Goal: Transaction & Acquisition: Purchase product/service

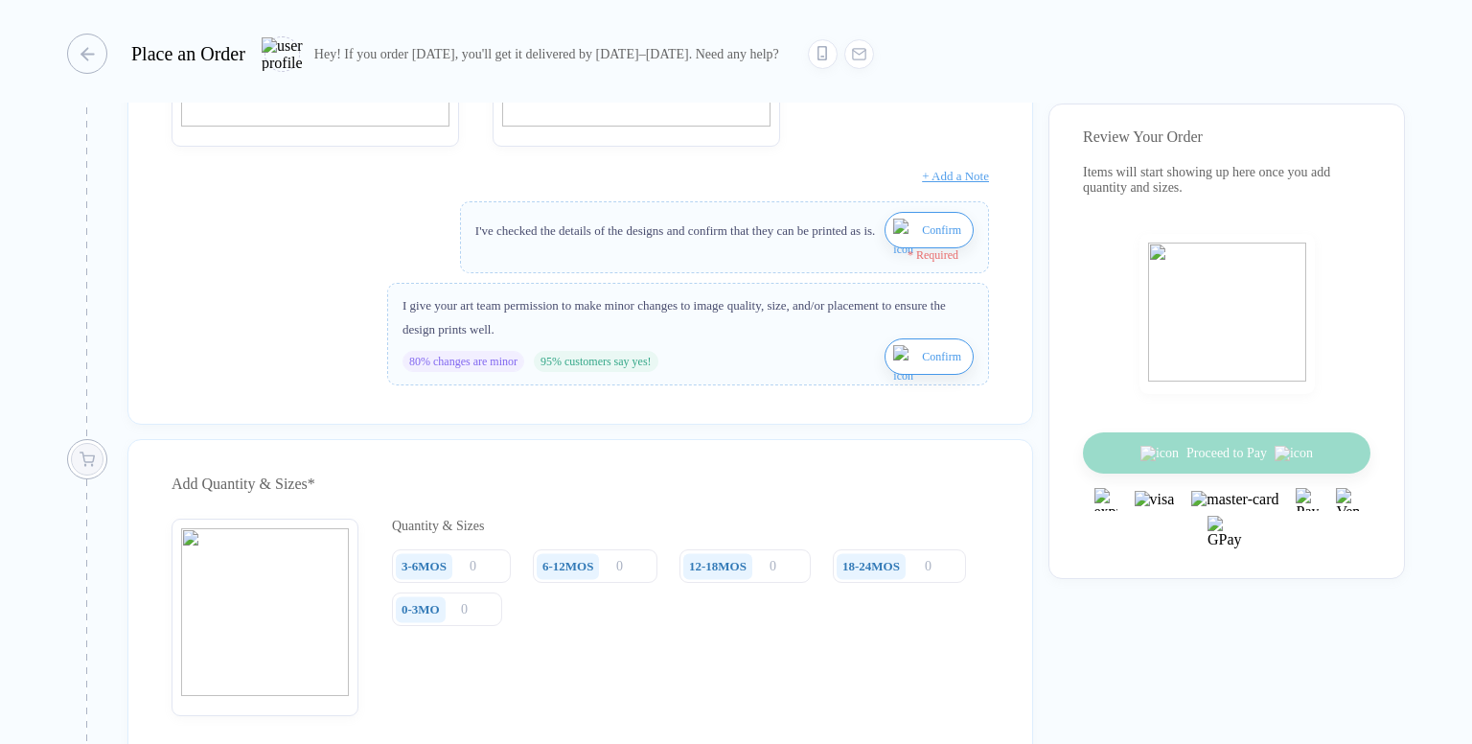
scroll to position [575, 0]
click at [495, 584] on input "number" at bounding box center [451, 570] width 119 height 34
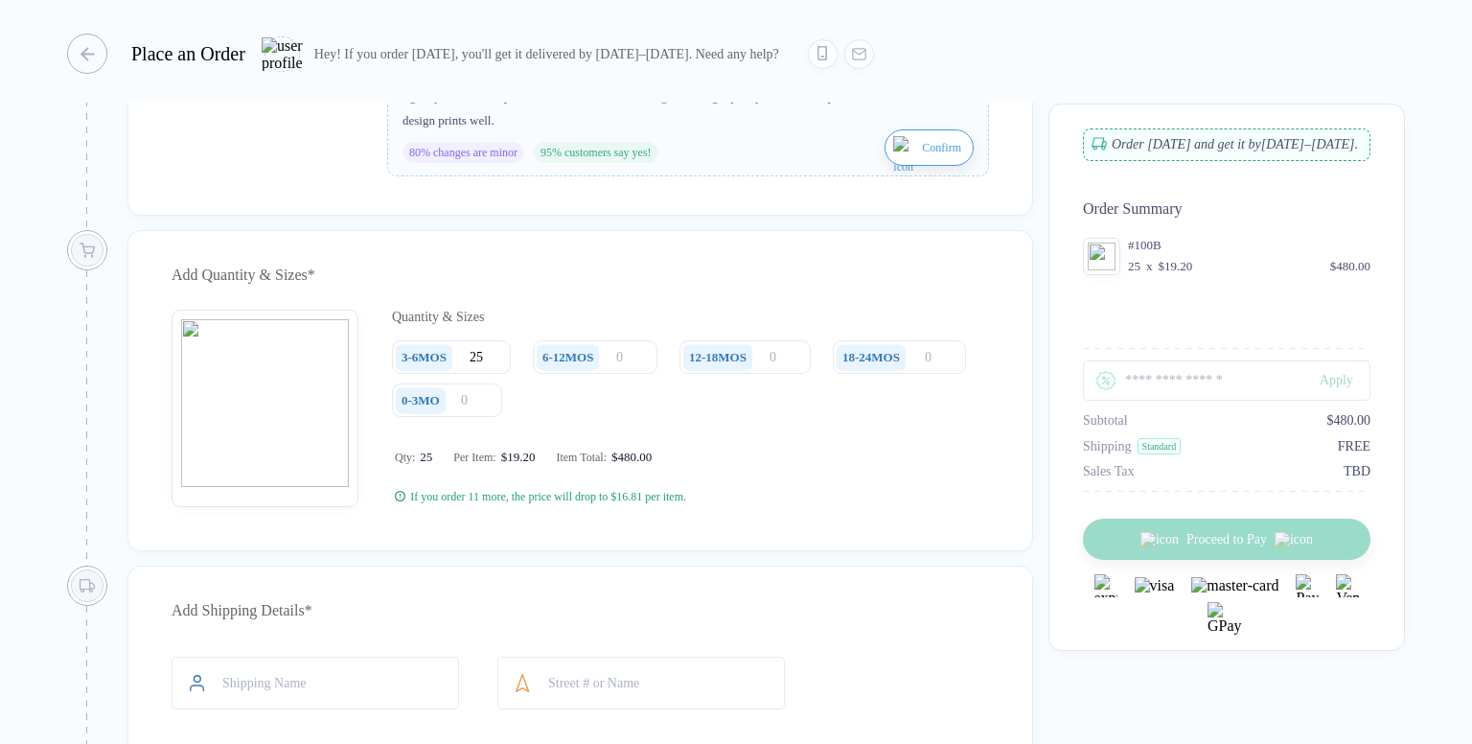
scroll to position [767, 0]
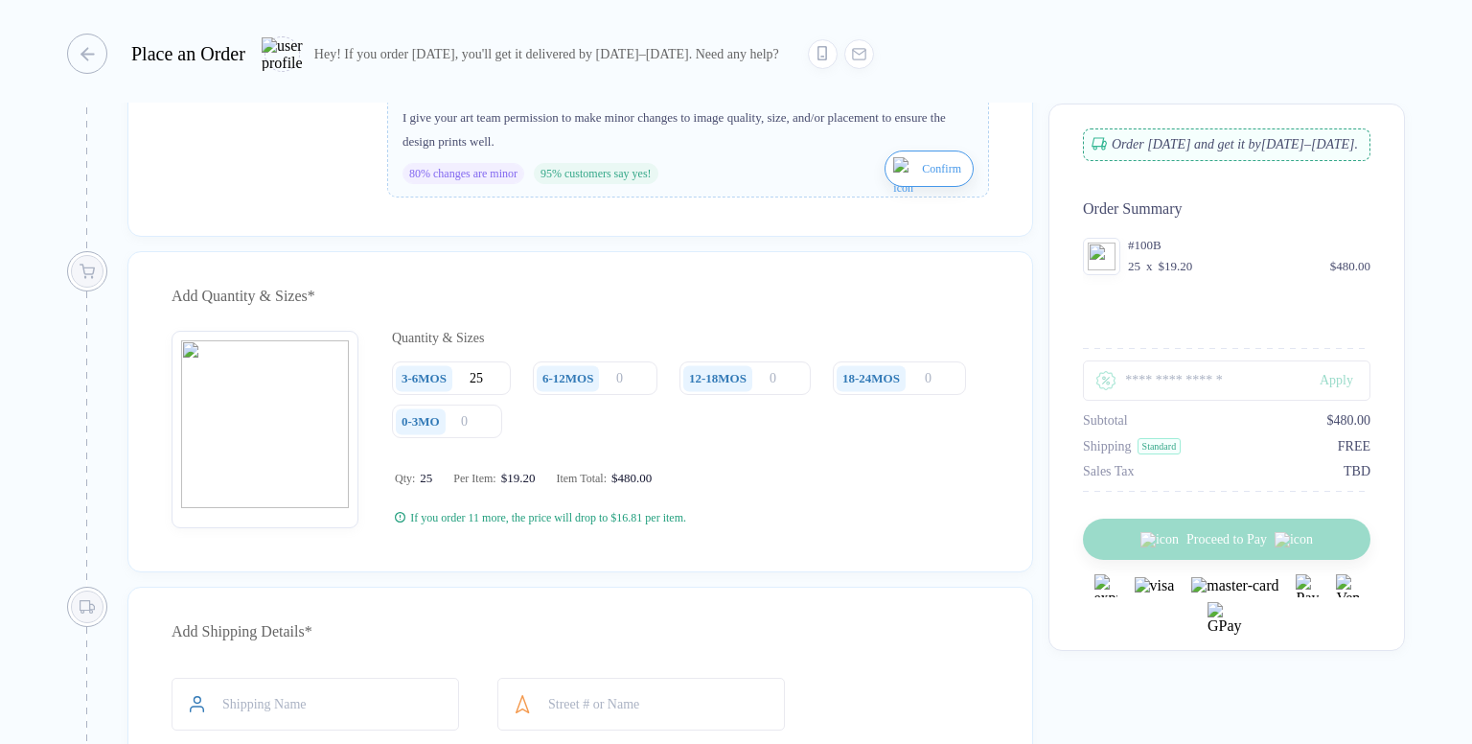
type input "25"
click at [625, 395] on input "number" at bounding box center [595, 378] width 125 height 34
type input "52"
click at [445, 434] on div "0-3MO" at bounding box center [421, 421] width 50 height 26
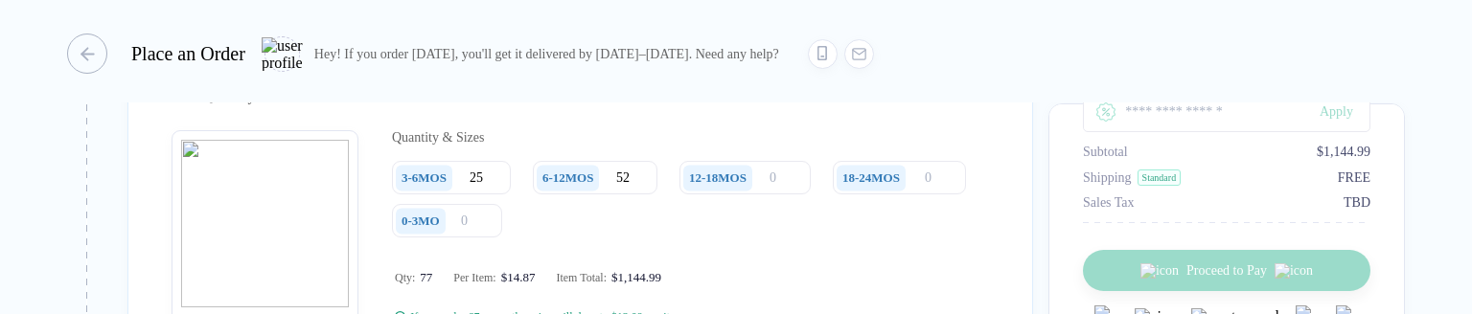
scroll to position [958, 0]
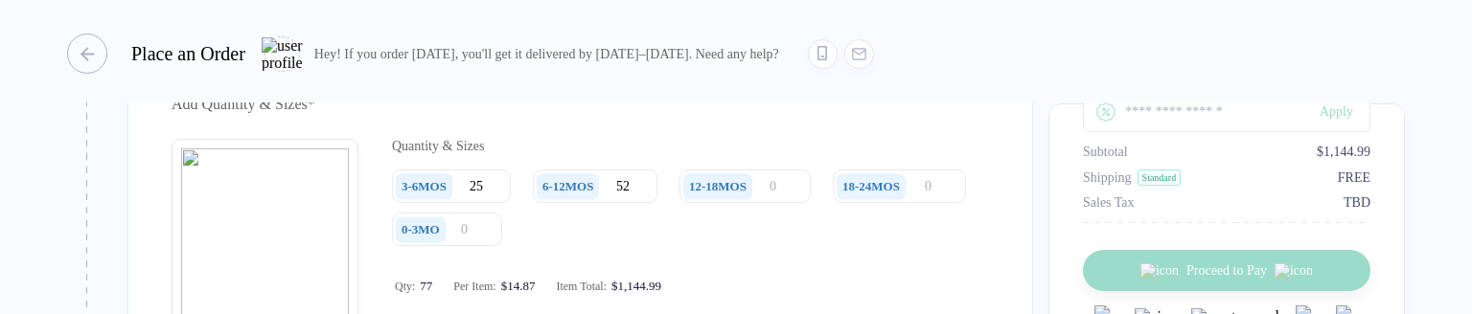
click at [297, 309] on img "button" at bounding box center [265, 233] width 168 height 168
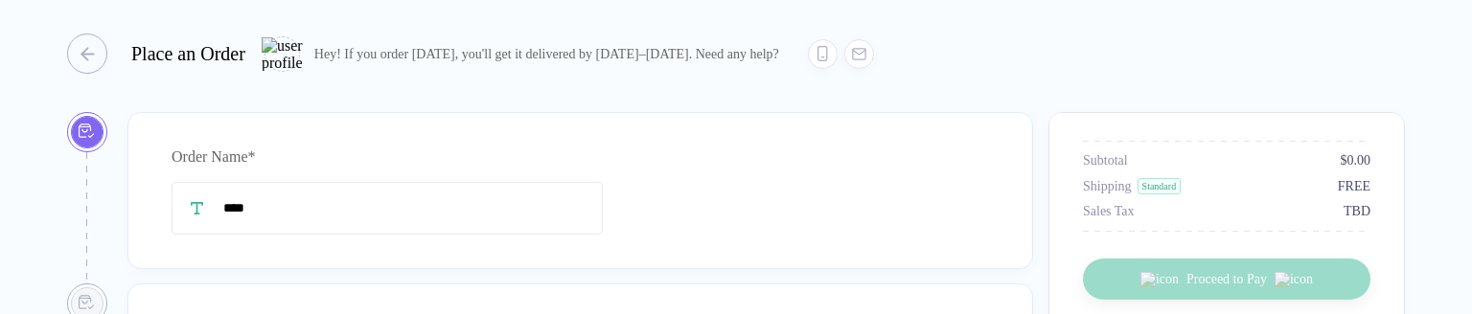
type input "****"
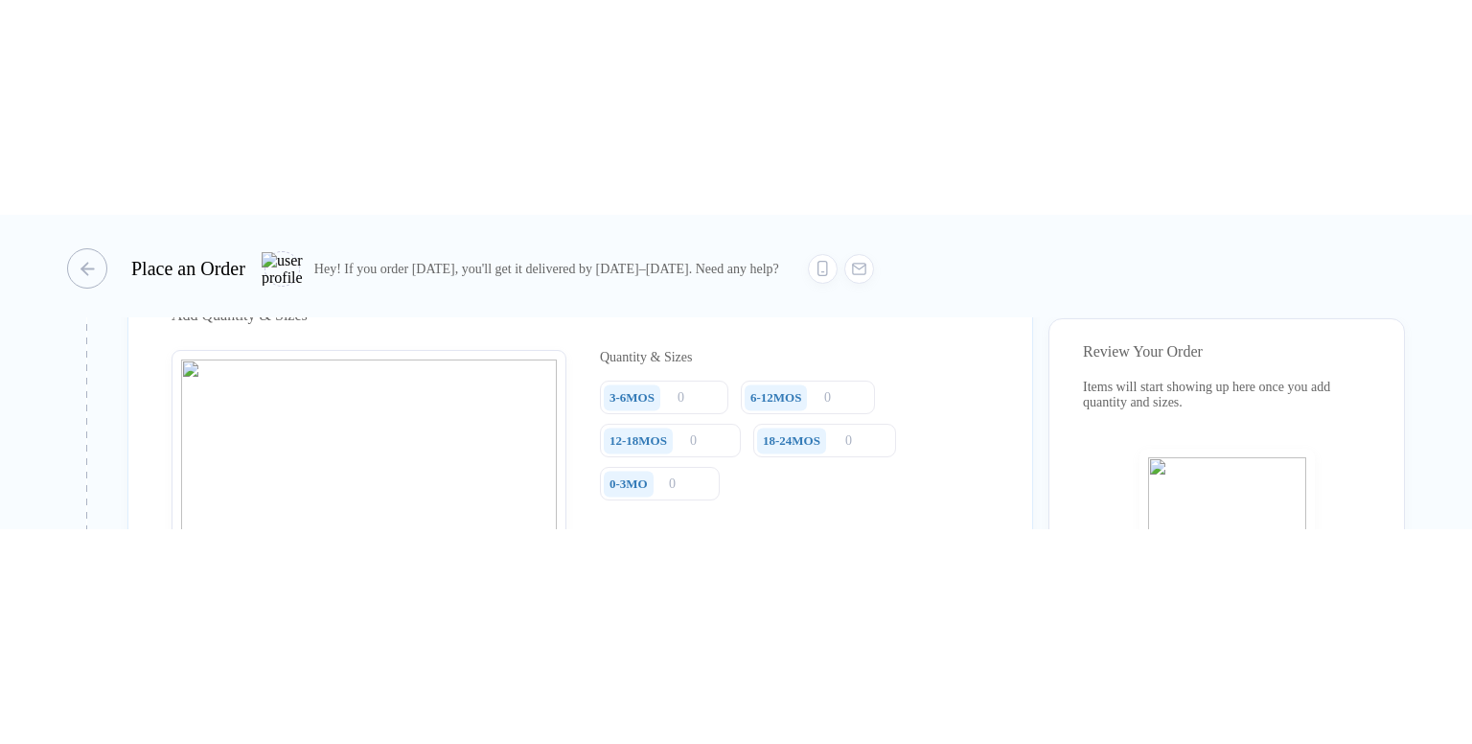
scroll to position [958, 0]
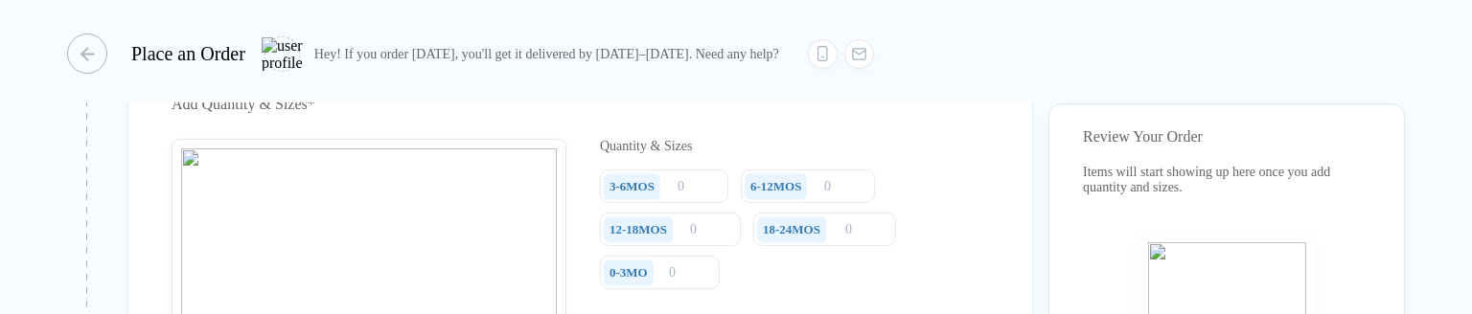
click at [634, 277] on div "0-3MO" at bounding box center [629, 273] width 50 height 26
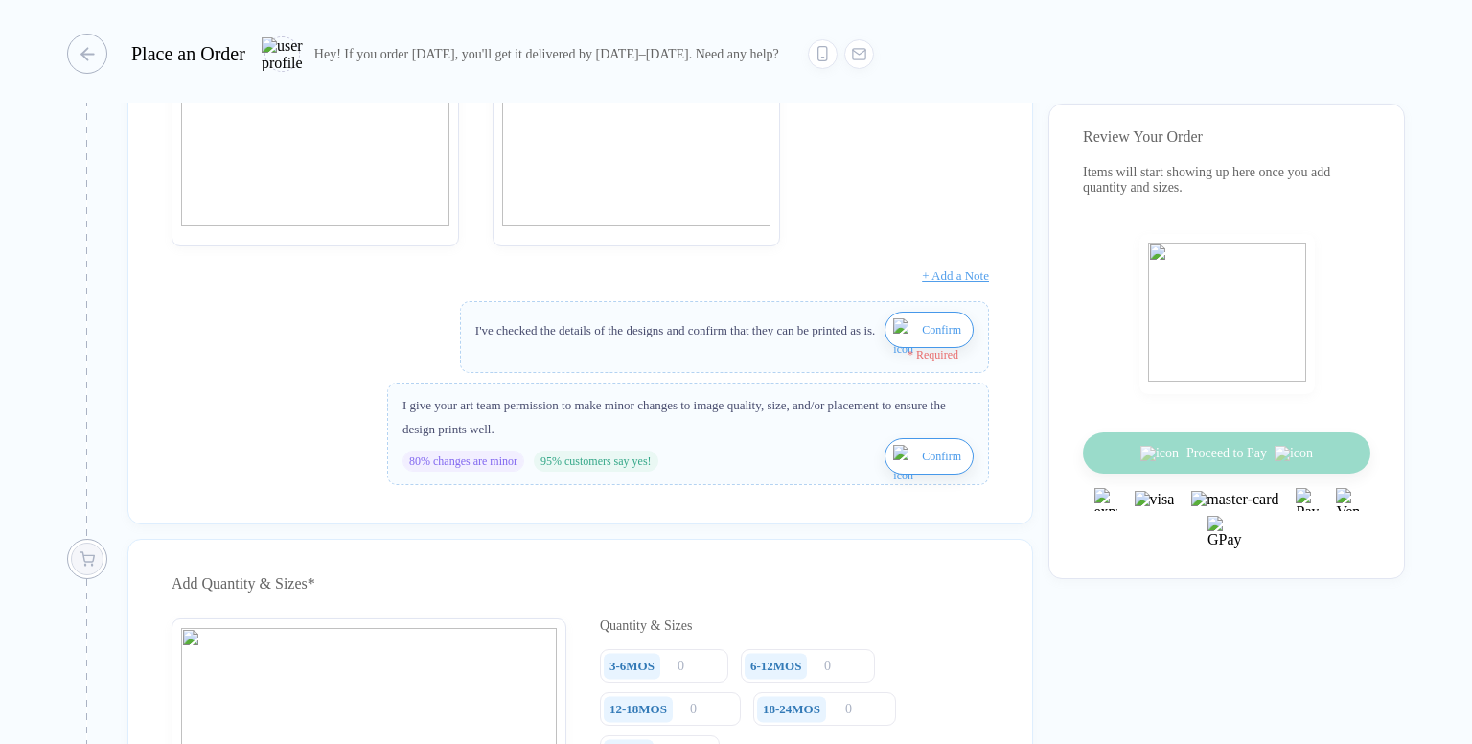
scroll to position [862, 0]
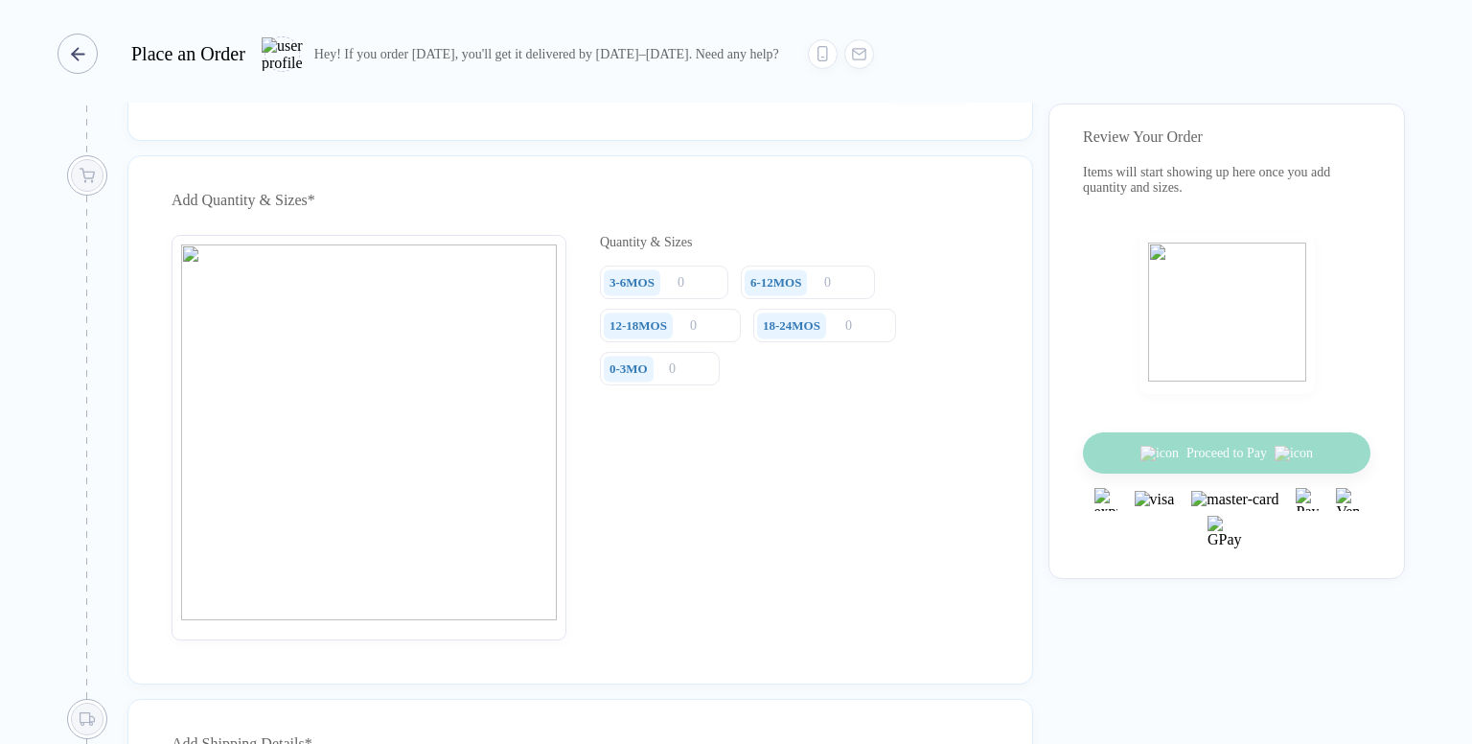
click at [73, 53] on icon "button" at bounding box center [75, 53] width 6 height 11
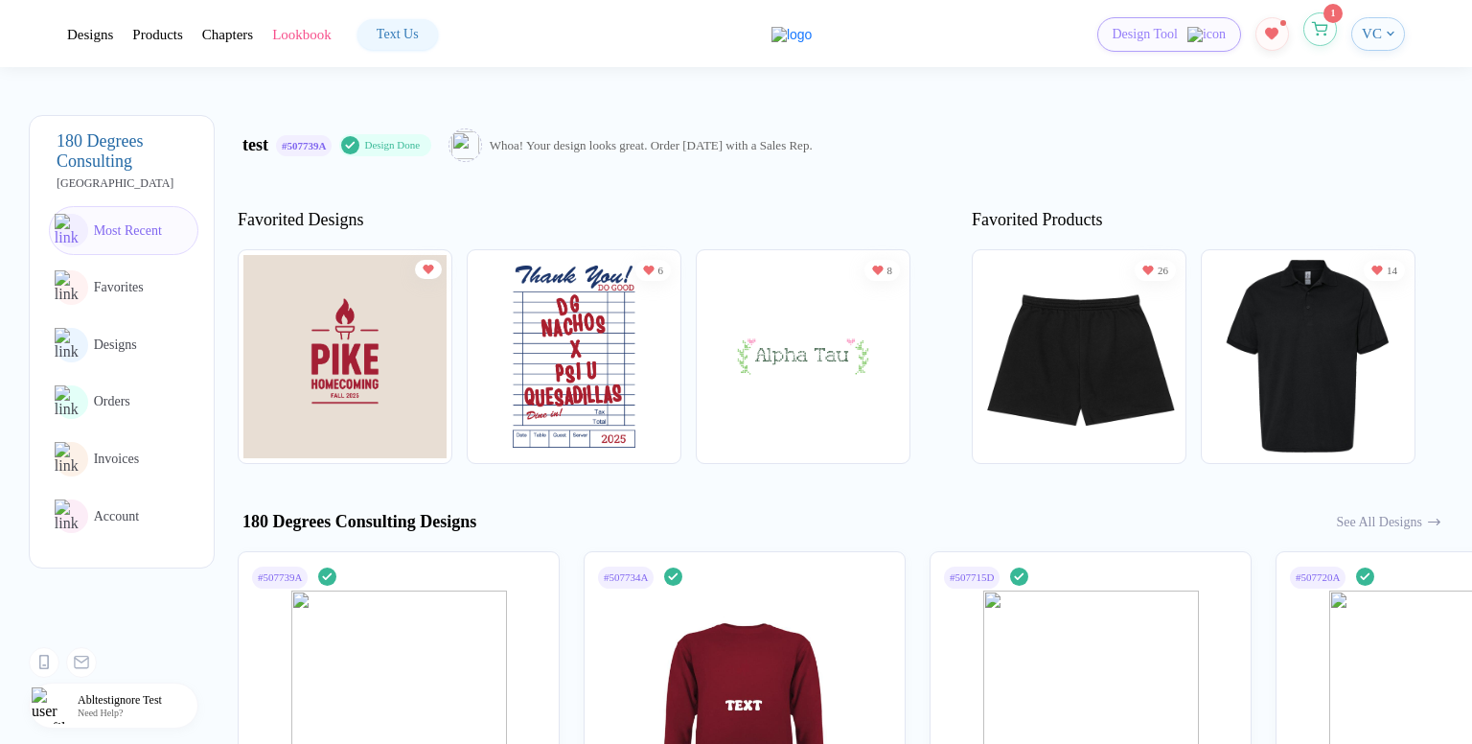
click at [1315, 36] on icon "button" at bounding box center [1320, 29] width 16 height 14
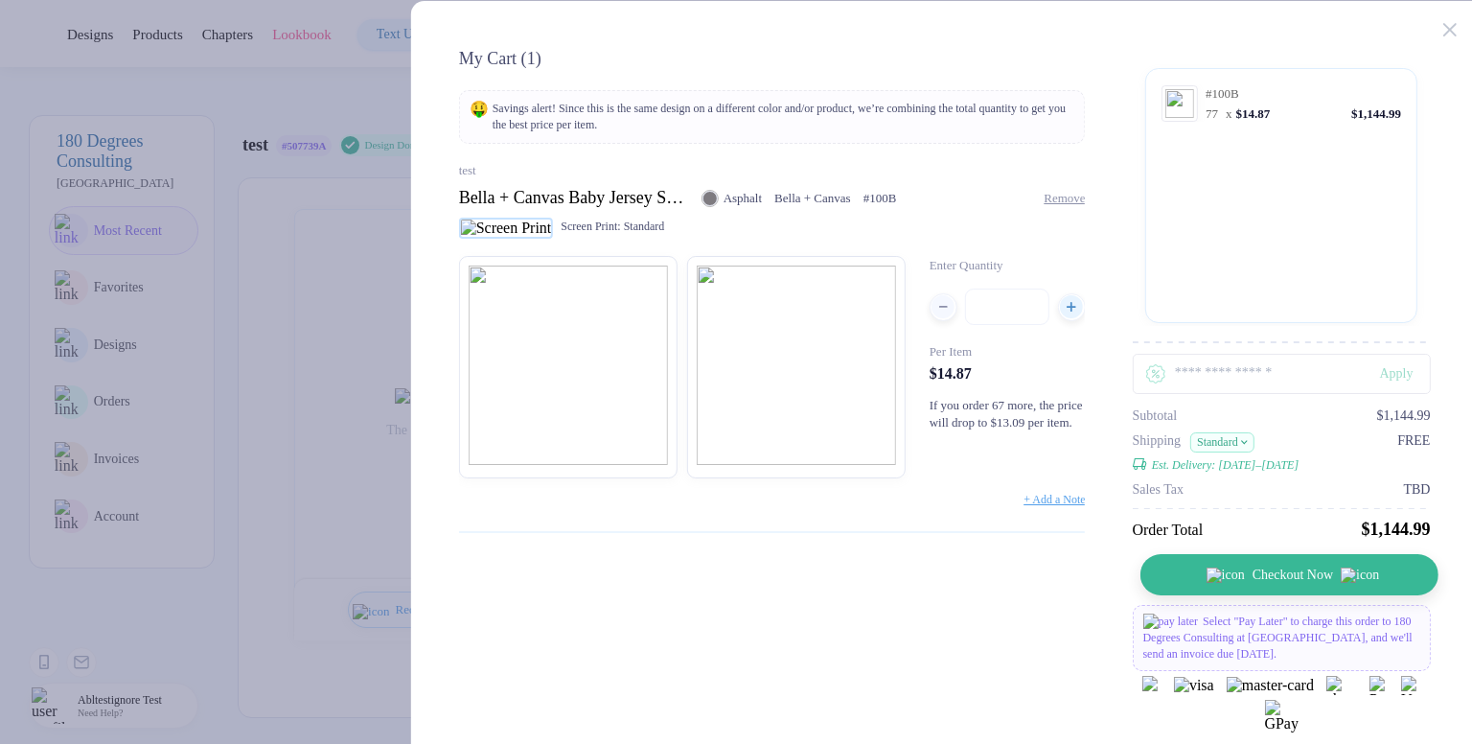
click at [1252, 313] on span "Checkout Now" at bounding box center [1292, 574] width 80 height 15
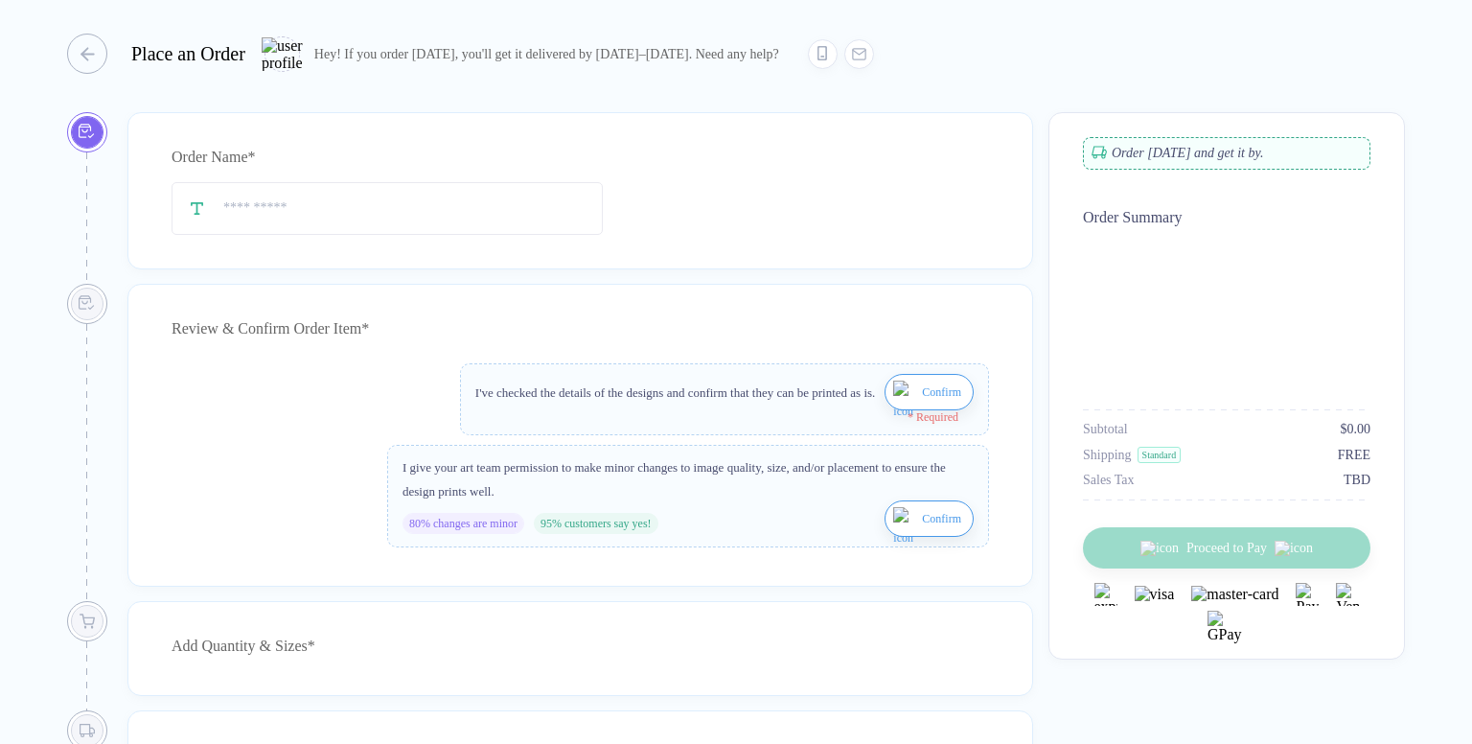
type input "****"
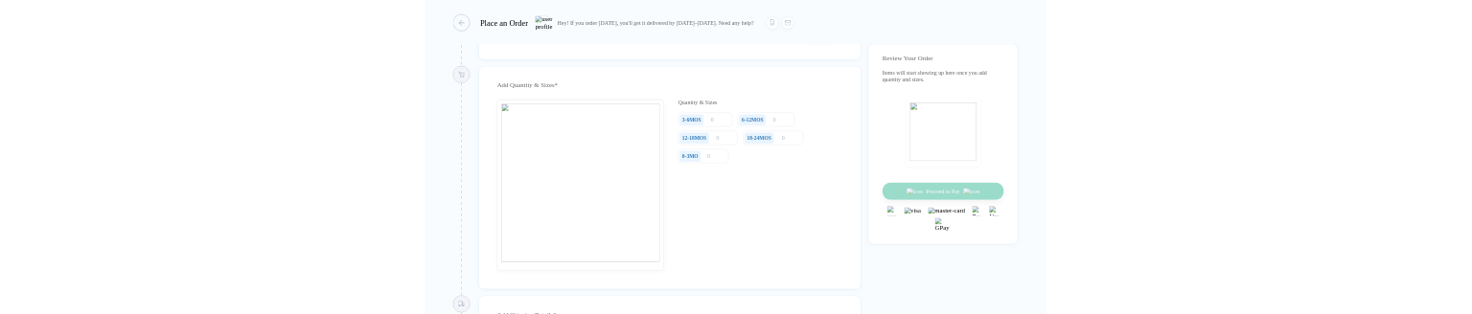
scroll to position [862, 0]
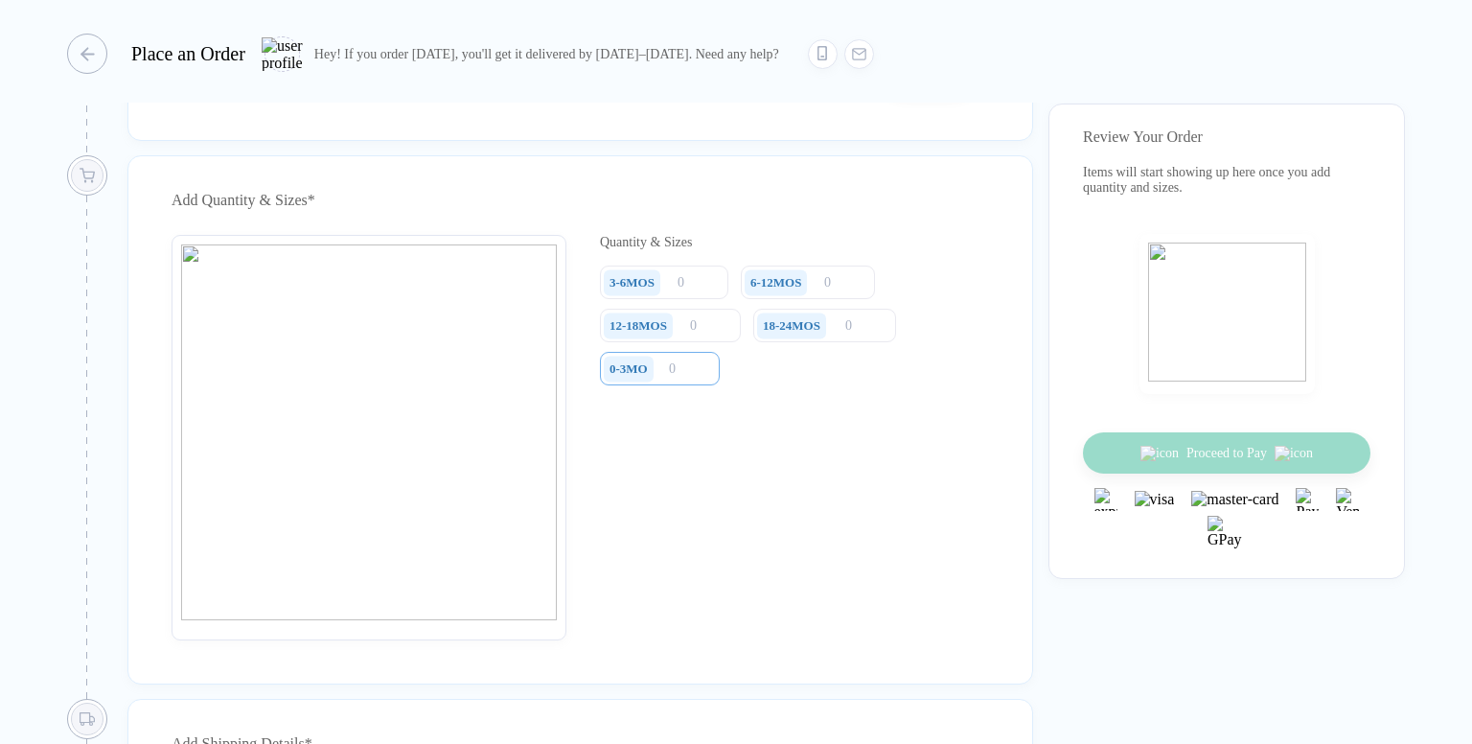
click at [675, 313] on input "number" at bounding box center [660, 369] width 120 height 34
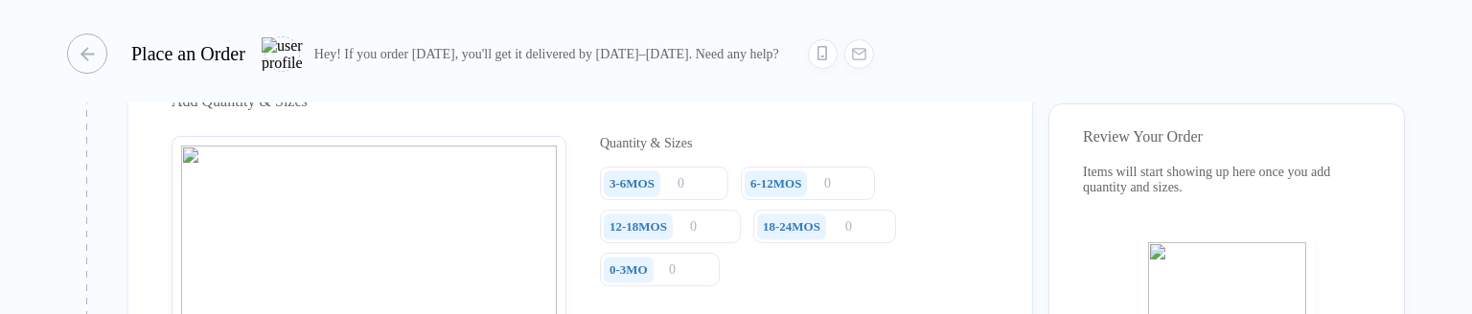
scroll to position [958, 0]
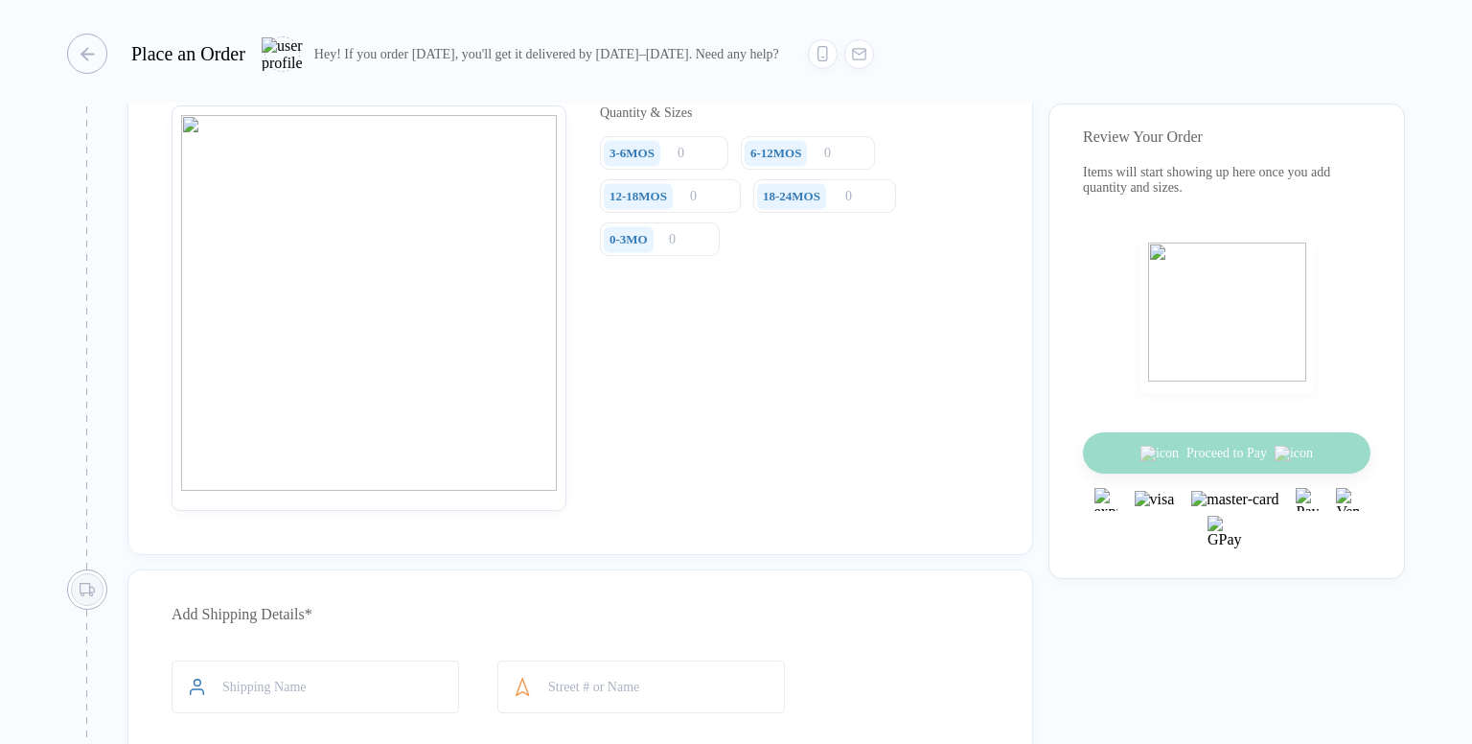
scroll to position [862, 0]
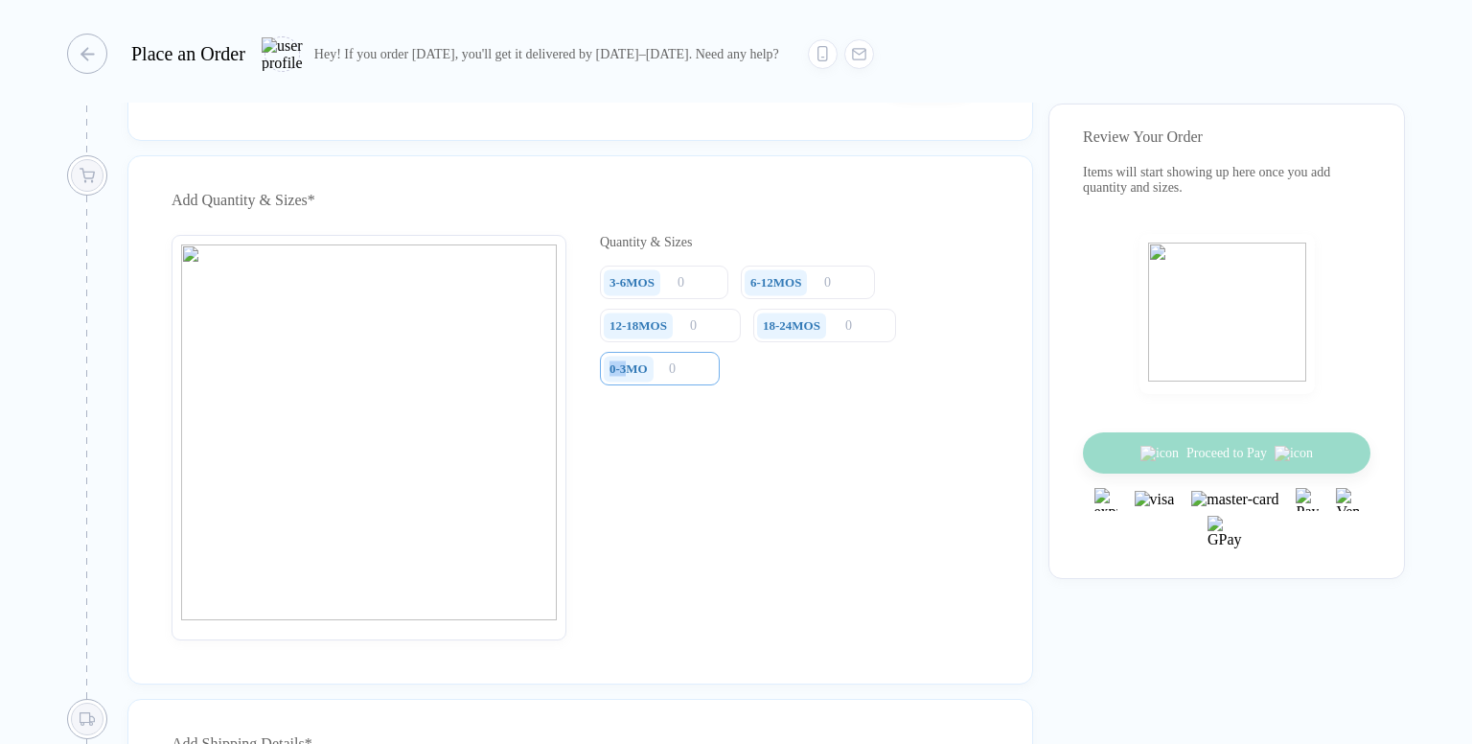
drag, startPoint x: 629, startPoint y: 380, endPoint x: 678, endPoint y: 374, distance: 50.3
click at [678, 313] on div "0-3MO" at bounding box center [655, 369] width 110 height 34
click at [632, 313] on div "0-3MO" at bounding box center [628, 368] width 38 height 15
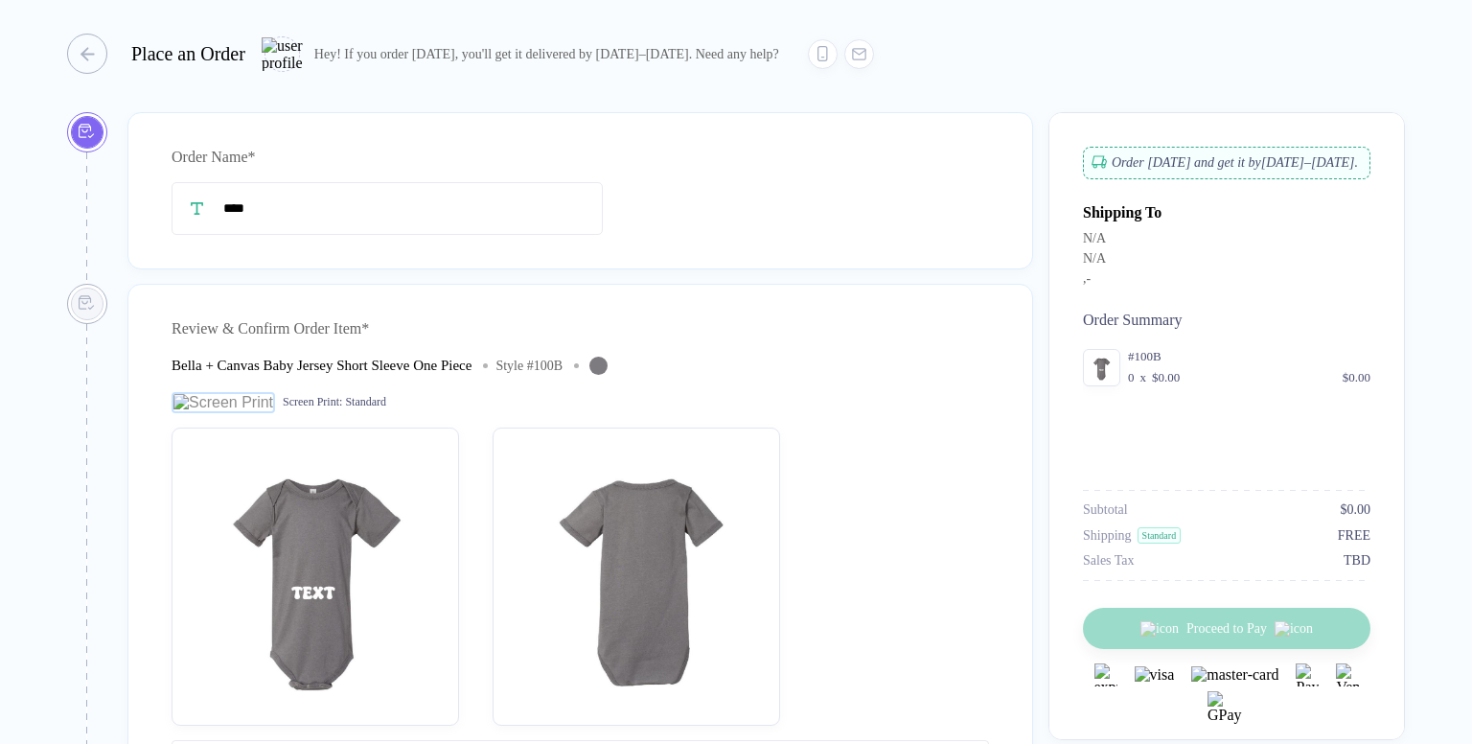
type input "****"
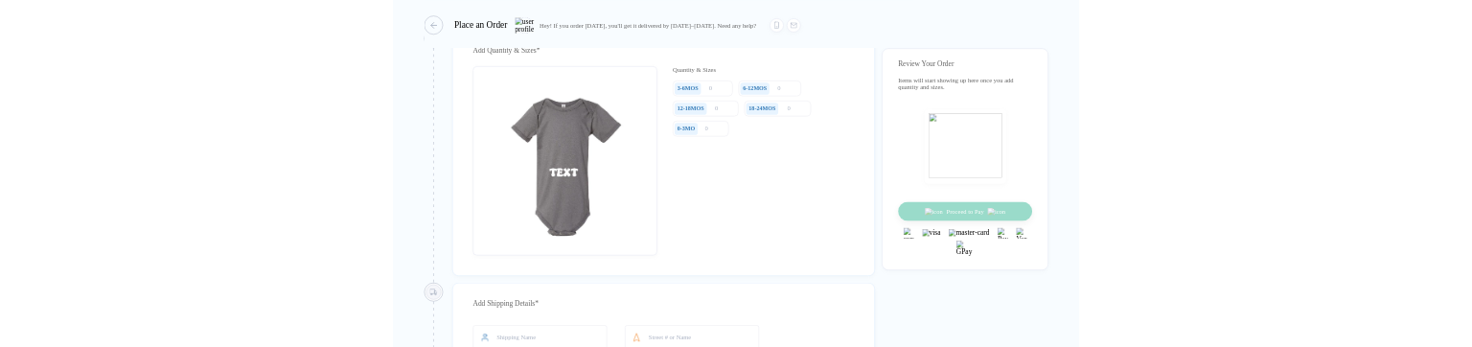
scroll to position [958, 0]
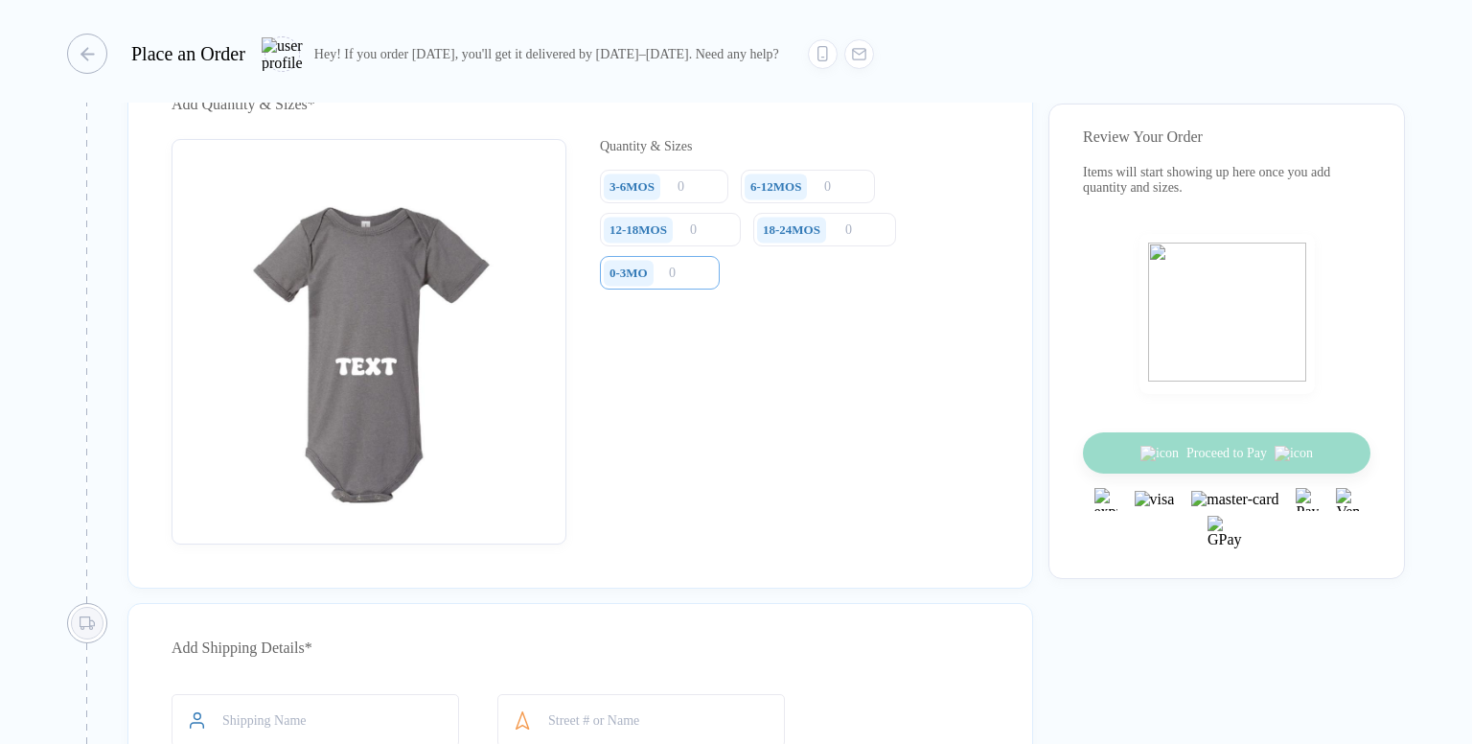
click at [675, 289] on input "number" at bounding box center [660, 273] width 120 height 34
click at [677, 277] on input "number" at bounding box center [660, 273] width 120 height 34
click at [683, 277] on input "number" at bounding box center [660, 273] width 120 height 34
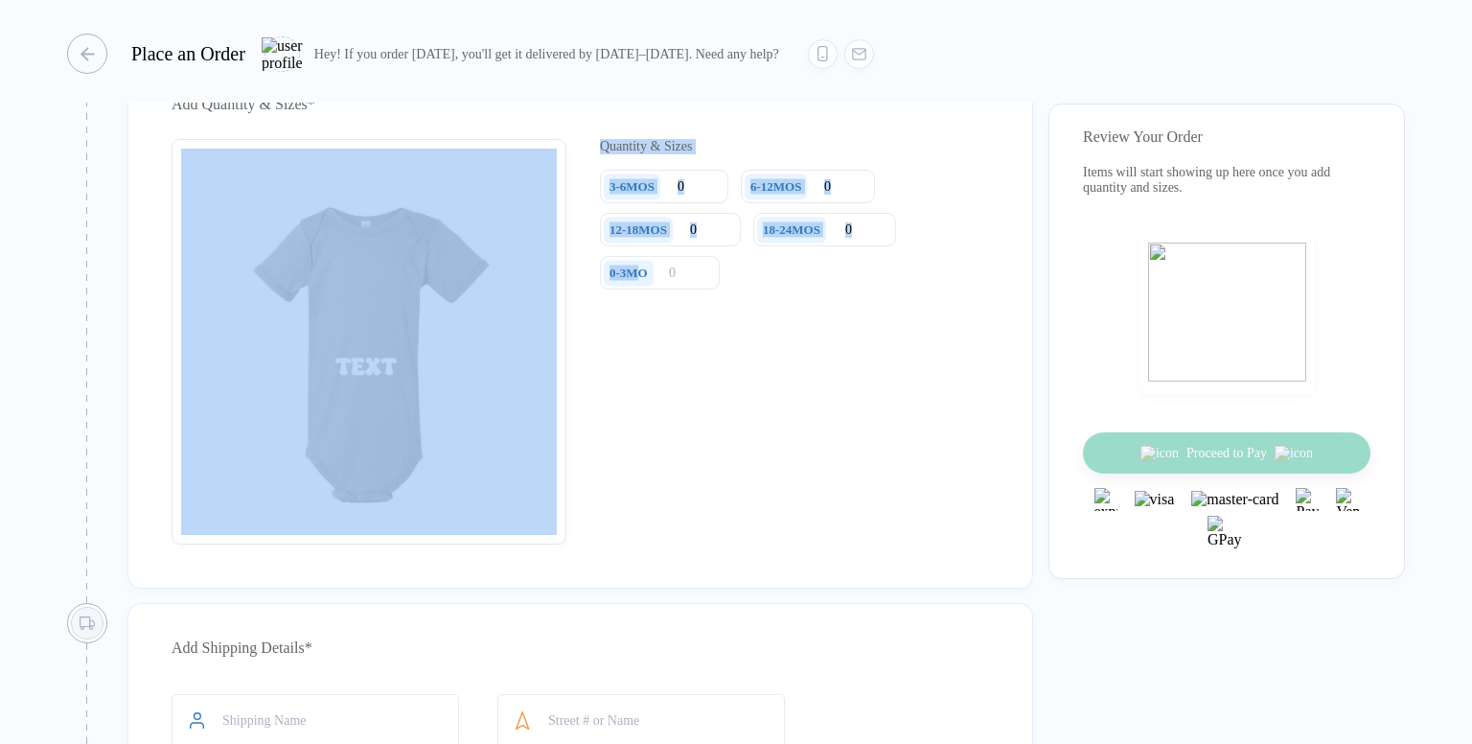
drag, startPoint x: 644, startPoint y: 285, endPoint x: 581, endPoint y: 286, distance: 63.2
click at [581, 286] on div "Quantity & Sizes 3-6MOS 6-12MOS 12-18MOS 18-24MOS 0-3MO" at bounding box center [580, 341] width 817 height 405
click at [609, 281] on div "0-3MO" at bounding box center [628, 272] width 38 height 15
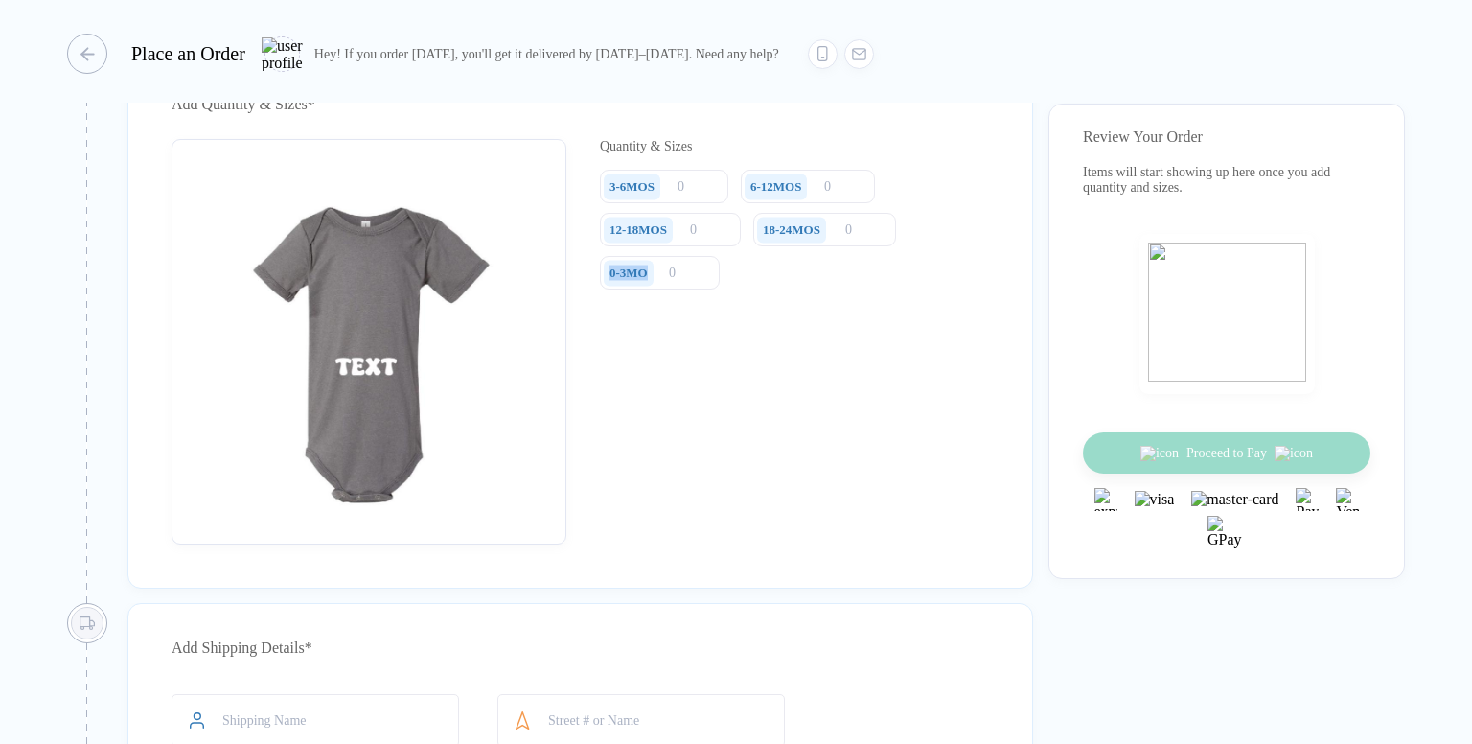
drag, startPoint x: 609, startPoint y: 281, endPoint x: 644, endPoint y: 280, distance: 34.5
click at [641, 280] on div "0-3MO" at bounding box center [628, 272] width 38 height 15
click at [799, 355] on div "Quantity & Sizes 3-6MOS 6-12MOS 12-18MOS 18-24MOS 0-3MO" at bounding box center [794, 341] width 389 height 405
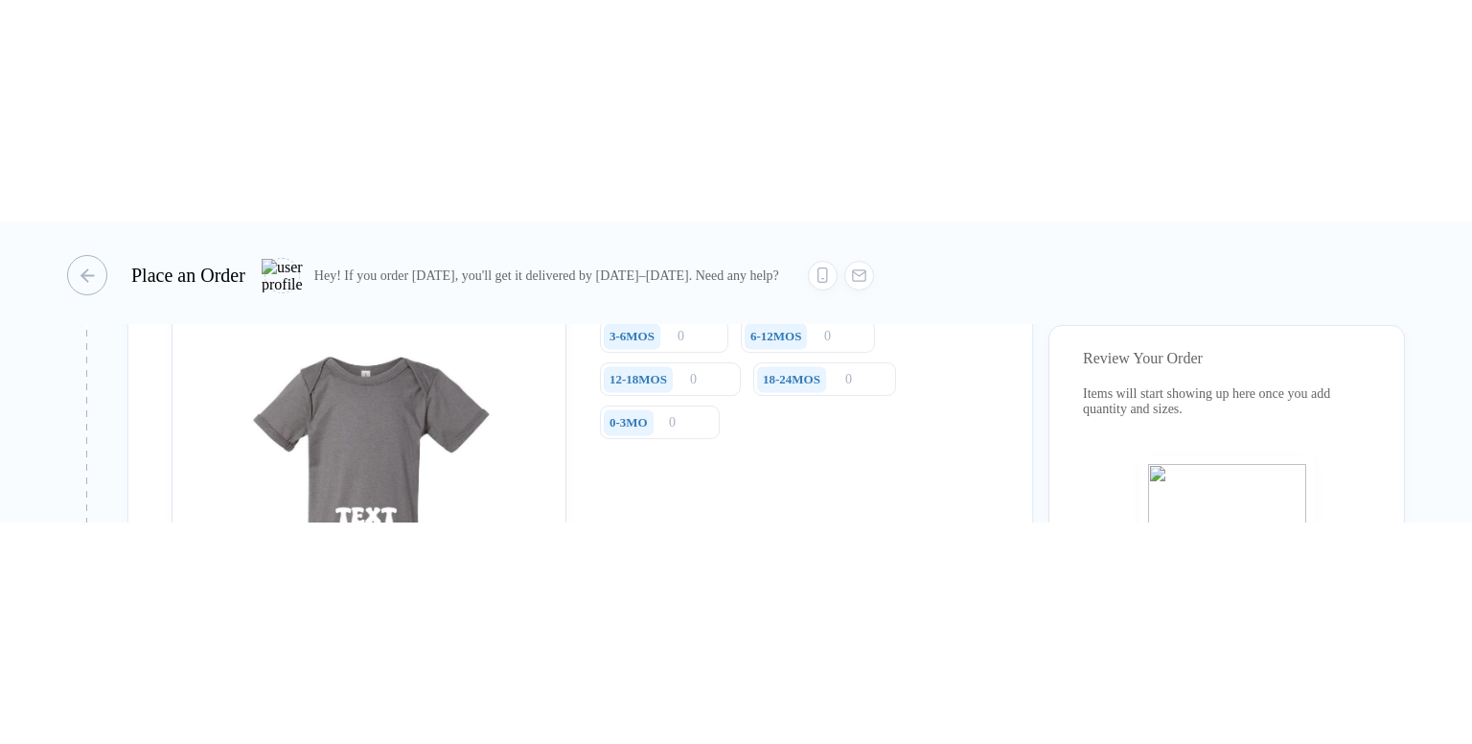
scroll to position [1054, 0]
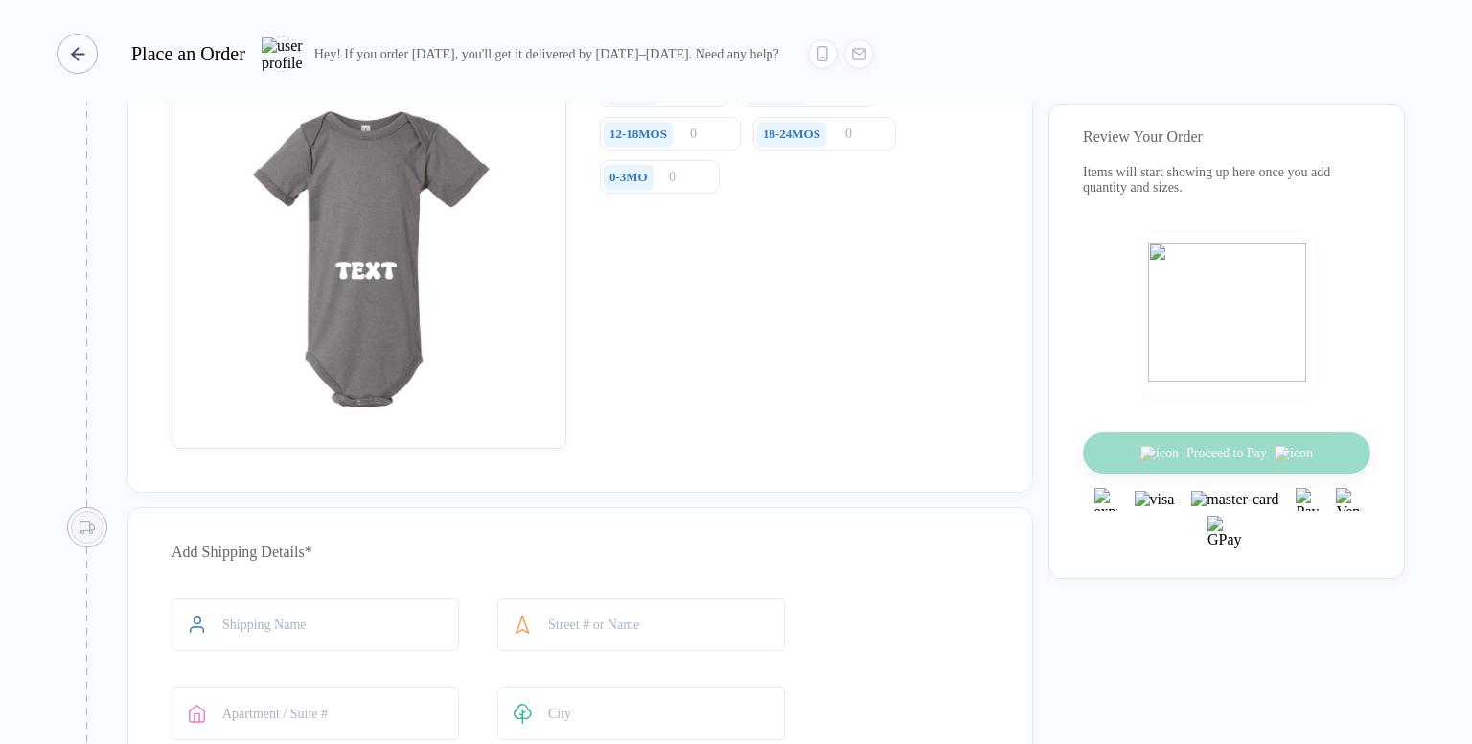
click at [70, 52] on div "button" at bounding box center [77, 54] width 40 height 40
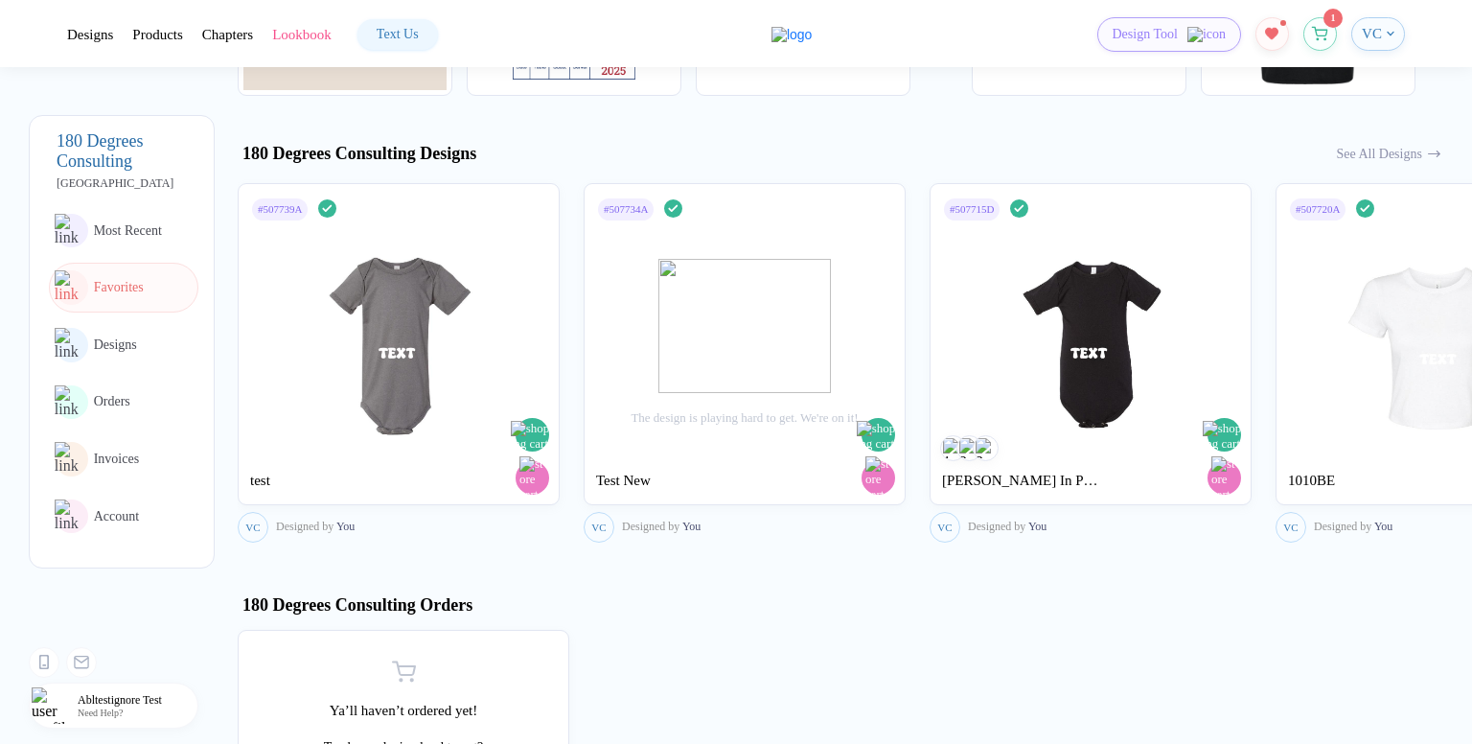
scroll to position [958, 0]
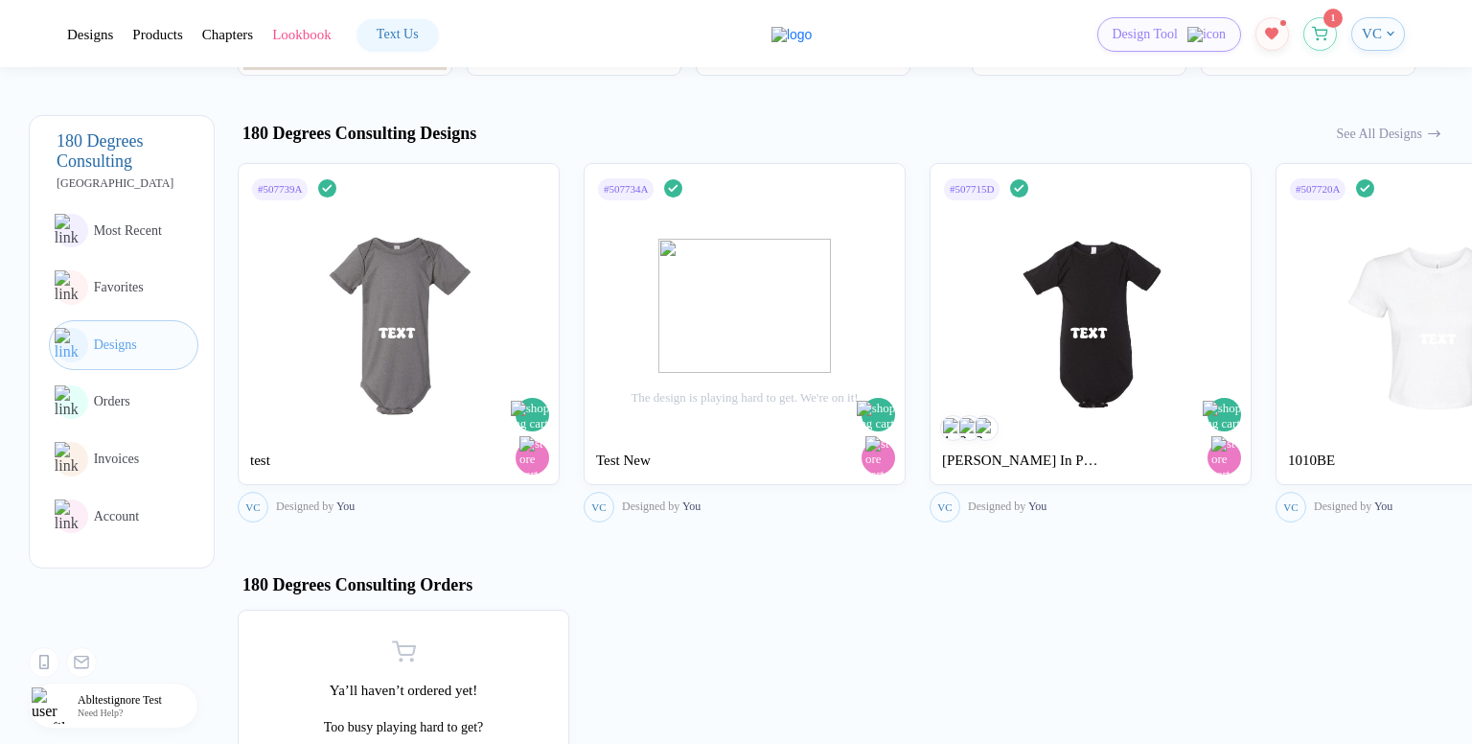
drag, startPoint x: 1299, startPoint y: 409, endPoint x: 1471, endPoint y: 415, distance: 171.6
click at [1471, 300] on div "test #507739A Design Done Whoa! Your design looks great. Order today with a Sal…" at bounding box center [855, 405] width 1234 height 676
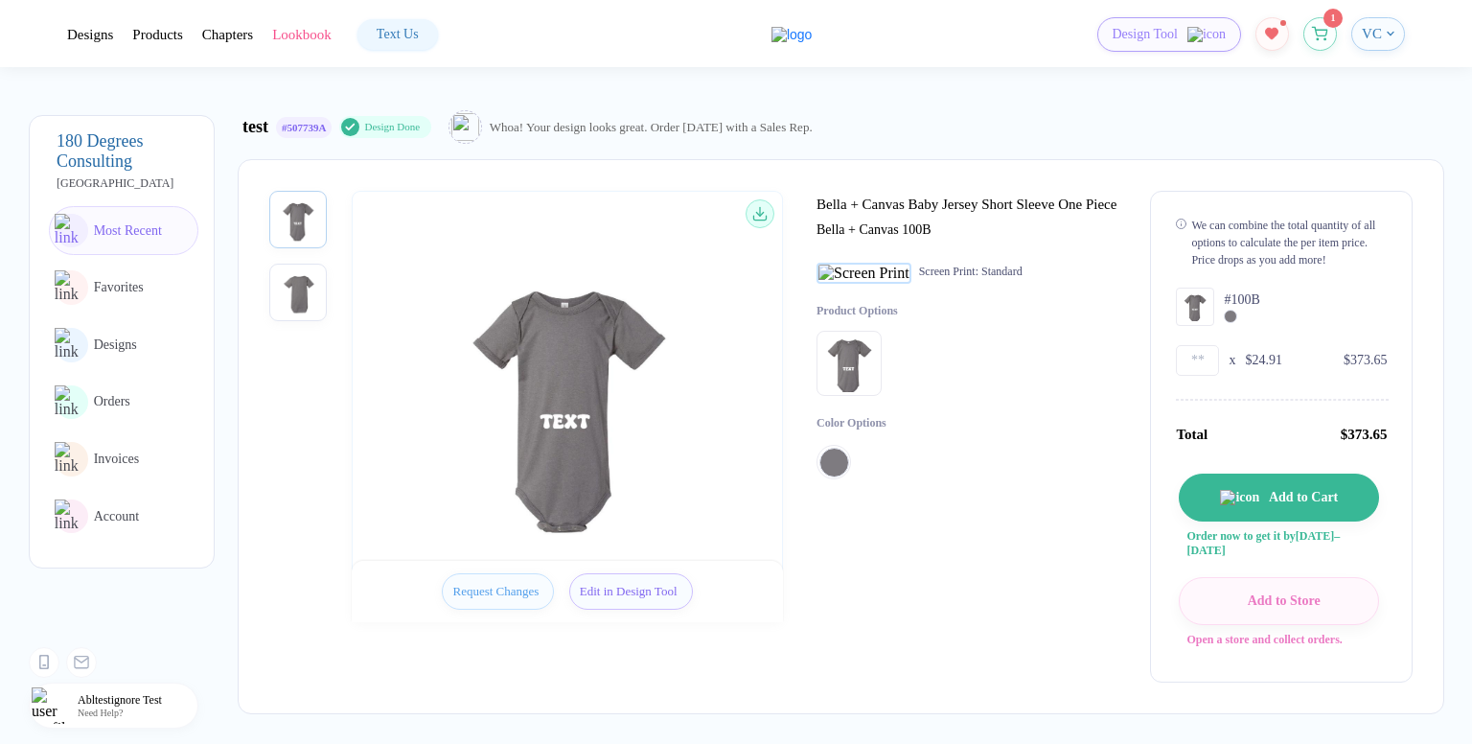
scroll to position [0, 0]
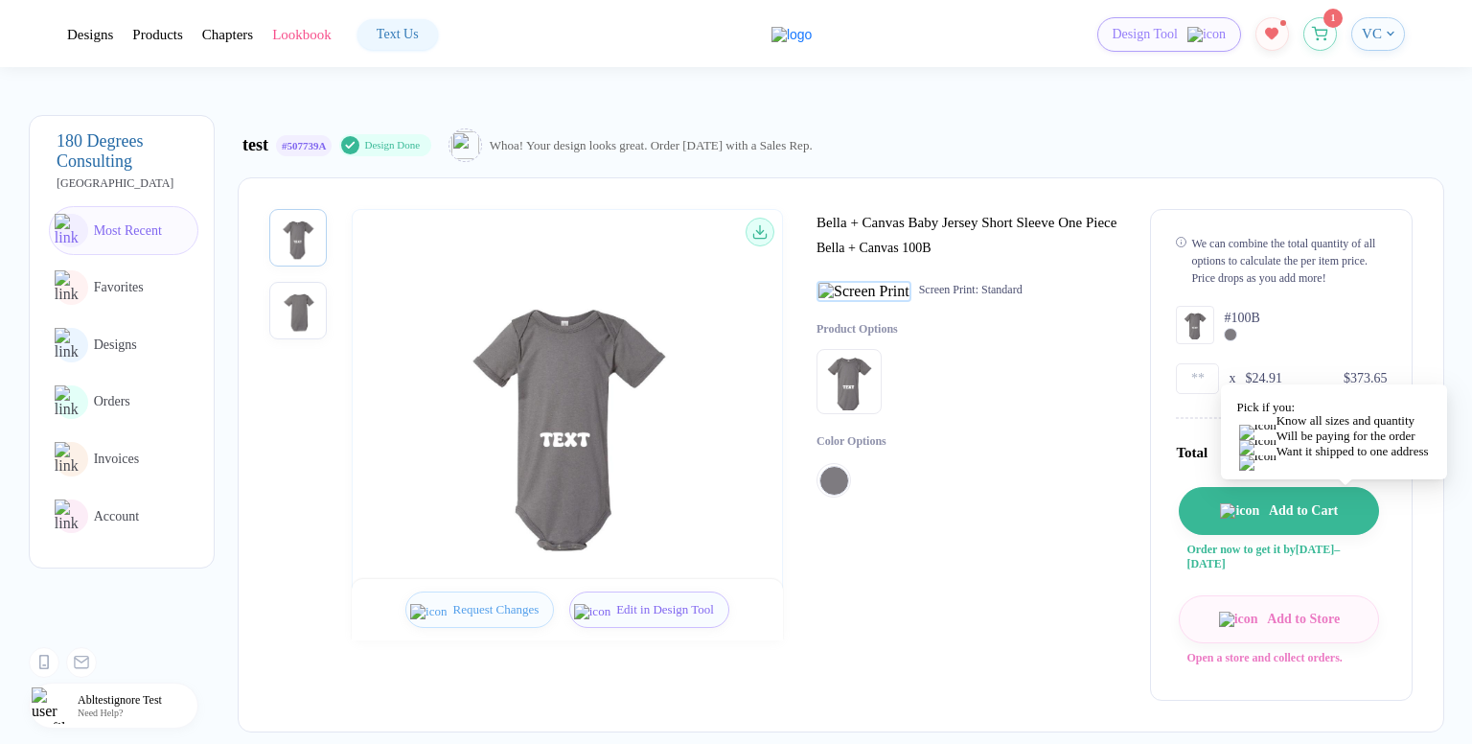
click at [1338, 300] on span "Add to Cart" at bounding box center [1298, 510] width 79 height 15
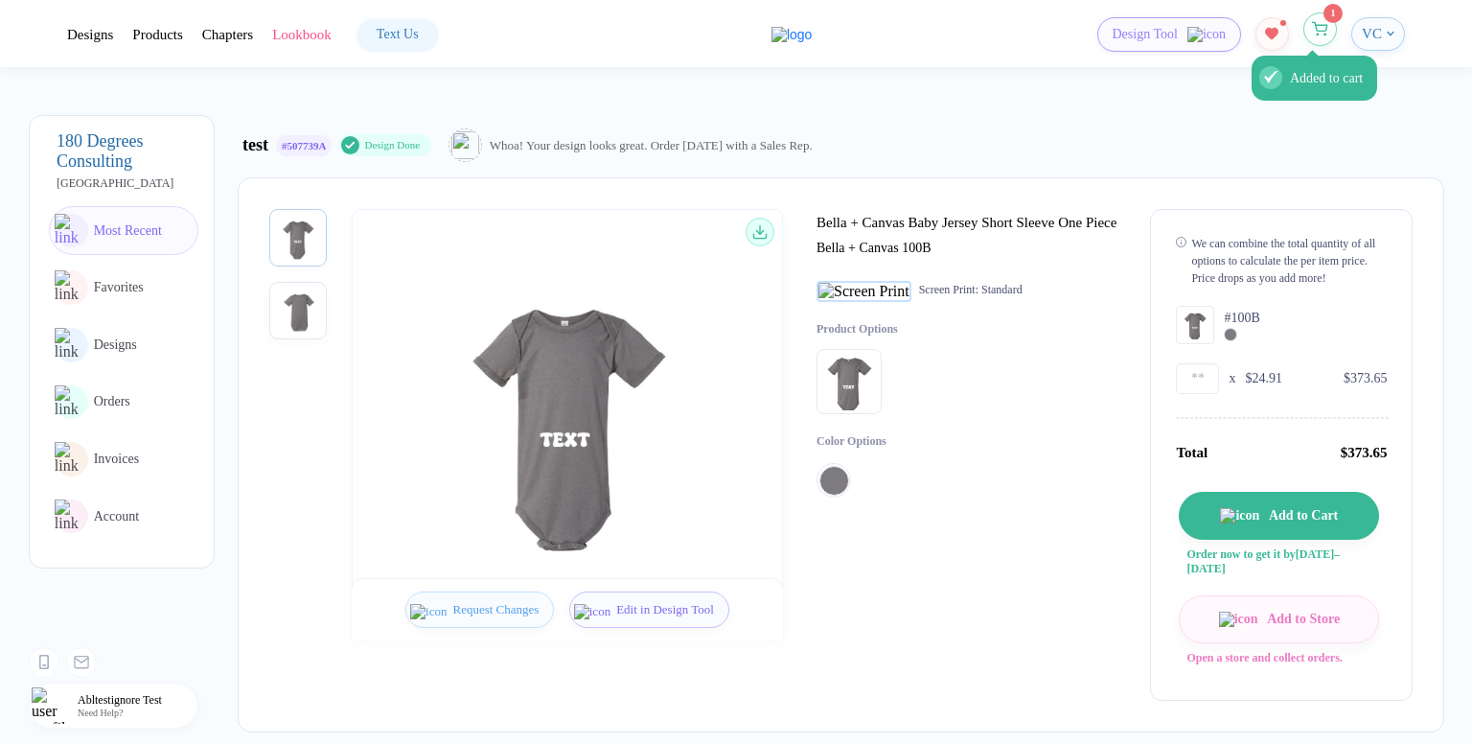
click at [1318, 39] on button "Added to cart" at bounding box center [1320, 29] width 34 height 34
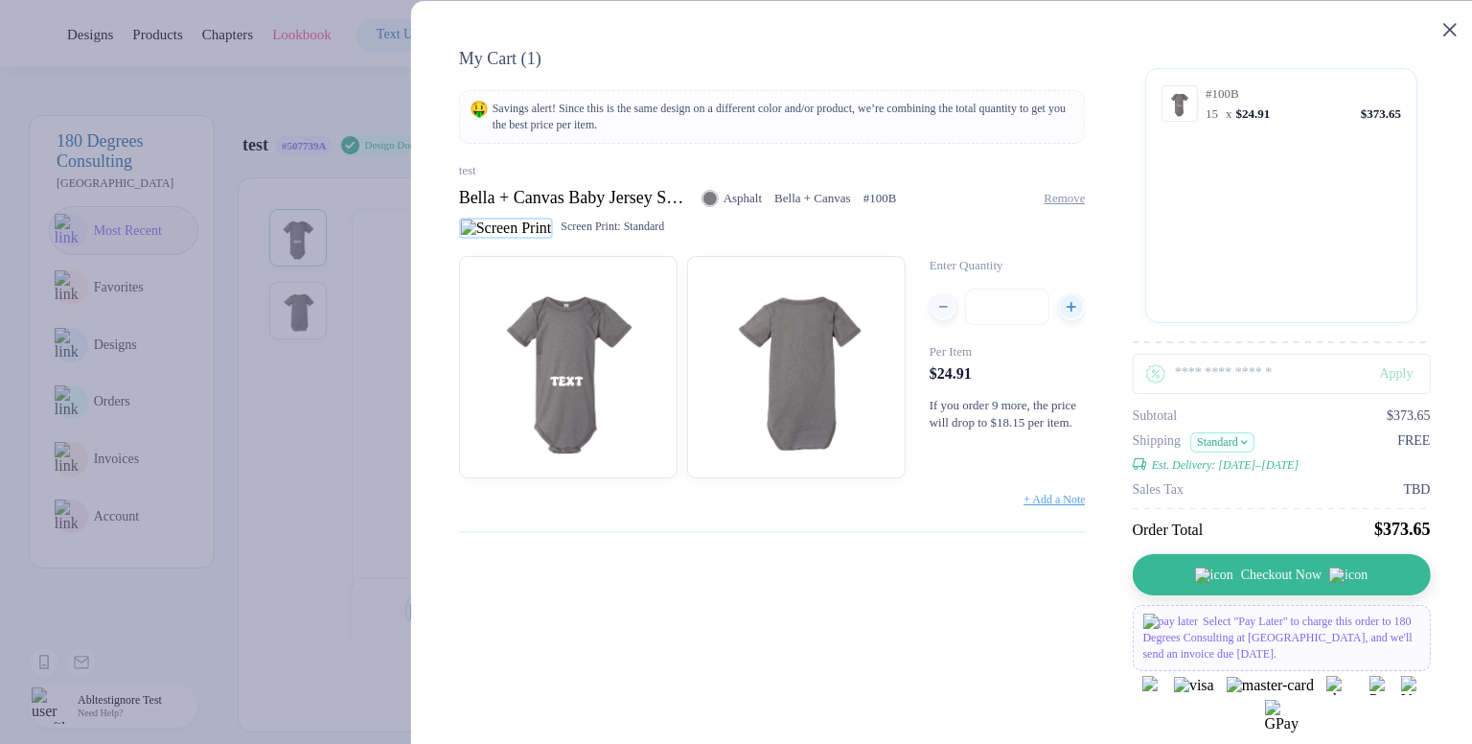
click at [1443, 32] on icon at bounding box center [1448, 29] width 13 height 13
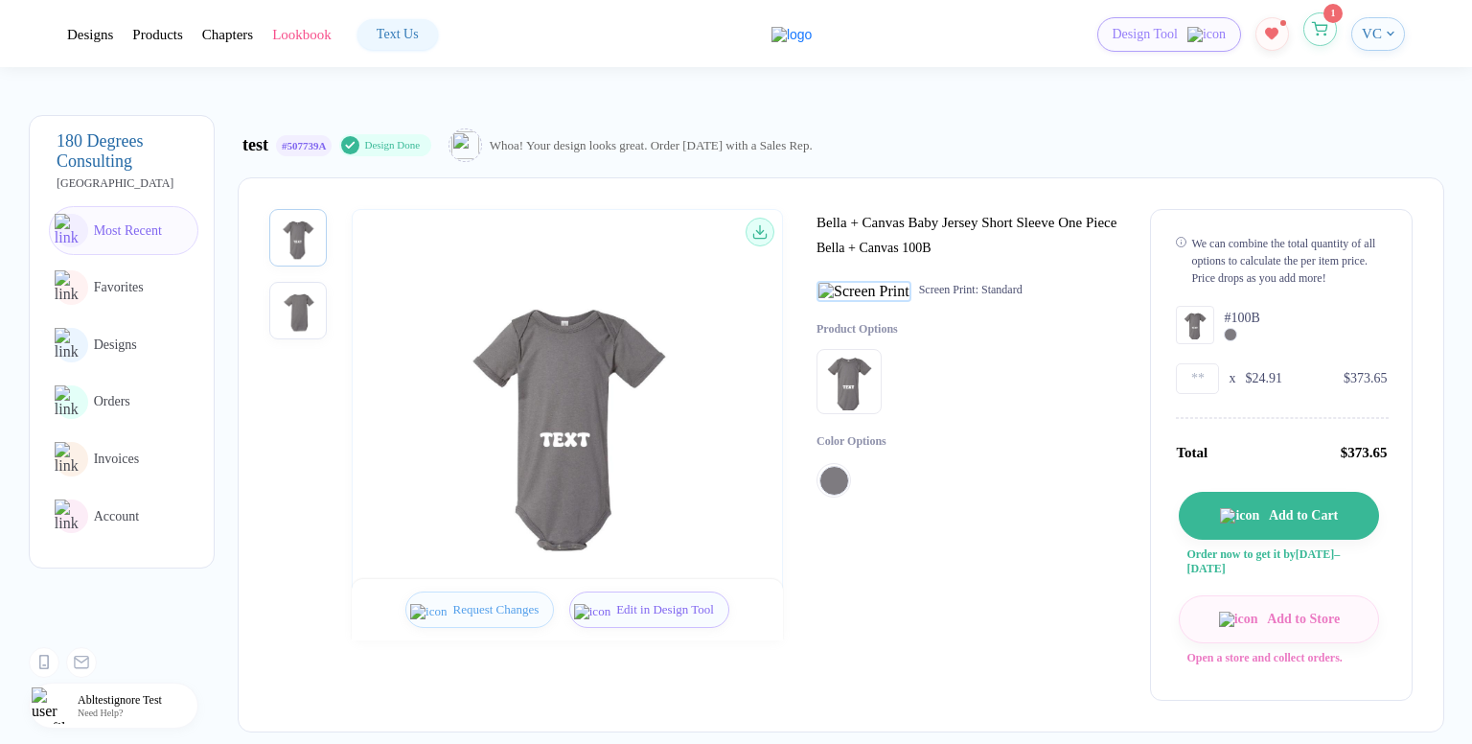
click at [1310, 35] on button "button" at bounding box center [1320, 29] width 34 height 34
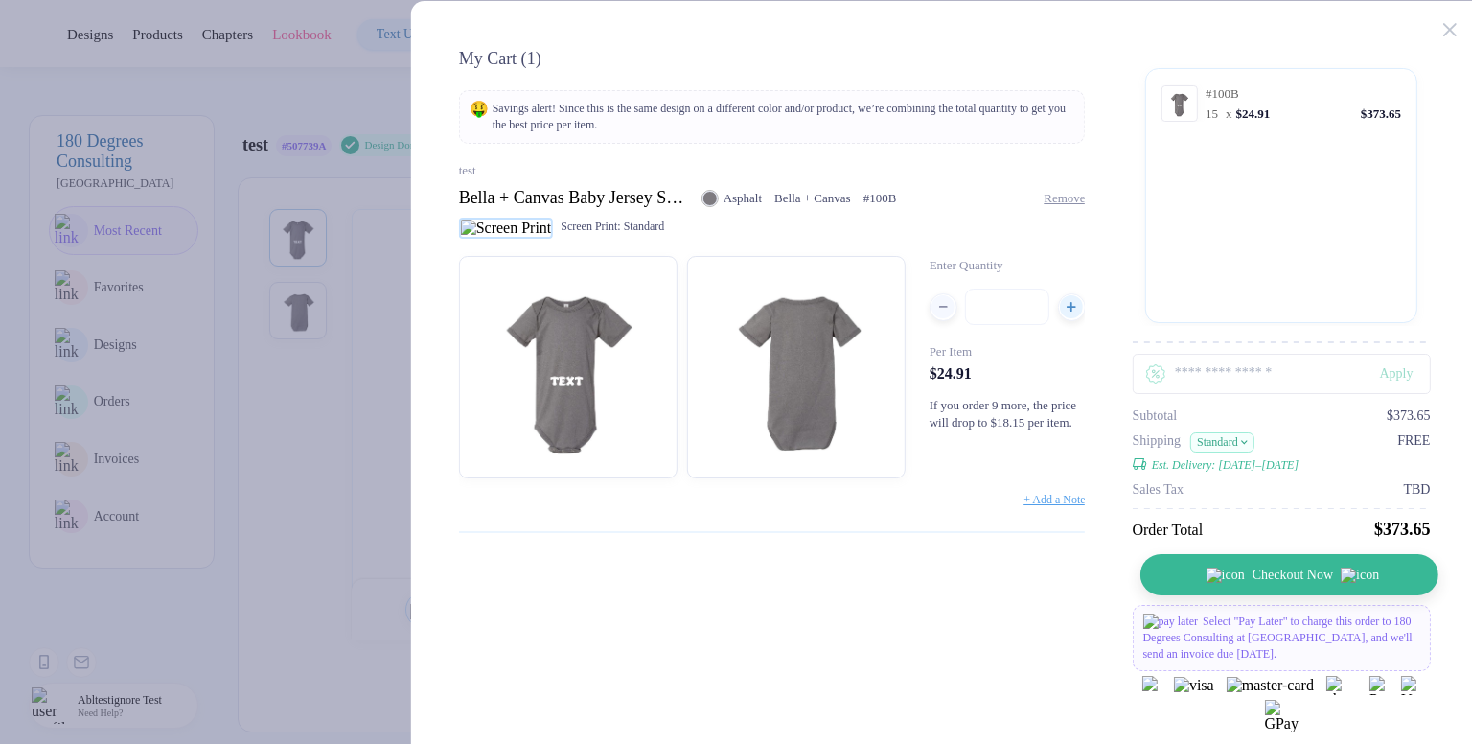
click at [1317, 300] on button "Checkout Now" at bounding box center [1288, 574] width 298 height 41
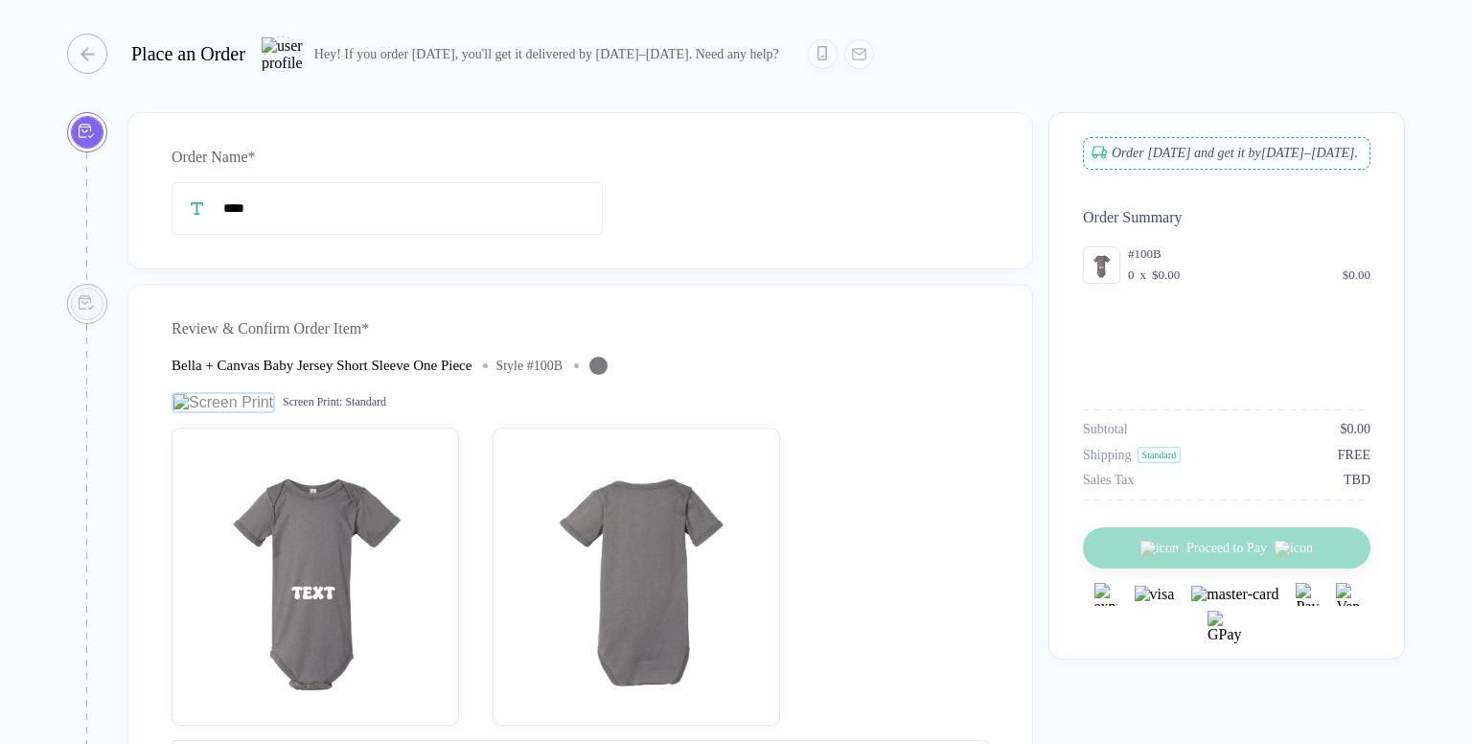
type input "****"
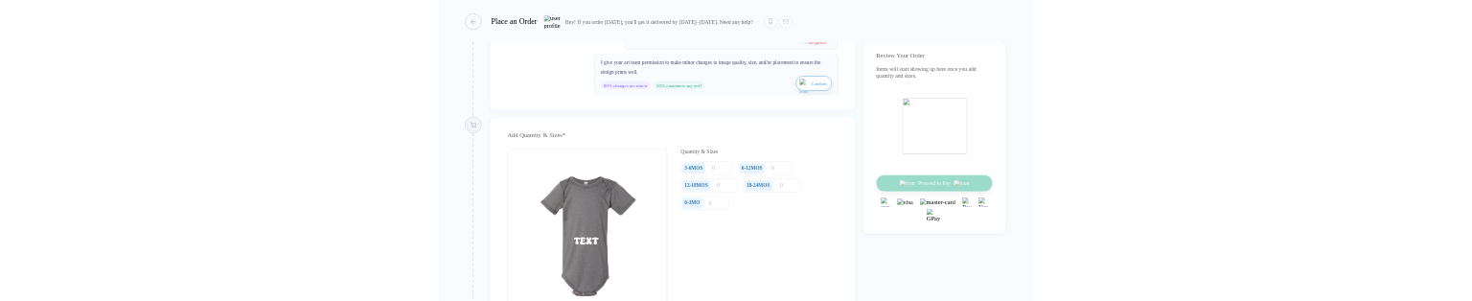
scroll to position [767, 0]
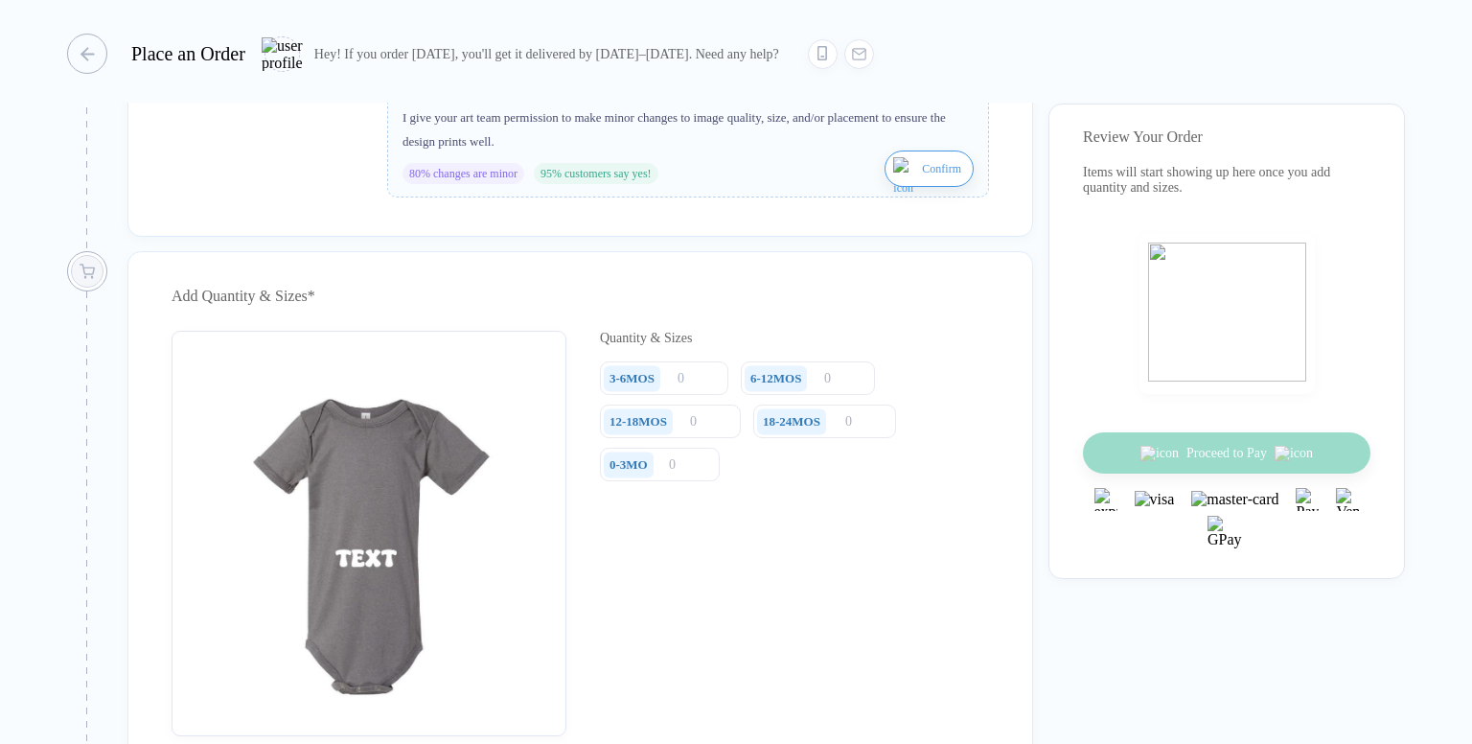
click at [644, 300] on div "0-3MO" at bounding box center [628, 464] width 38 height 15
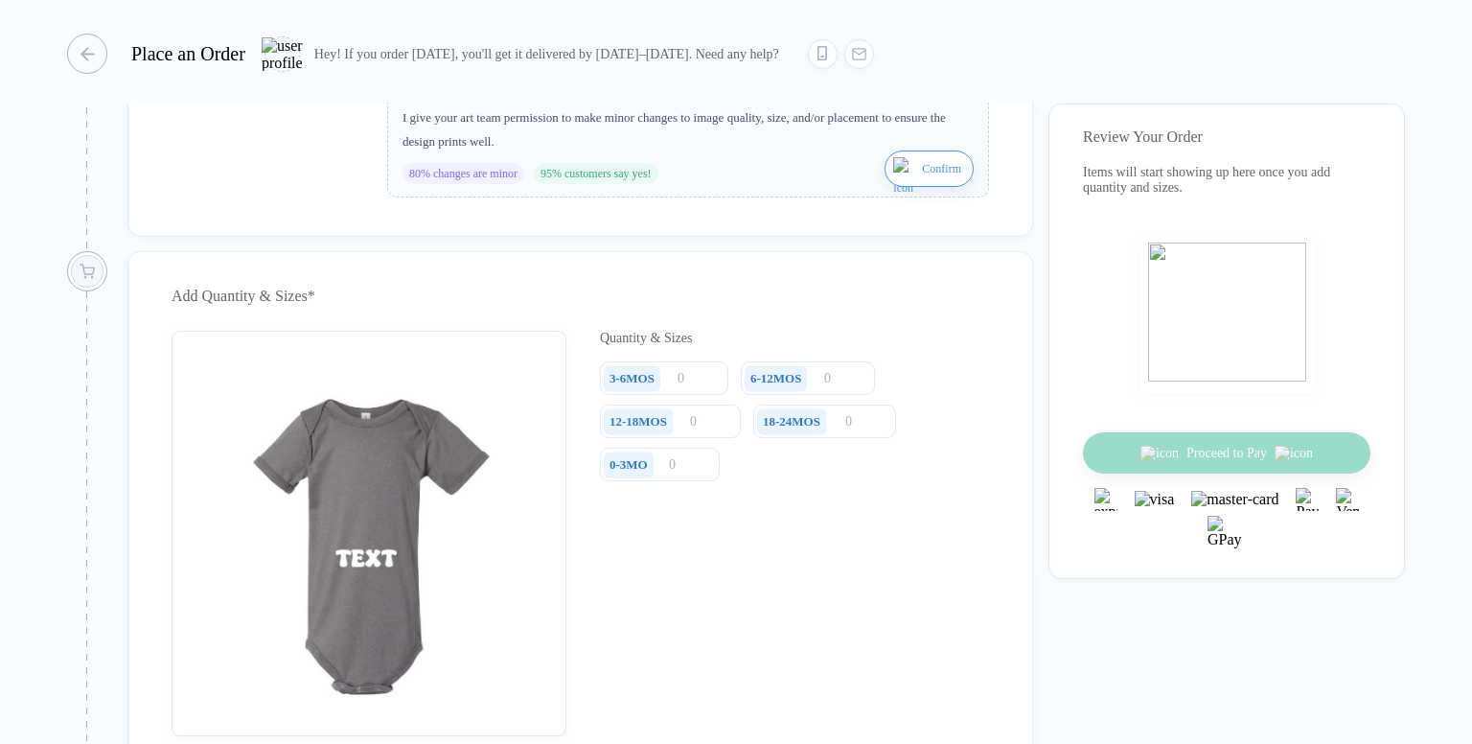
click at [644, 300] on div "0-3MO" at bounding box center [628, 464] width 38 height 15
click at [643, 300] on div "0-3MO" at bounding box center [628, 464] width 38 height 15
click at [678, 300] on input "number" at bounding box center [660, 464] width 120 height 34
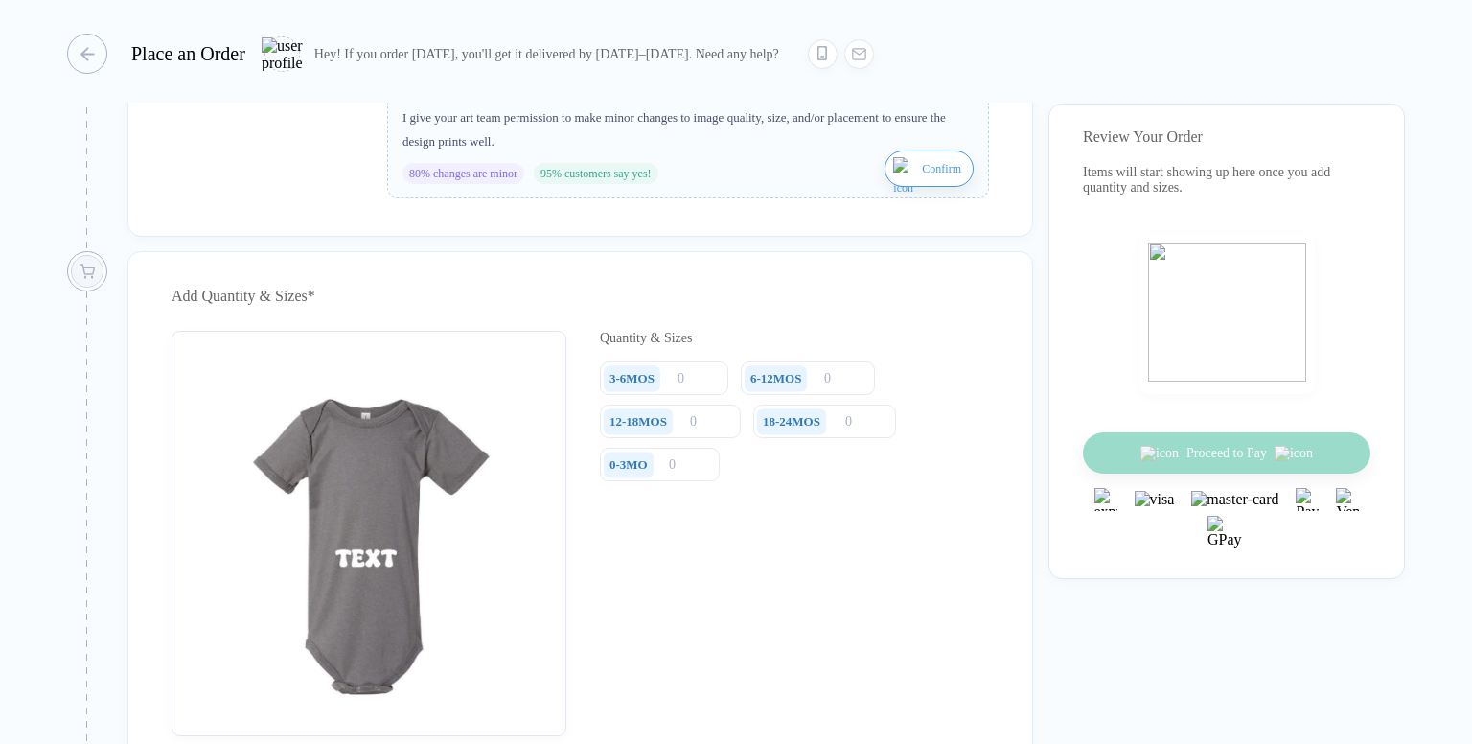
click at [812, 300] on div "3-6MOS 6-12MOS 12-18MOS 18-24MOS 0-3MO" at bounding box center [794, 422] width 389 height 122
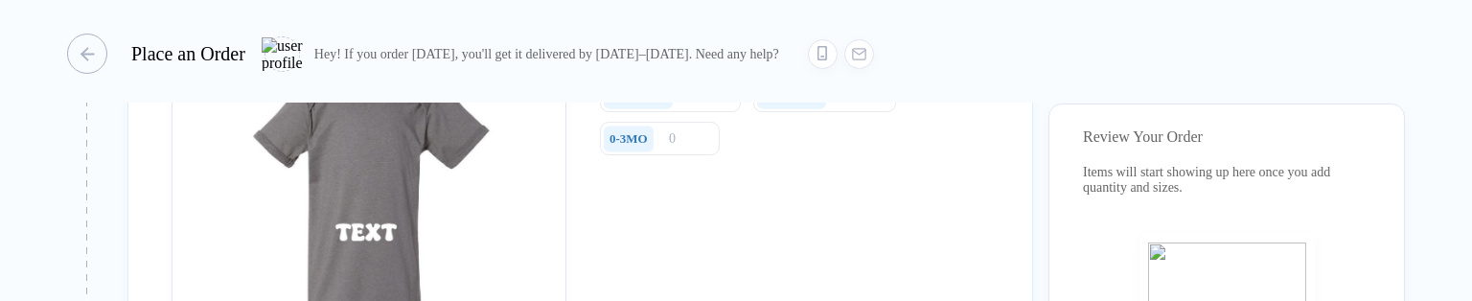
scroll to position [958, 0]
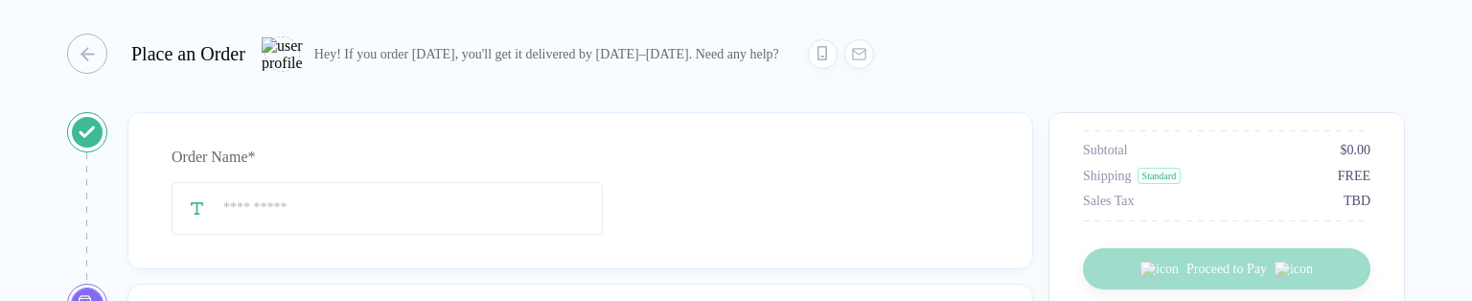
type input "****"
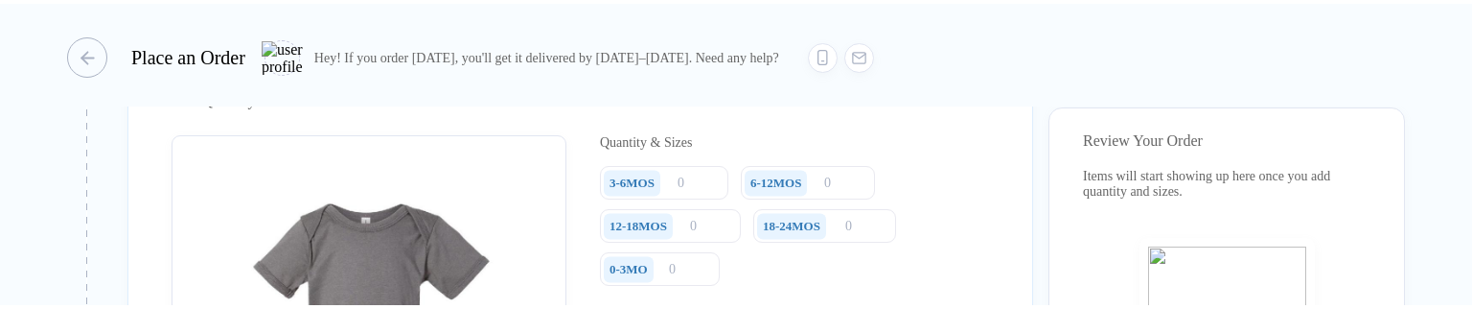
scroll to position [958, 0]
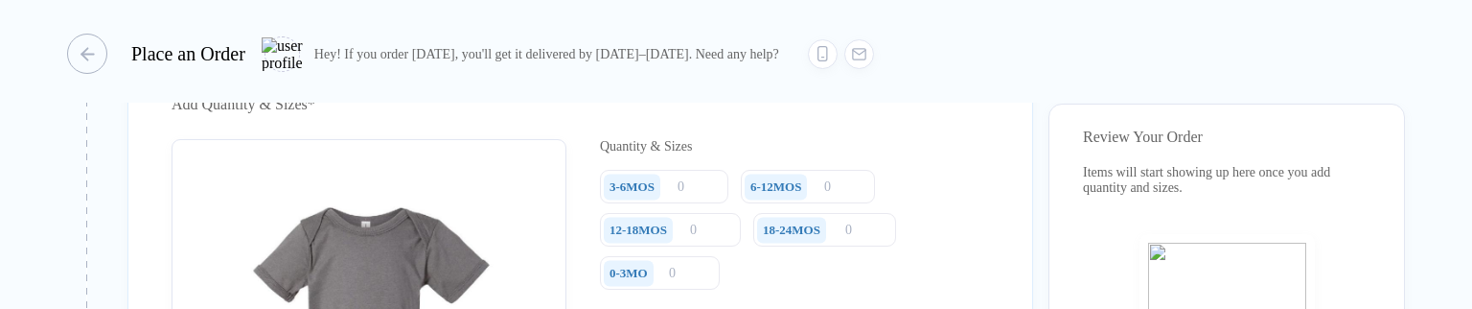
click at [640, 281] on div "0-3MO" at bounding box center [628, 272] width 38 height 15
drag, startPoint x: 640, startPoint y: 283, endPoint x: 606, endPoint y: 278, distance: 34.8
click at [606, 278] on div "0-3MO" at bounding box center [629, 273] width 50 height 26
click at [784, 264] on div "3-6MOS 6-12MOS 12-18MOS 18-24MOS 0-3MO" at bounding box center [794, 231] width 389 height 122
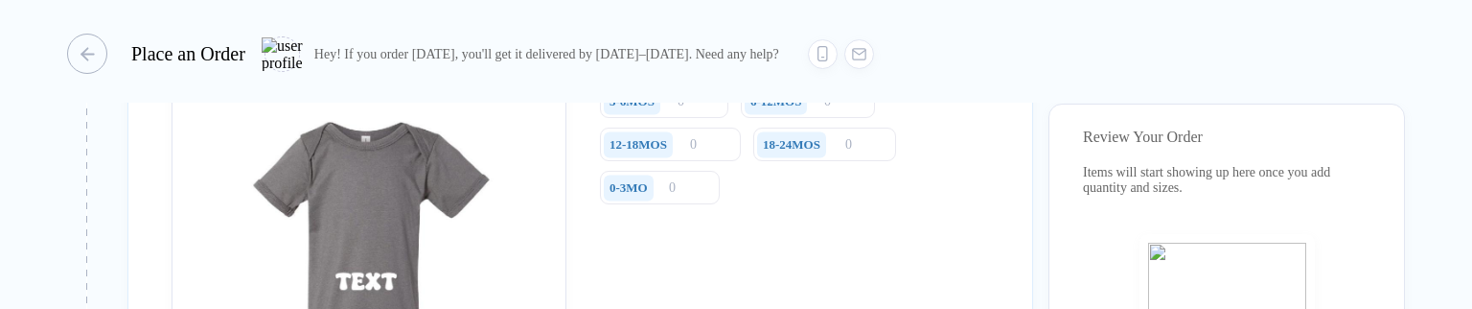
scroll to position [1054, 0]
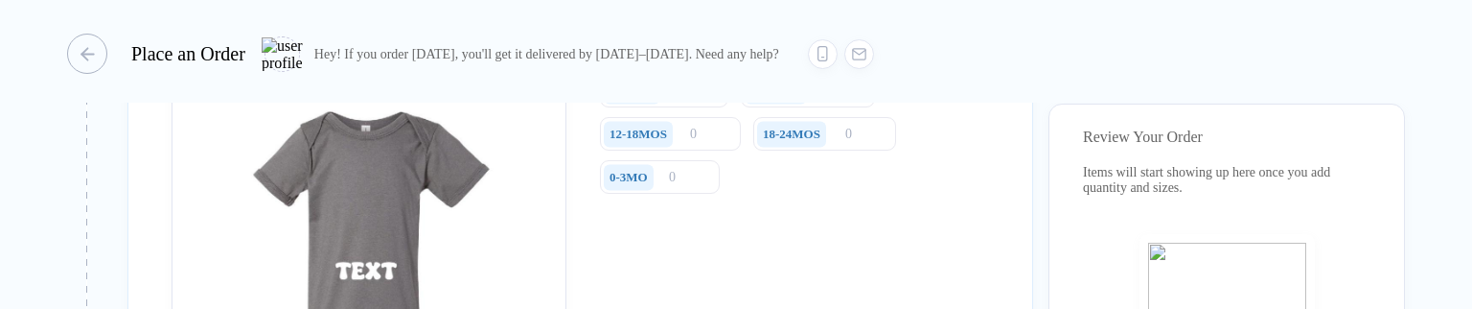
click at [639, 185] on div "0-3MO" at bounding box center [628, 177] width 38 height 15
drag, startPoint x: 639, startPoint y: 185, endPoint x: 598, endPoint y: 185, distance: 41.2
click at [600, 185] on div "0-3MO" at bounding box center [631, 177] width 63 height 34
click at [747, 219] on div "Quantity & Sizes 3-6MOS 6-12MOS 12-18MOS 18-24MOS 0-3MO" at bounding box center [794, 245] width 389 height 405
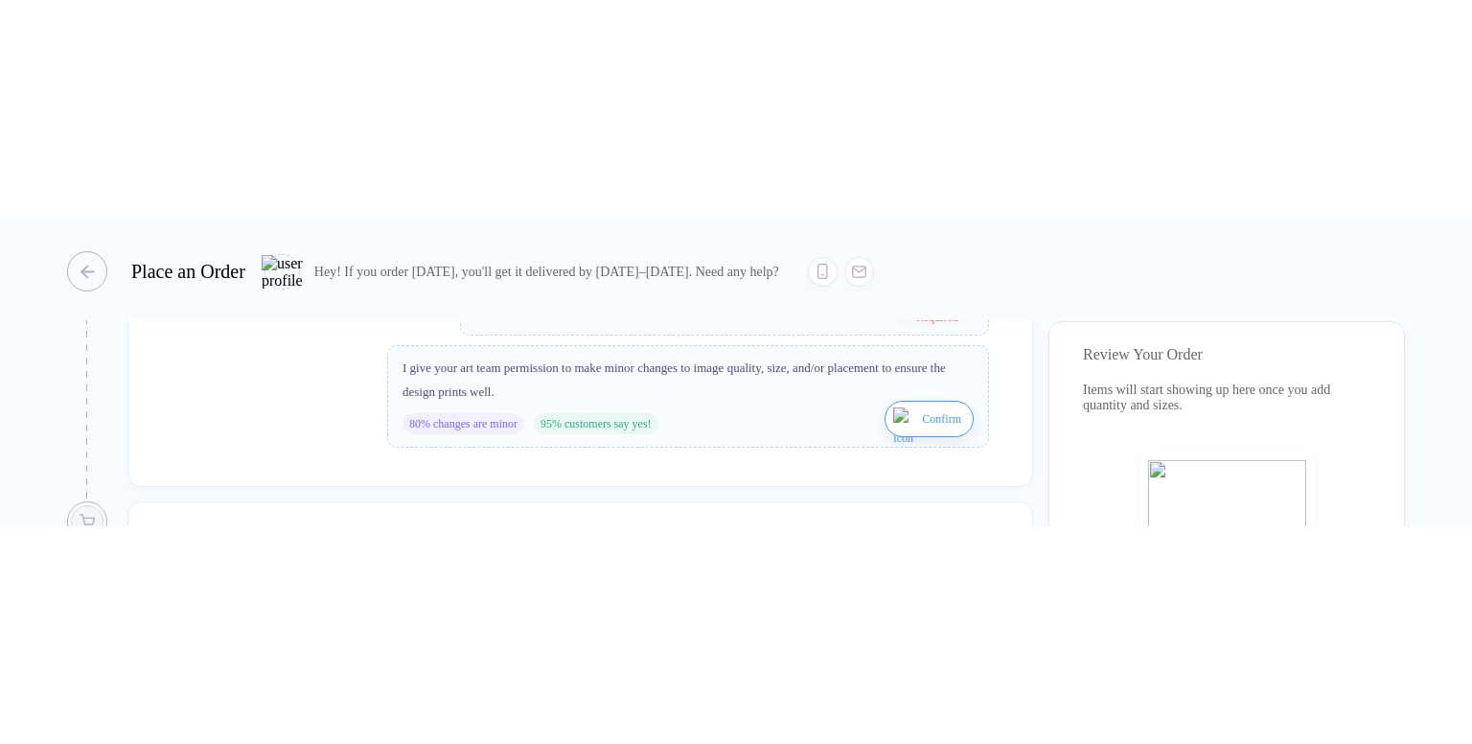
scroll to position [767, 0]
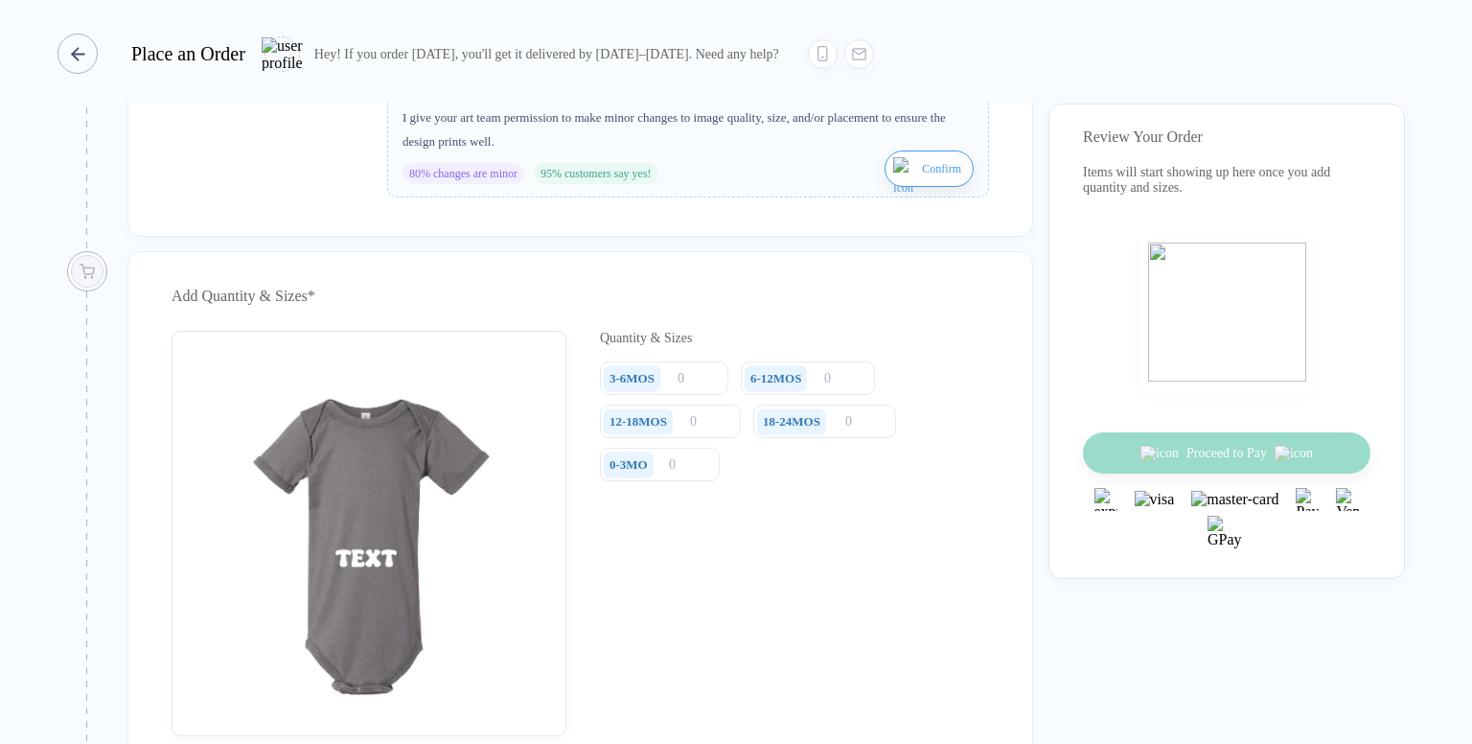
click at [91, 51] on div "button" at bounding box center [77, 54] width 40 height 40
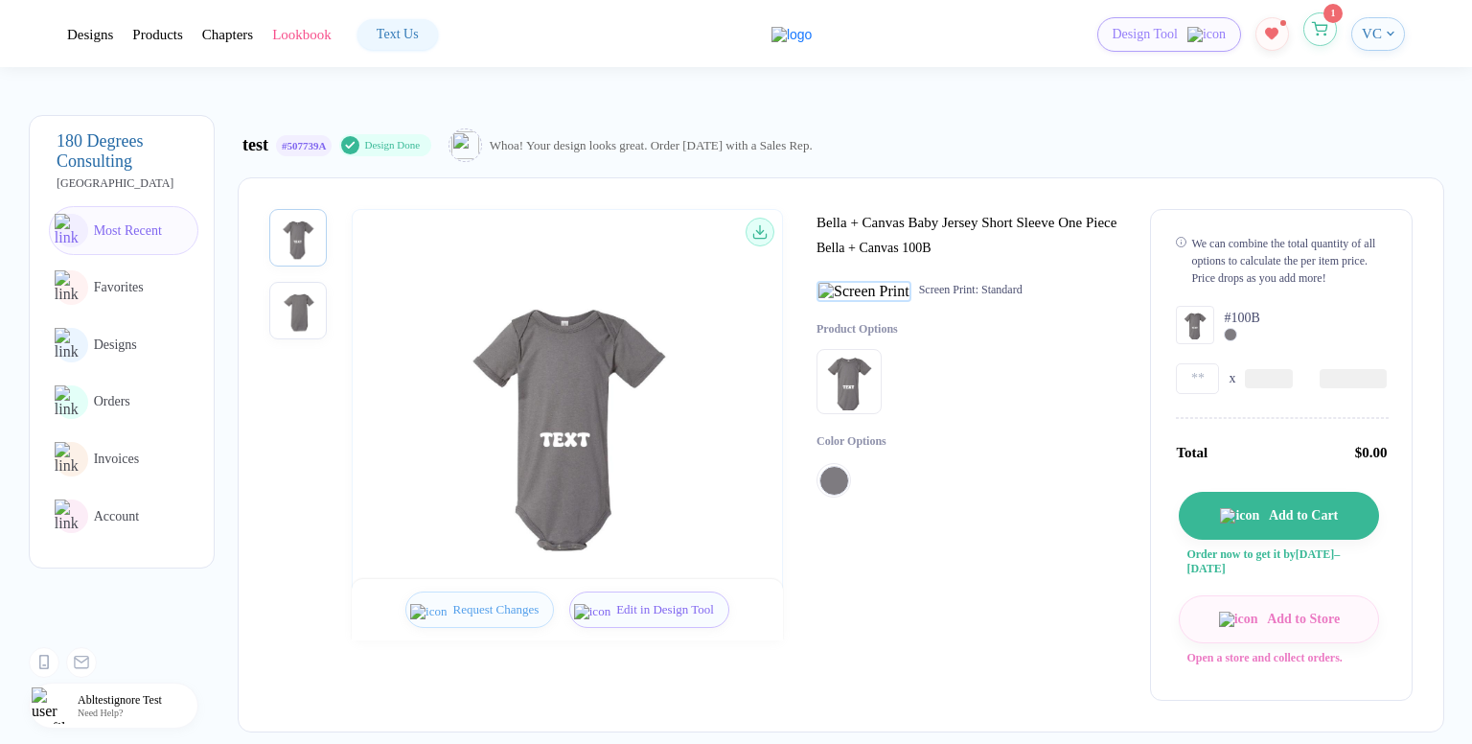
click at [1319, 35] on button "button" at bounding box center [1320, 29] width 34 height 34
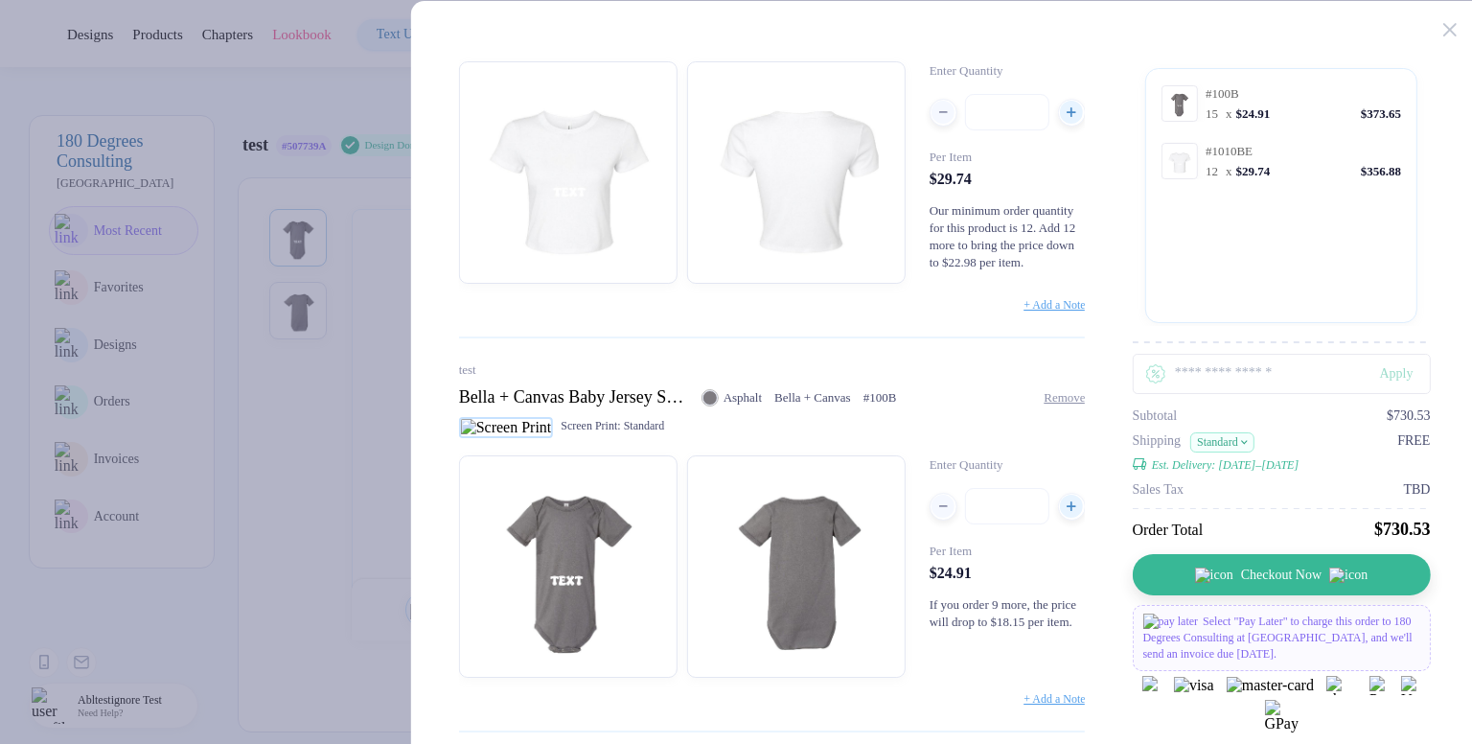
scroll to position [96, 0]
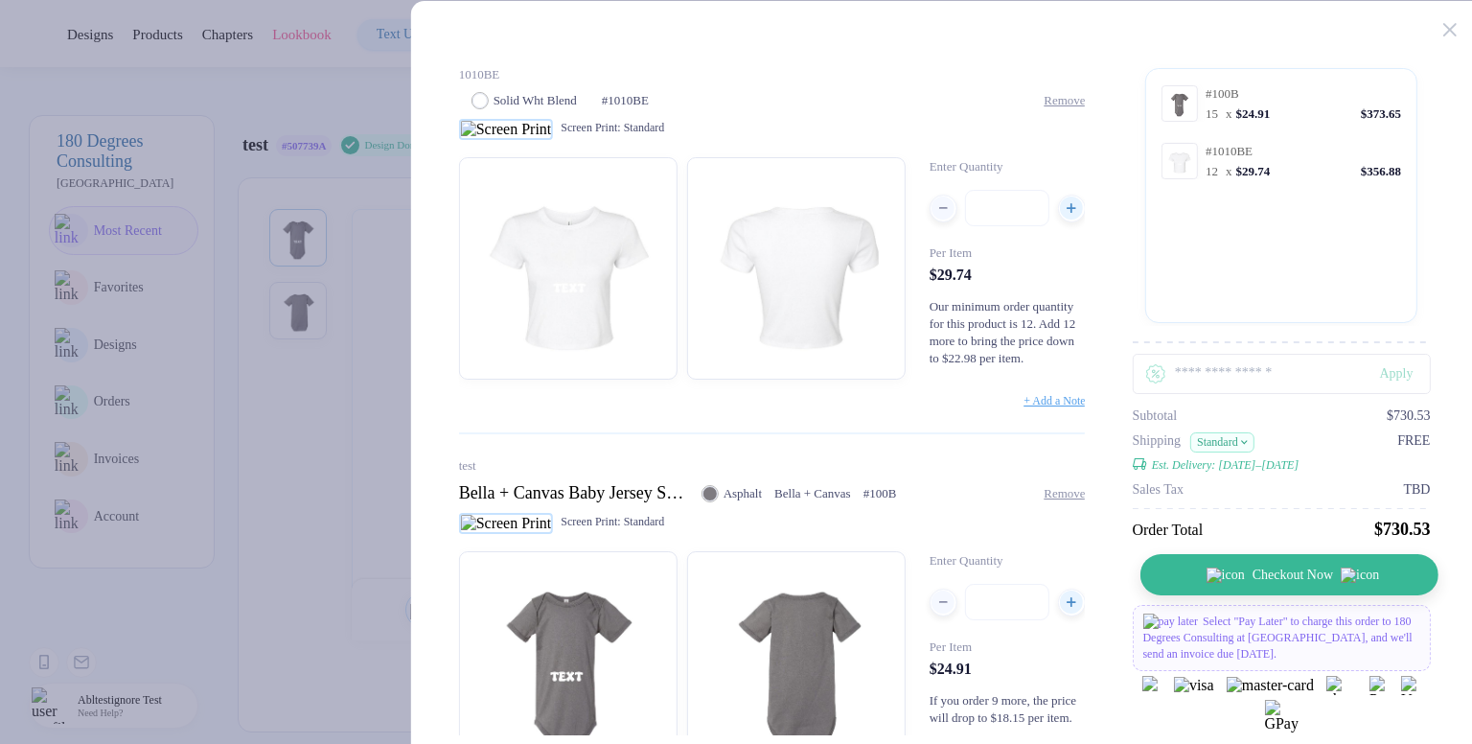
click at [1272, 300] on button "Checkout Now" at bounding box center [1288, 574] width 298 height 41
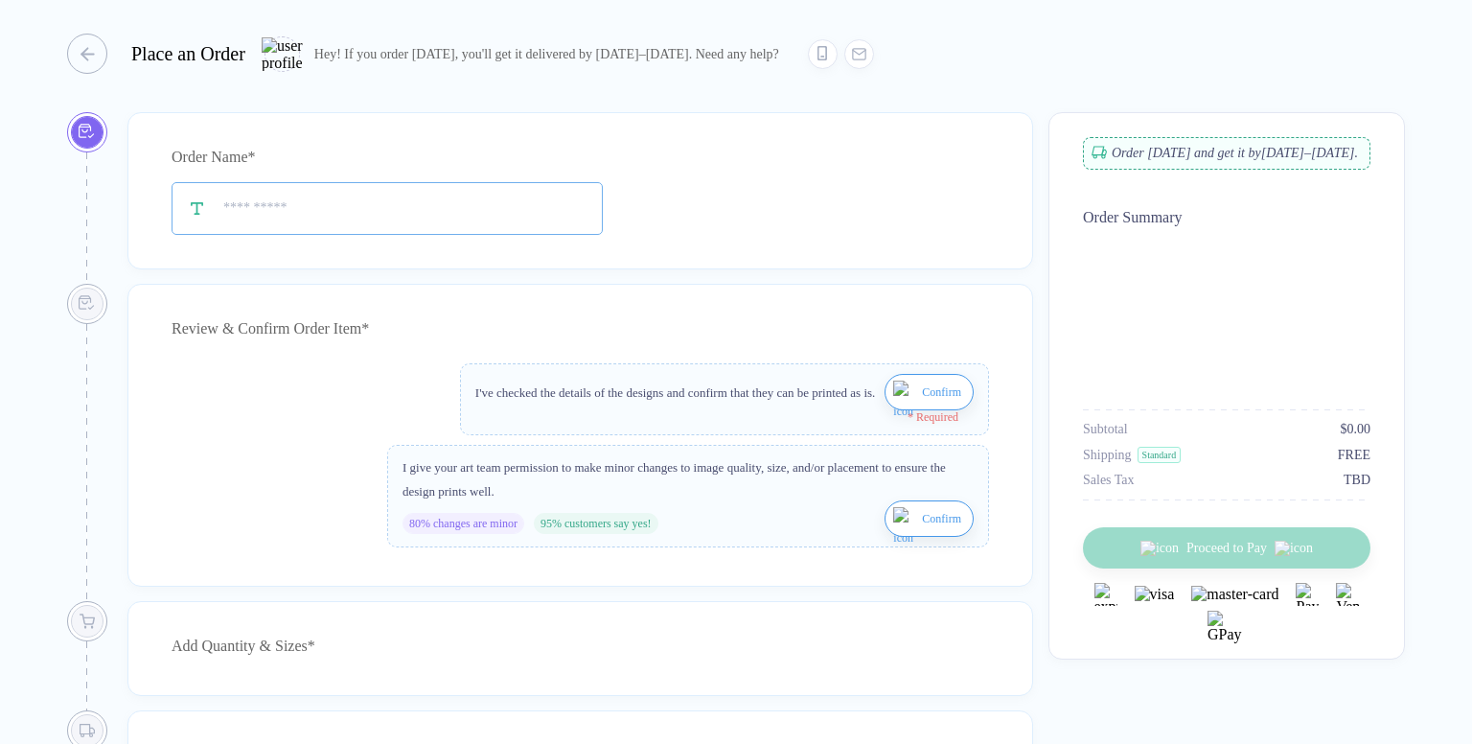
click at [384, 223] on input "text" at bounding box center [387, 208] width 431 height 53
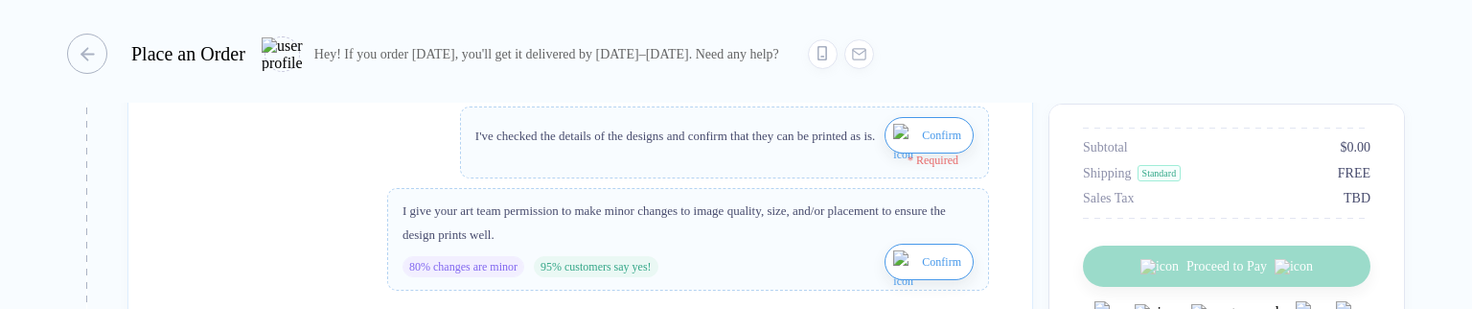
scroll to position [360, 0]
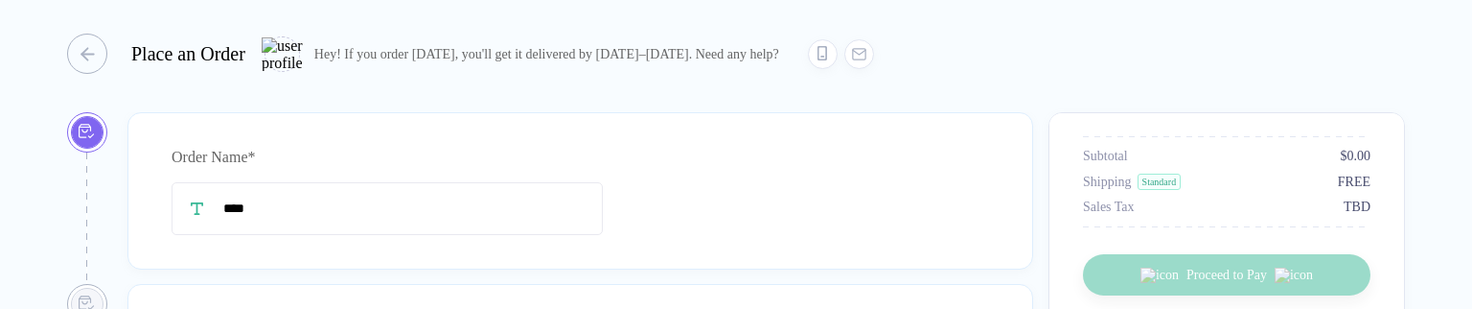
type input "****"
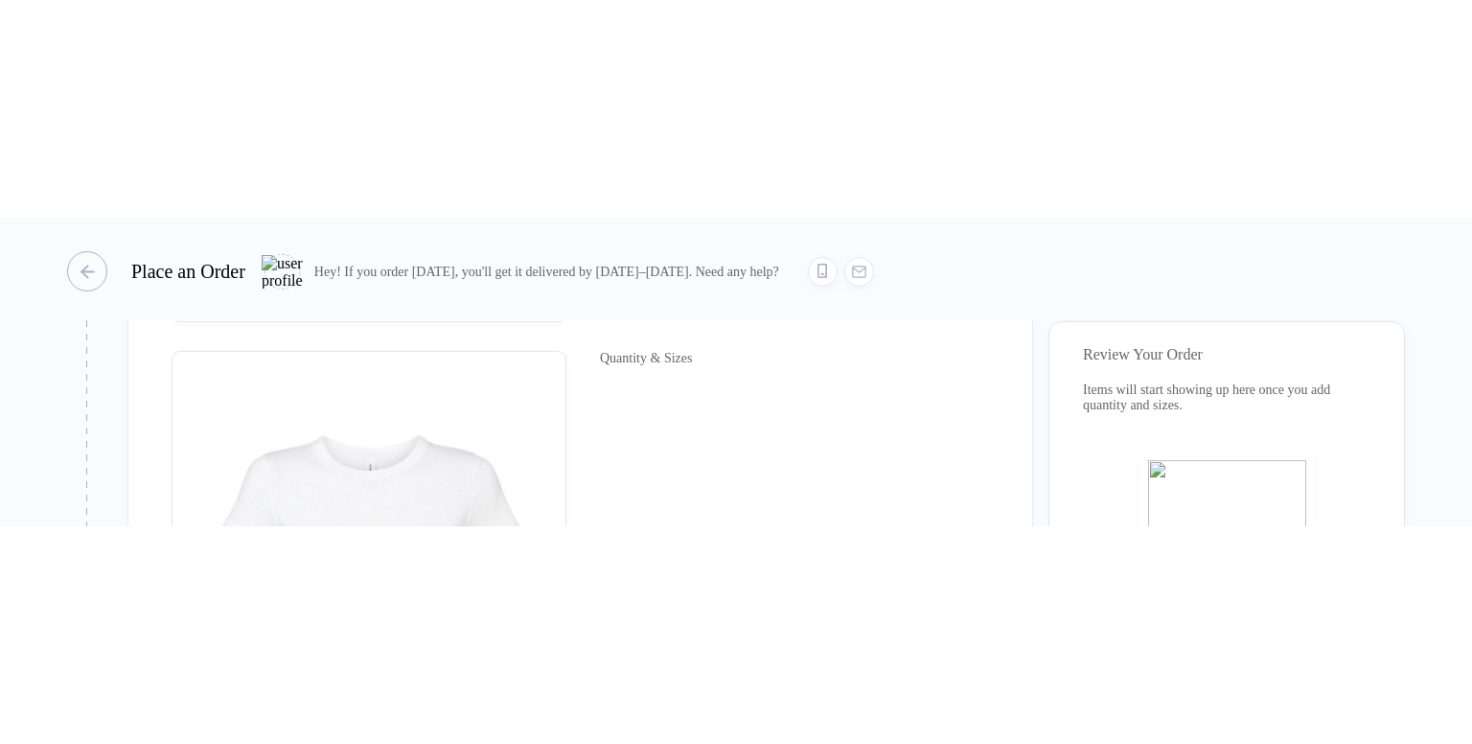
scroll to position [1821, 0]
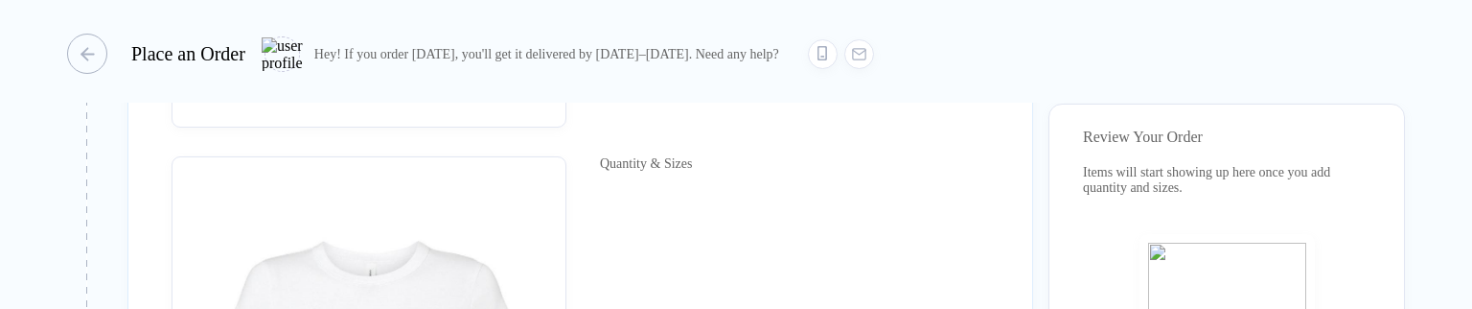
drag, startPoint x: 609, startPoint y: 202, endPoint x: 718, endPoint y: 227, distance: 111.1
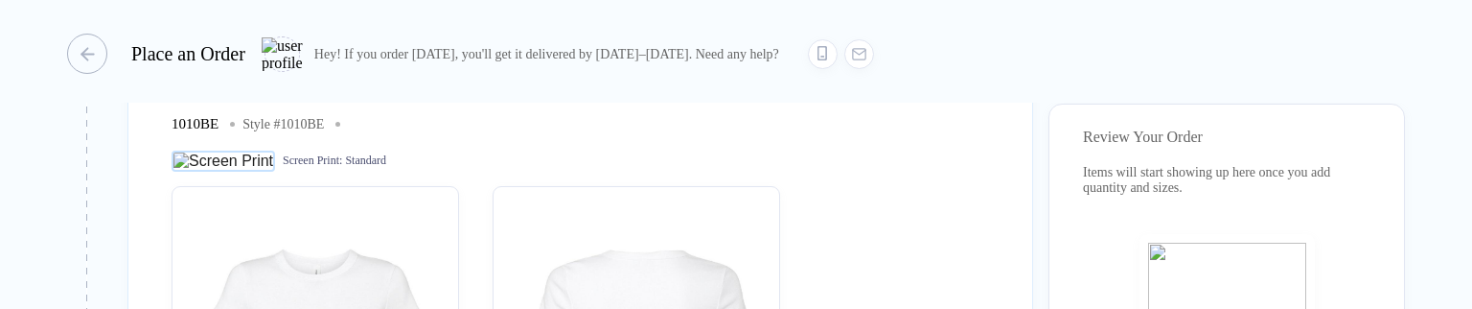
scroll to position [671, 0]
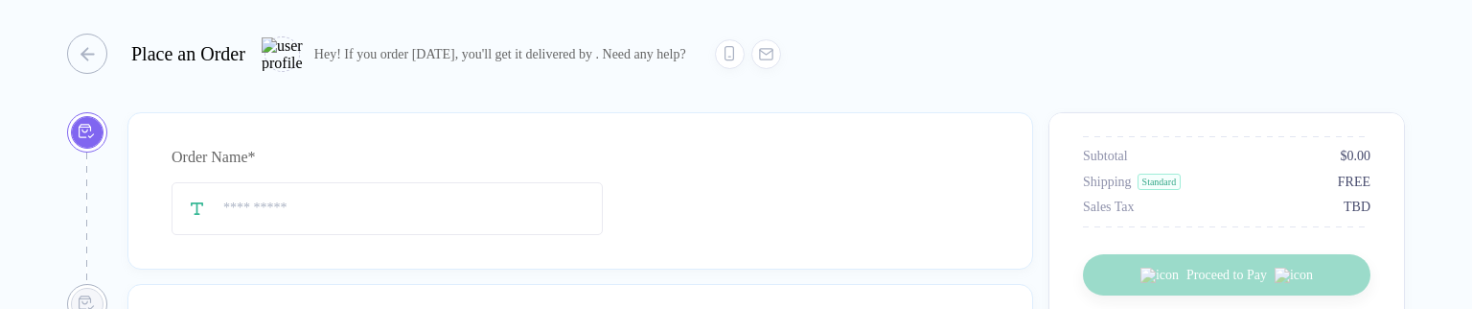
type input "****"
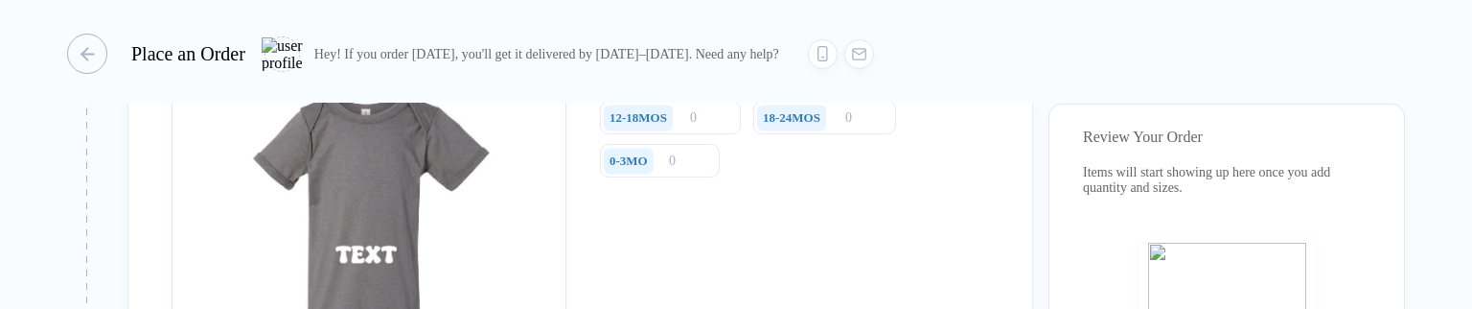
scroll to position [1437, 0]
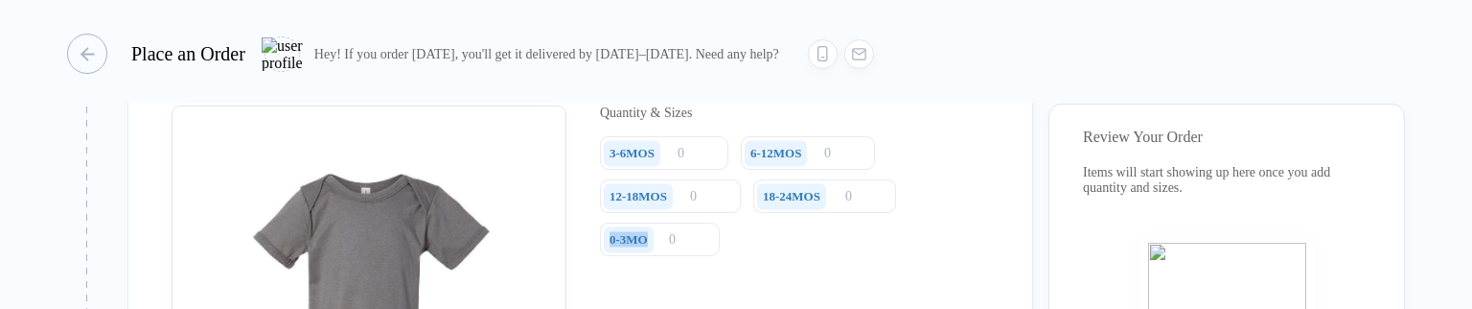
drag, startPoint x: 606, startPoint y: 253, endPoint x: 650, endPoint y: 259, distance: 44.4
click at [650, 252] on div "0-3MO" at bounding box center [629, 239] width 50 height 26
click at [648, 247] on div "0-3MO" at bounding box center [628, 239] width 38 height 15
drag, startPoint x: 650, startPoint y: 259, endPoint x: 592, endPoint y: 257, distance: 57.5
click at [592, 257] on div "Quantity & Sizes 3-6MOS 6-12MOS 12-18MOS 18-24MOS 0-3MO" at bounding box center [580, 307] width 817 height 405
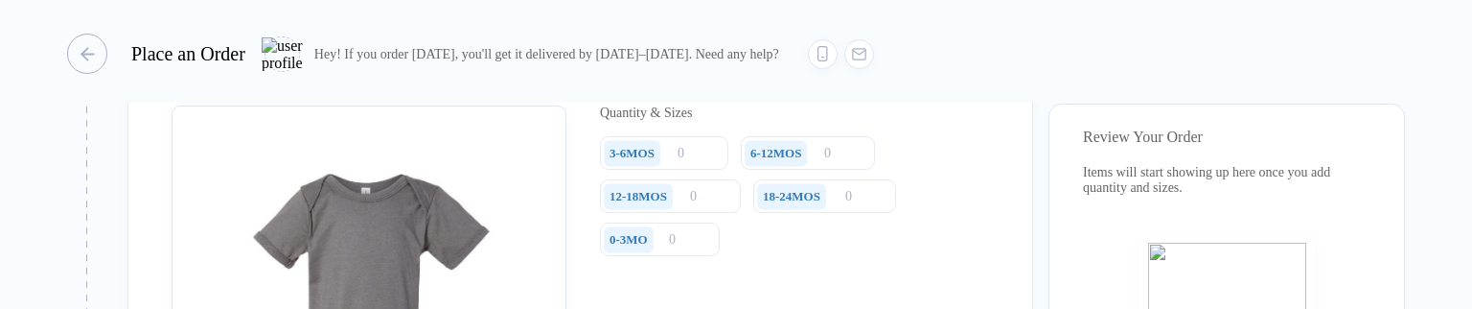
click at [607, 252] on div "0-3MO" at bounding box center [629, 239] width 50 height 26
drag, startPoint x: 607, startPoint y: 253, endPoint x: 678, endPoint y: 259, distance: 72.1
click at [678, 256] on div "0-3MO" at bounding box center [655, 239] width 110 height 34
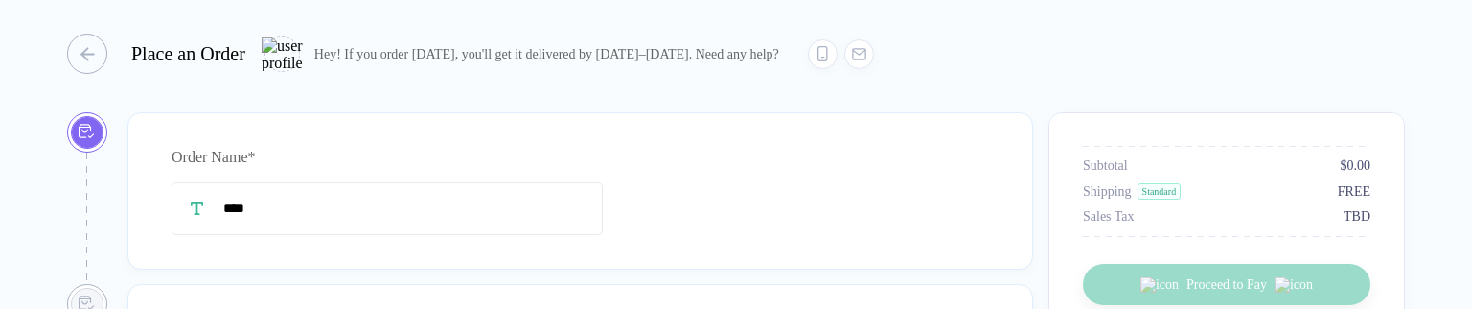
type input "****"
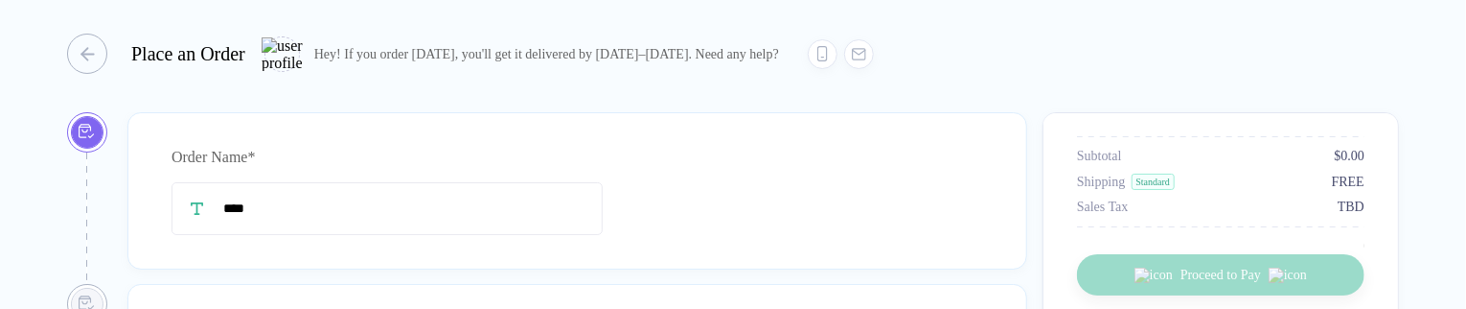
type input "****"
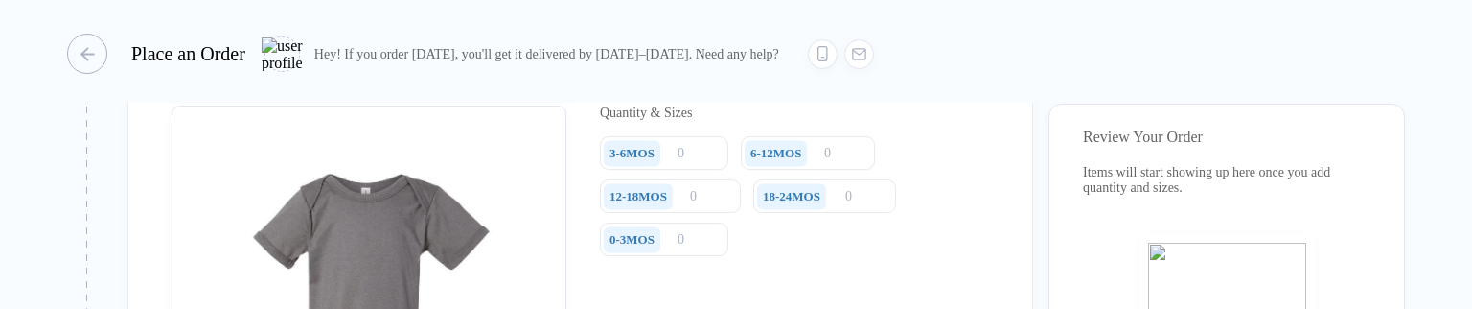
click at [670, 255] on div "0-3MOS" at bounding box center [635, 239] width 70 height 34
click at [685, 255] on input "number" at bounding box center [664, 239] width 128 height 34
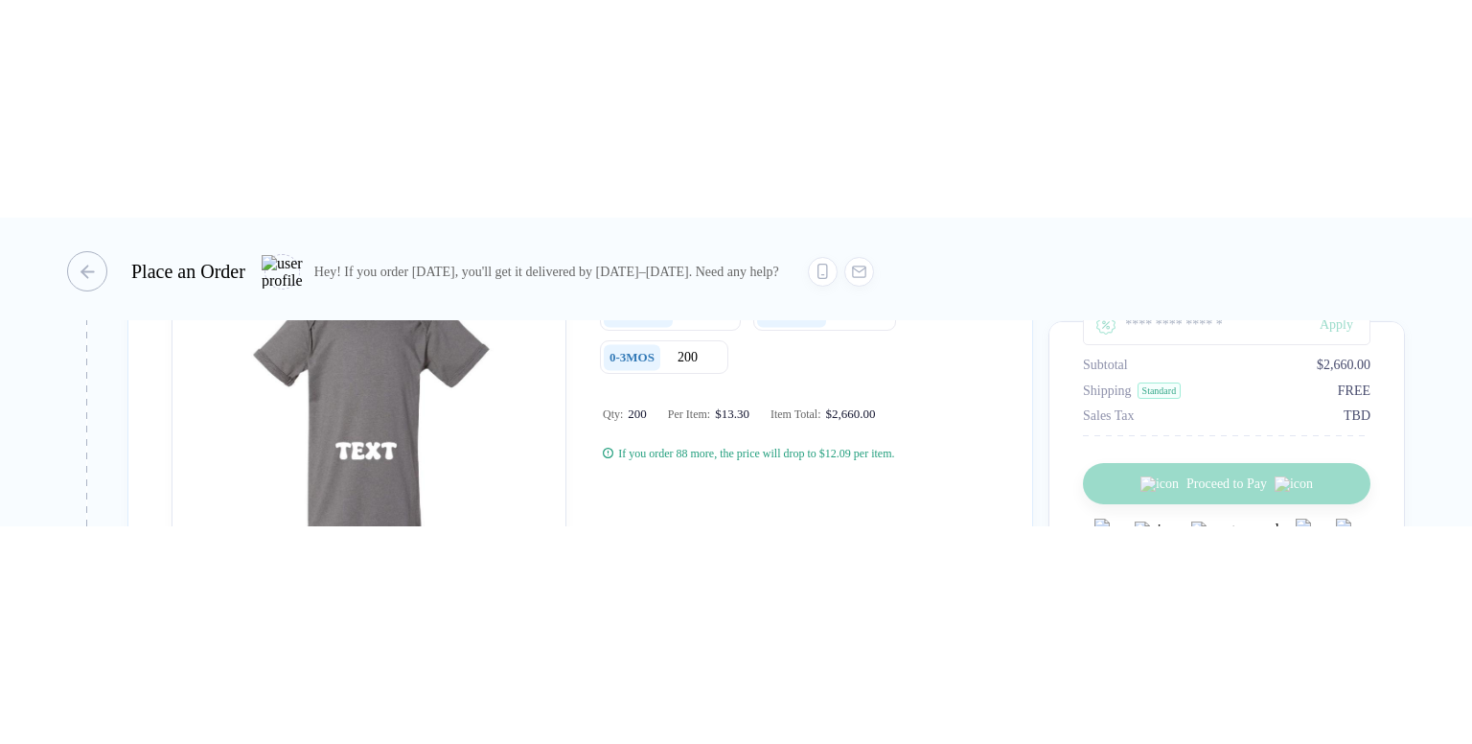
scroll to position [1533, 0]
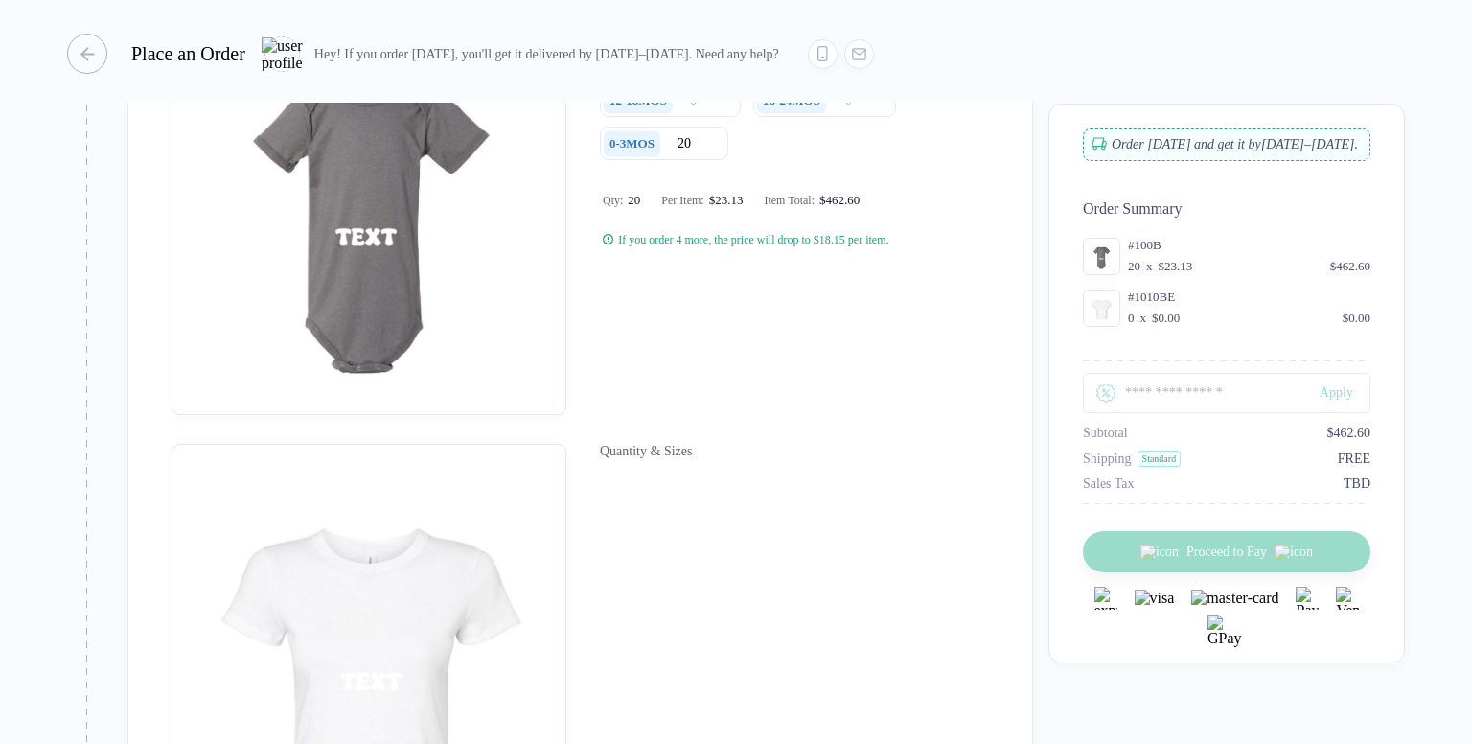
type input "2"
type input "20"
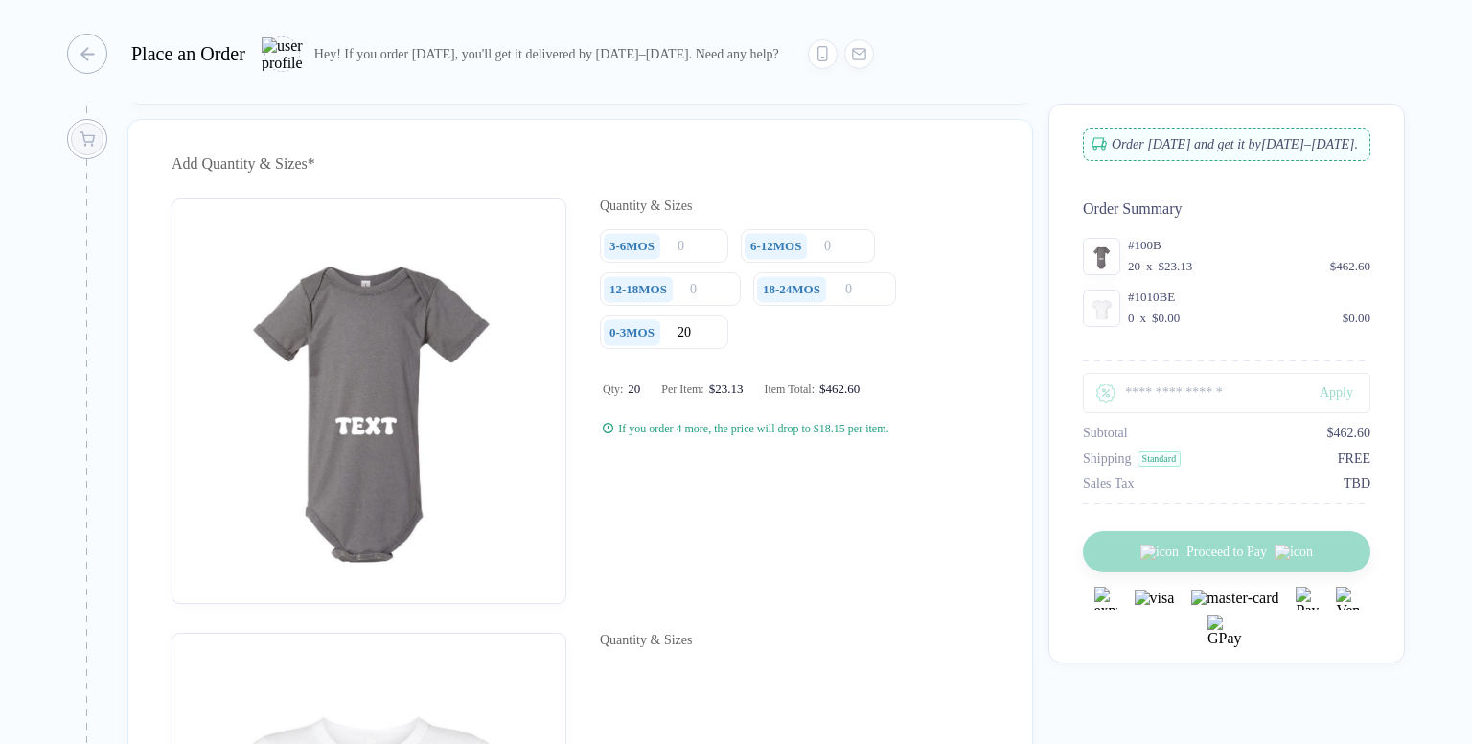
scroll to position [1341, 0]
click at [91, 47] on div "button" at bounding box center [77, 54] width 40 height 40
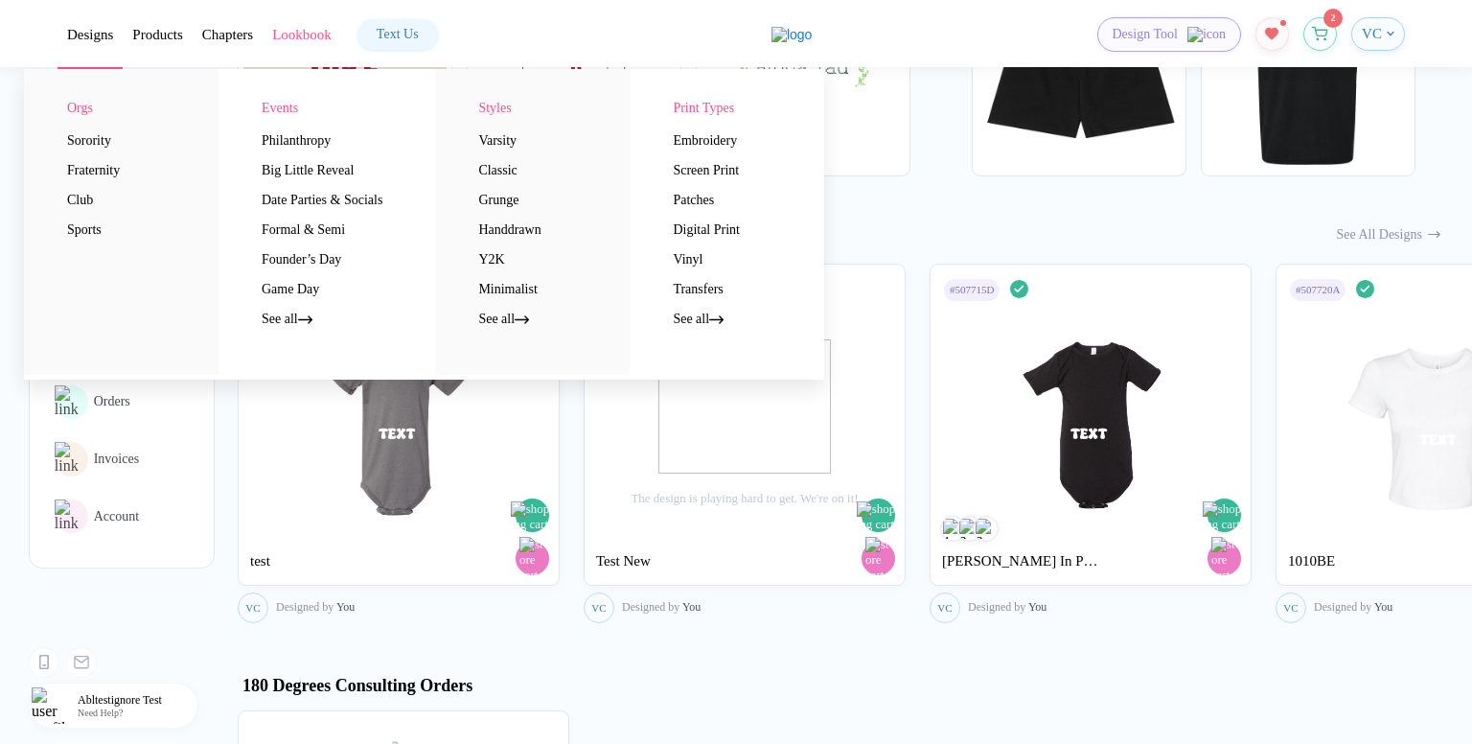
scroll to position [858, 0]
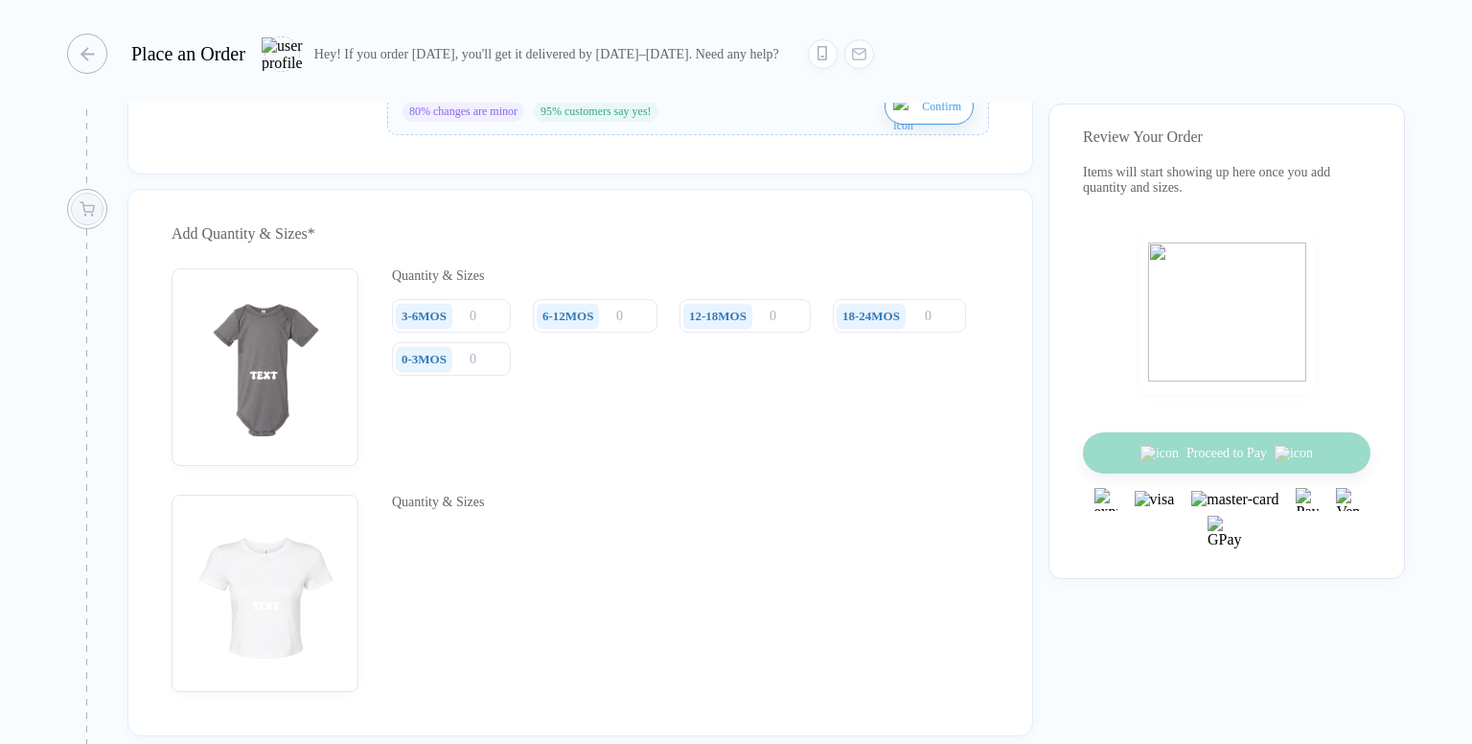
scroll to position [1341, 0]
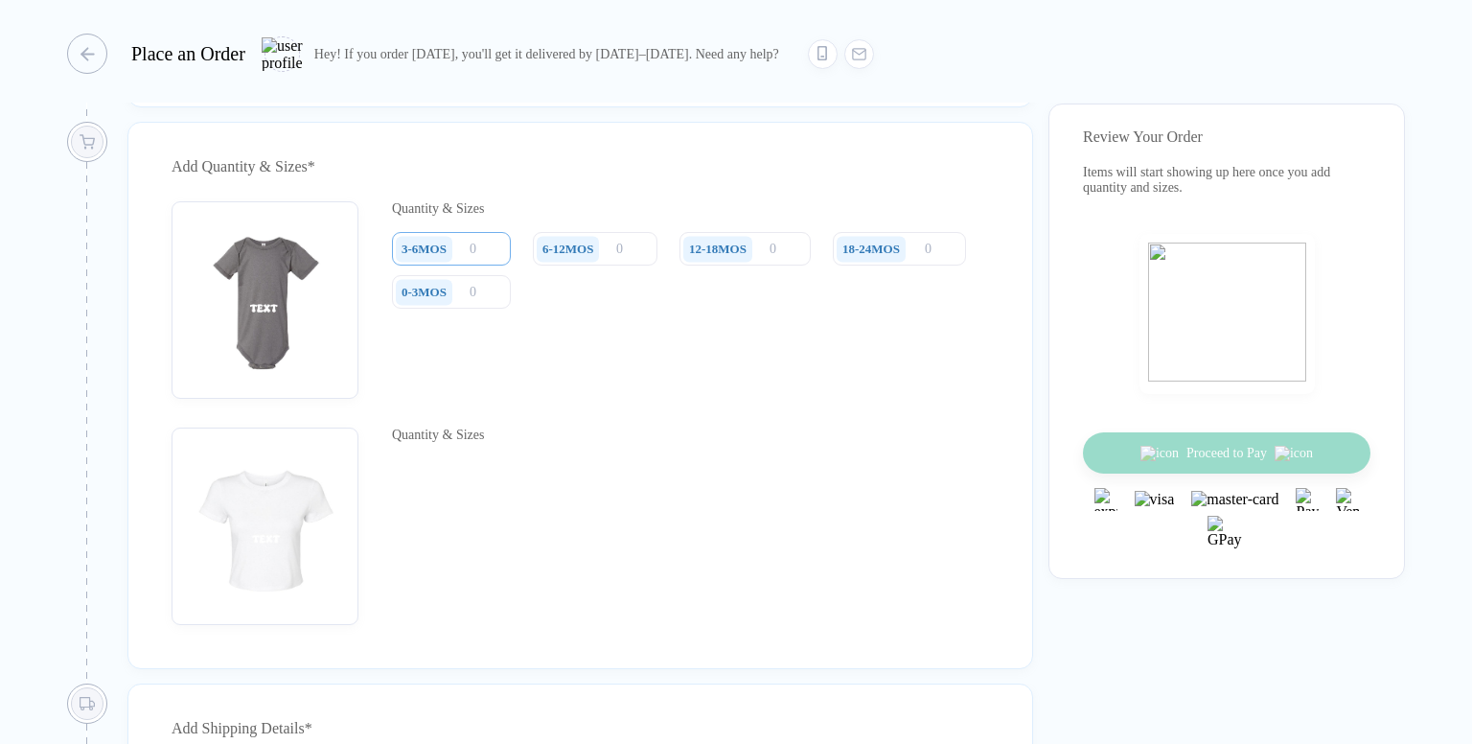
click at [493, 265] on input "number" at bounding box center [451, 249] width 119 height 34
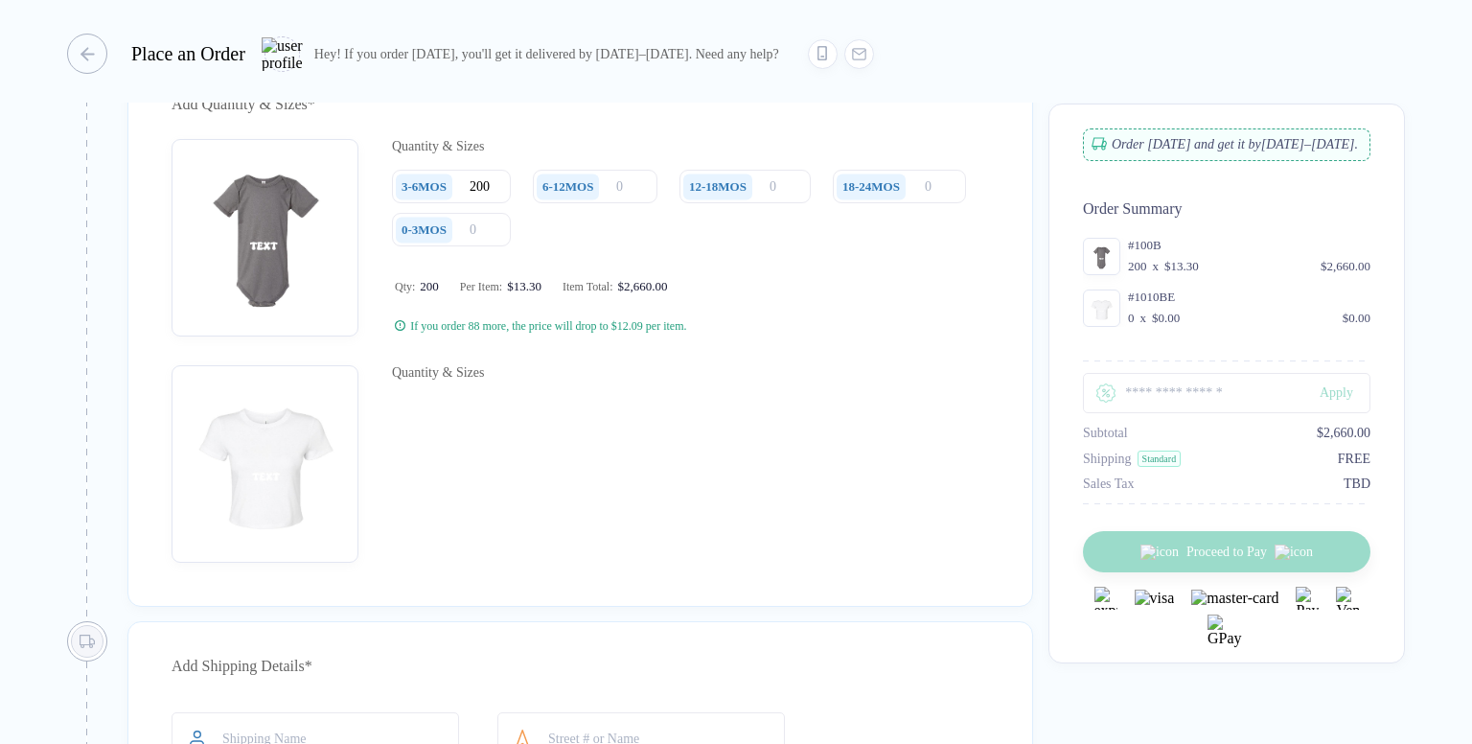
scroll to position [1437, 0]
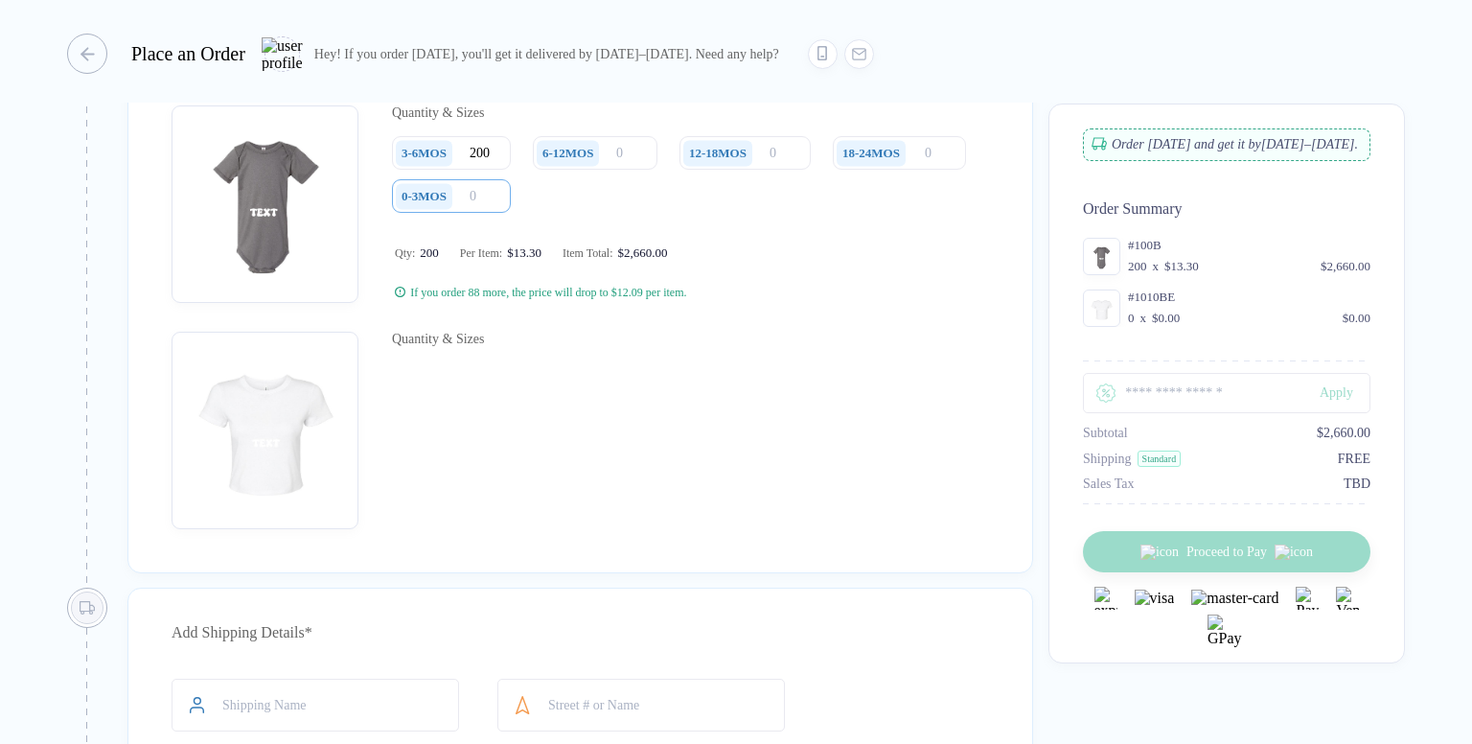
type input "200"
click at [479, 213] on input "number" at bounding box center [451, 196] width 119 height 34
click at [522, 196] on div "0-3MOS" at bounding box center [458, 196] width 133 height 35
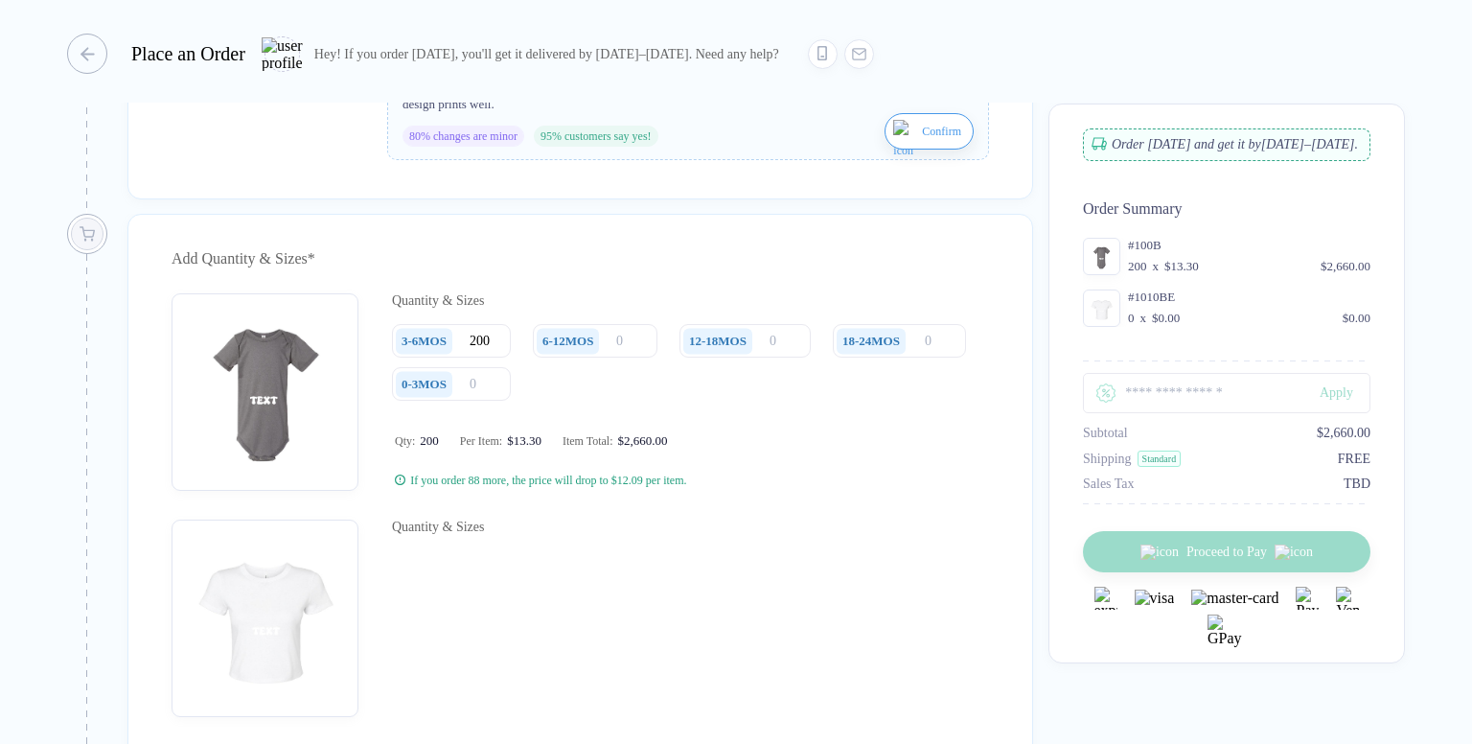
scroll to position [1246, 0]
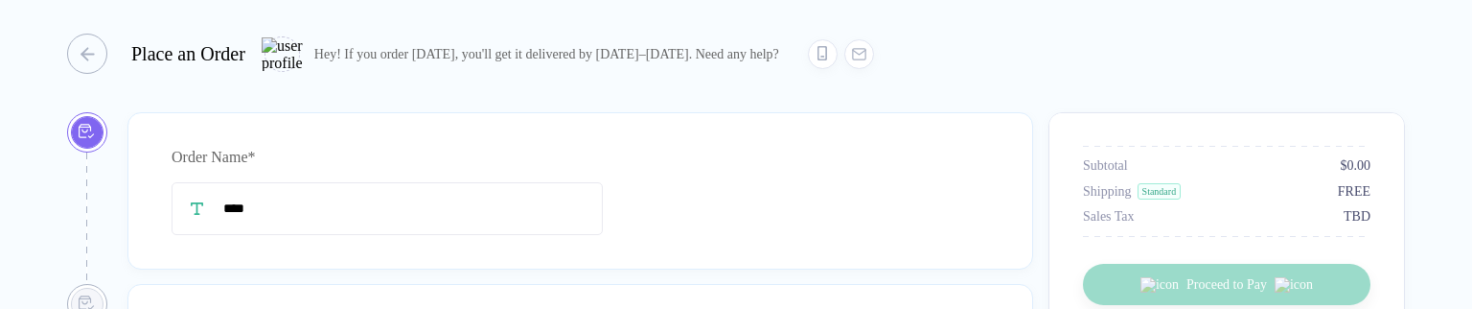
type input "****"
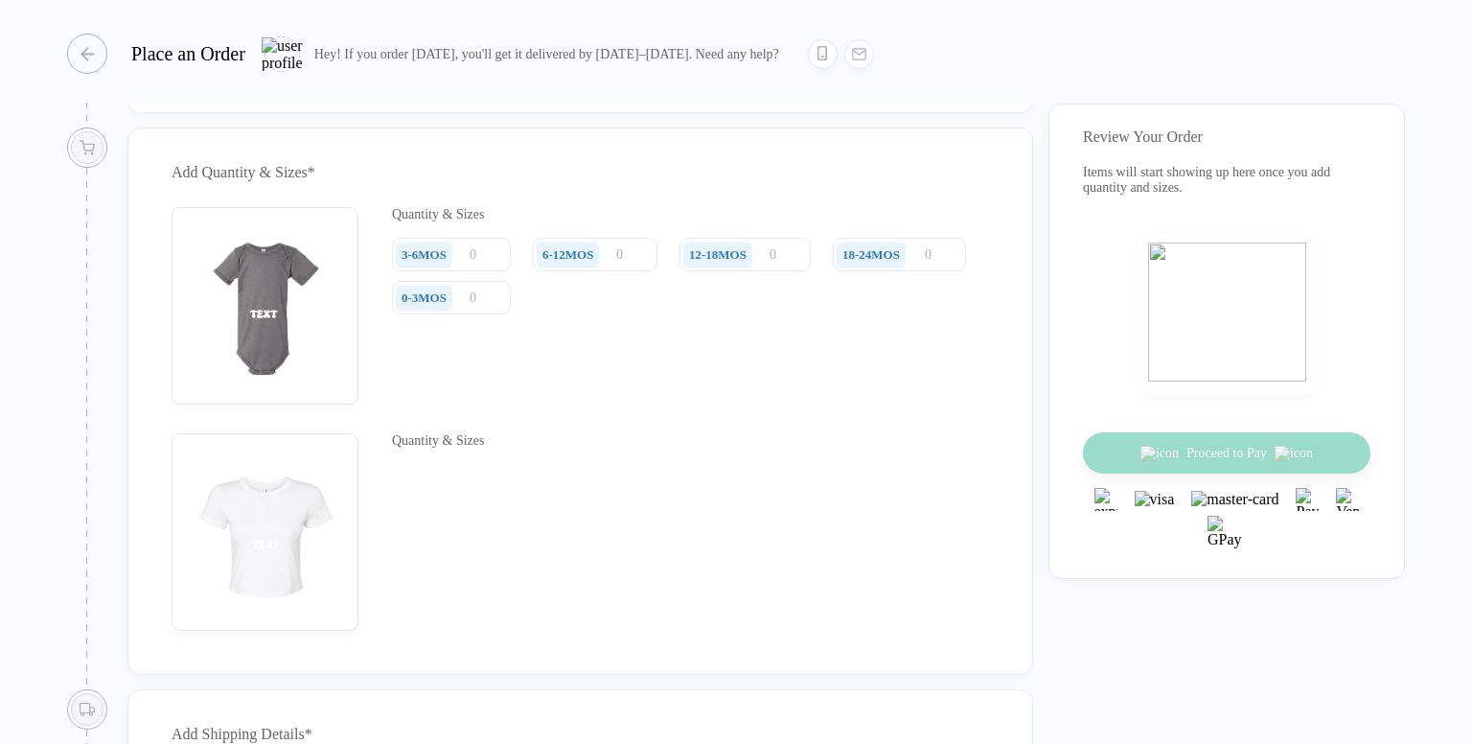
scroll to position [1341, 0]
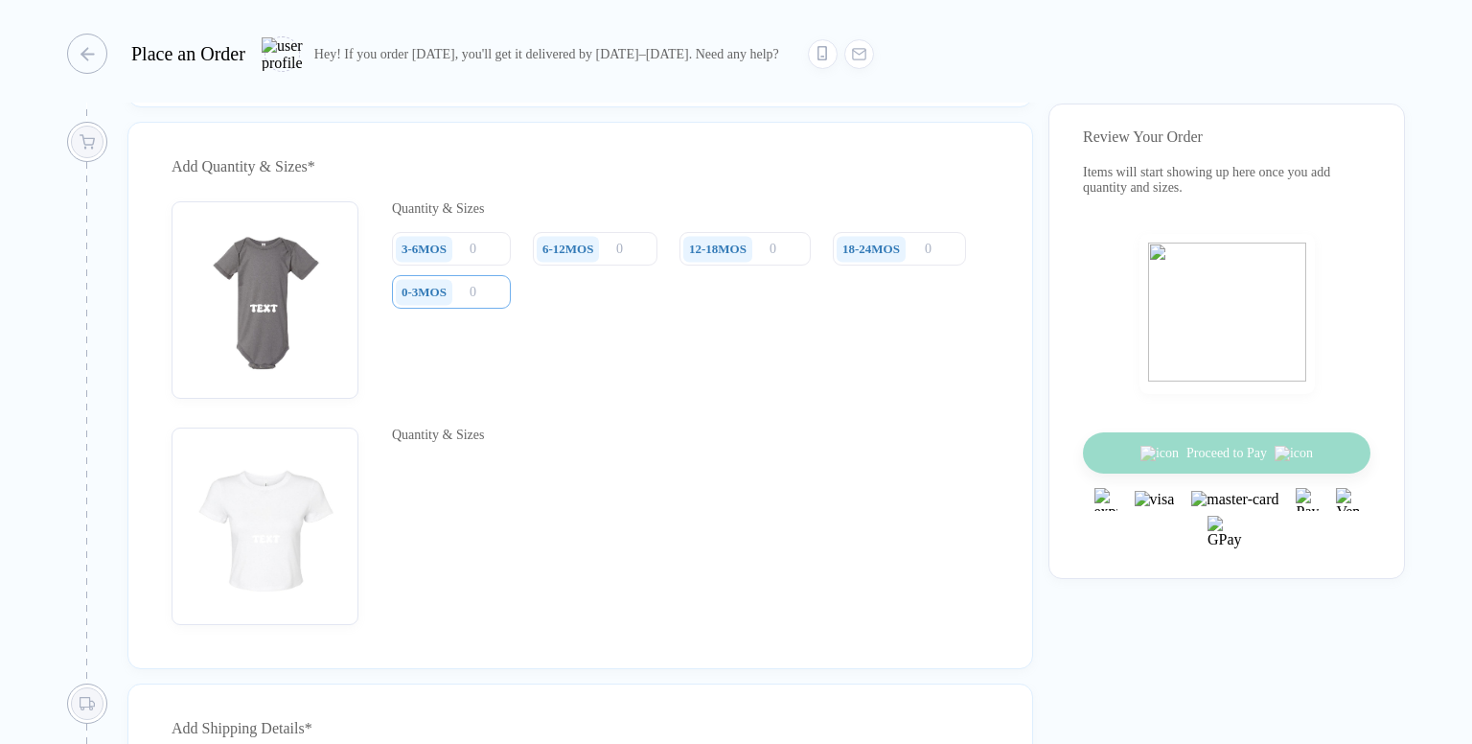
click at [485, 304] on input "number" at bounding box center [451, 292] width 119 height 34
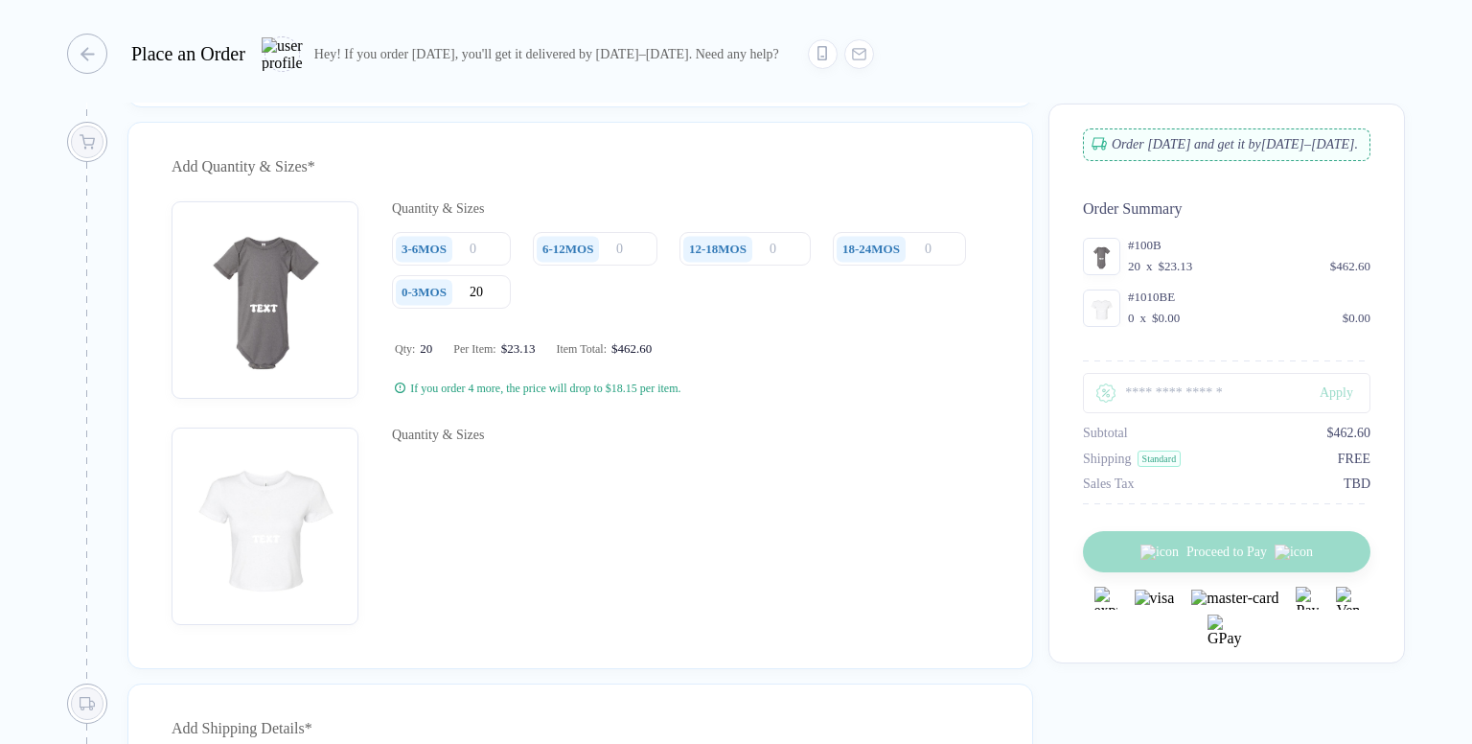
type input "20"
click at [92, 57] on div "button" at bounding box center [77, 54] width 40 height 40
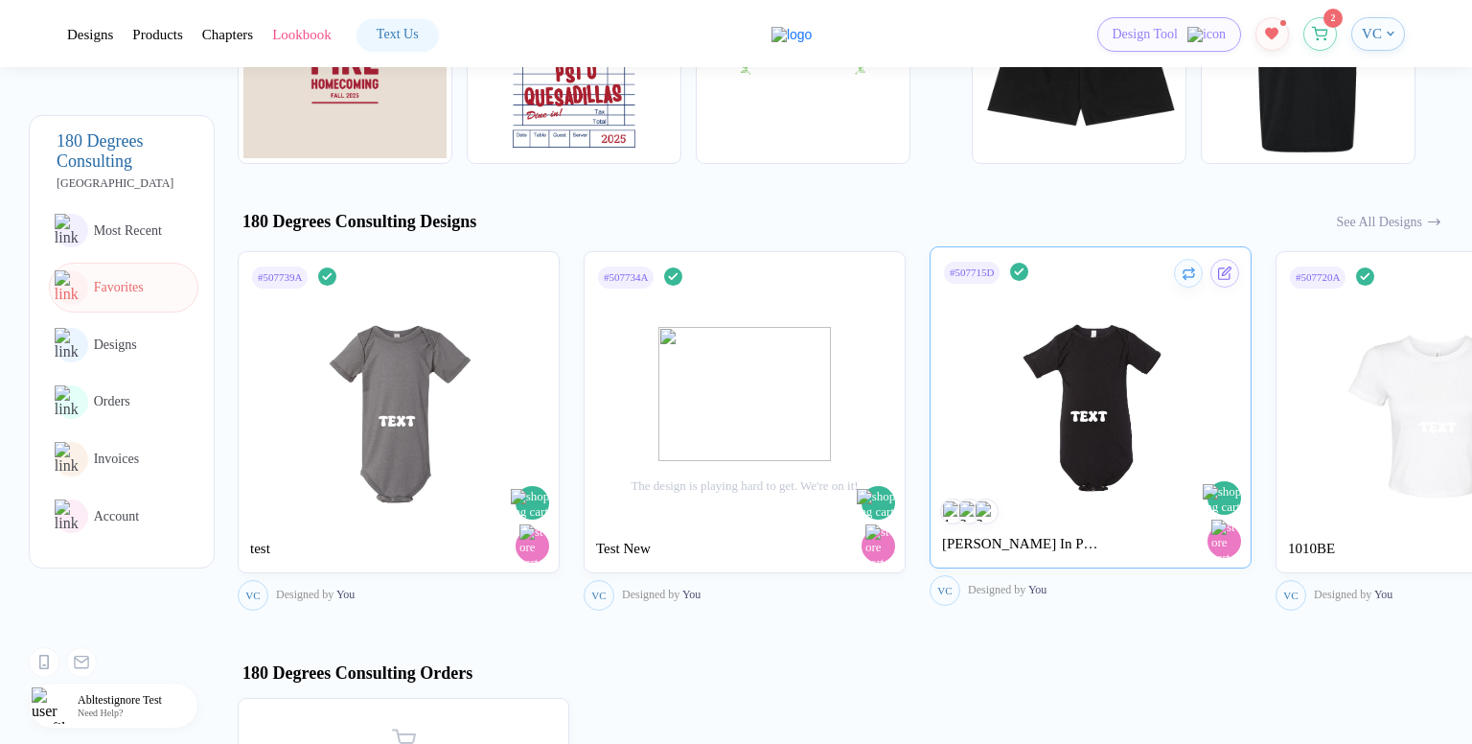
scroll to position [857, 0]
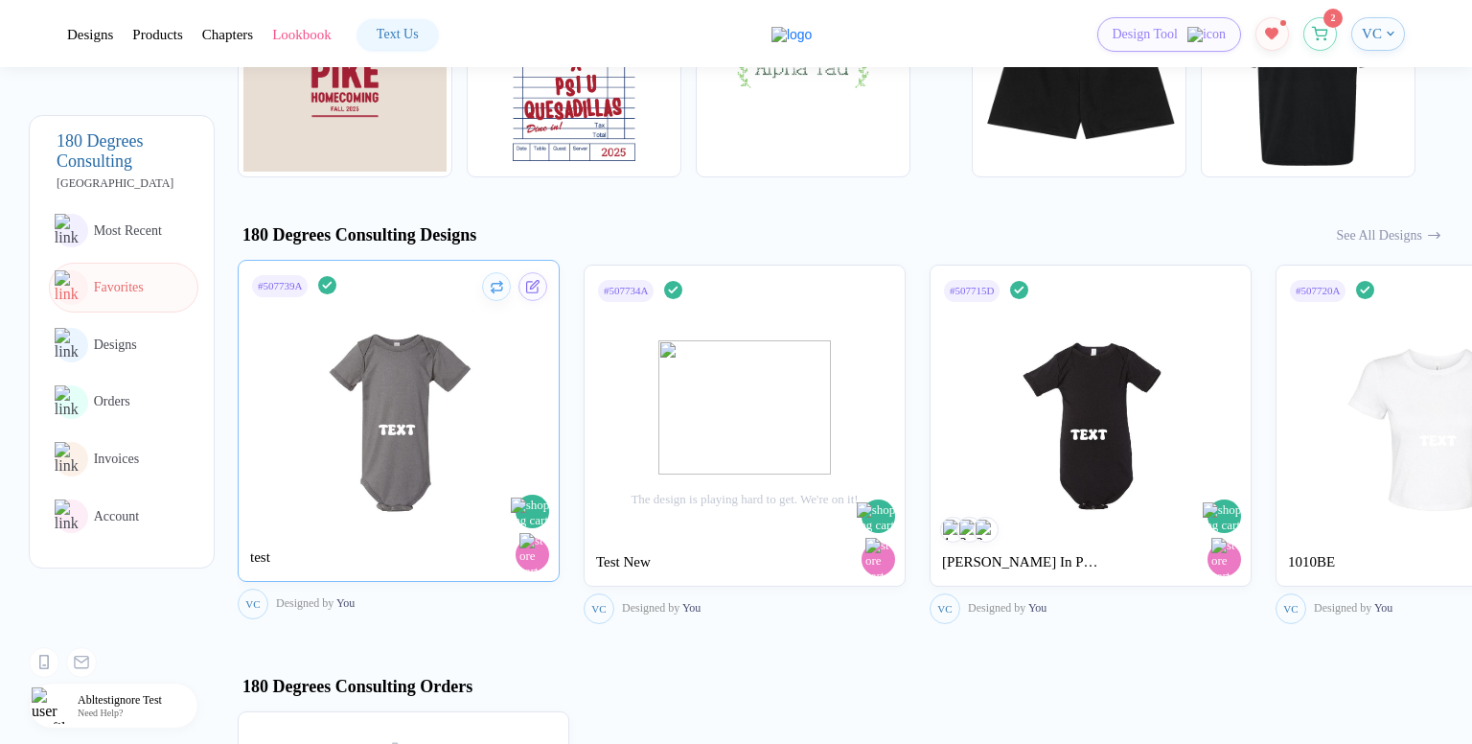
click at [309, 439] on img at bounding box center [399, 411] width 216 height 225
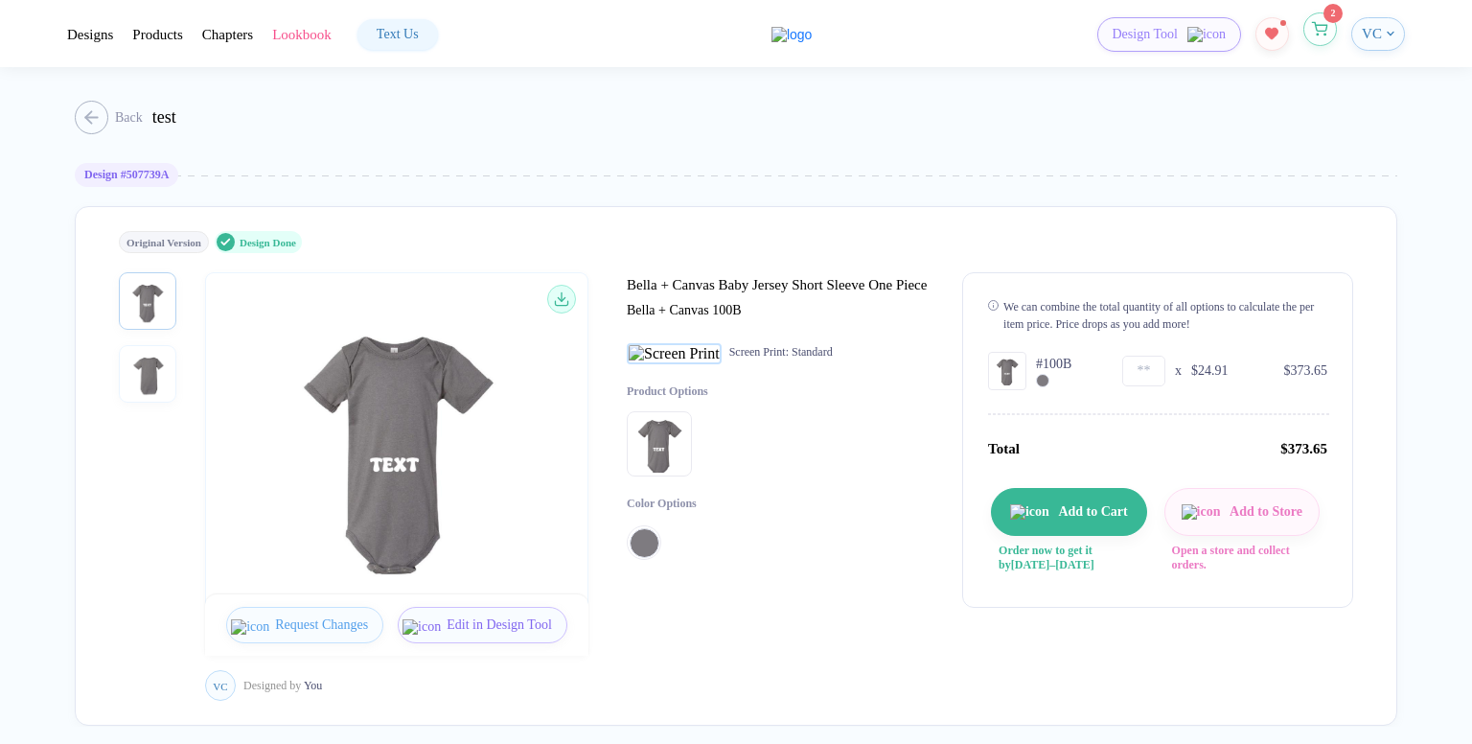
click at [1331, 40] on button "button" at bounding box center [1320, 29] width 34 height 34
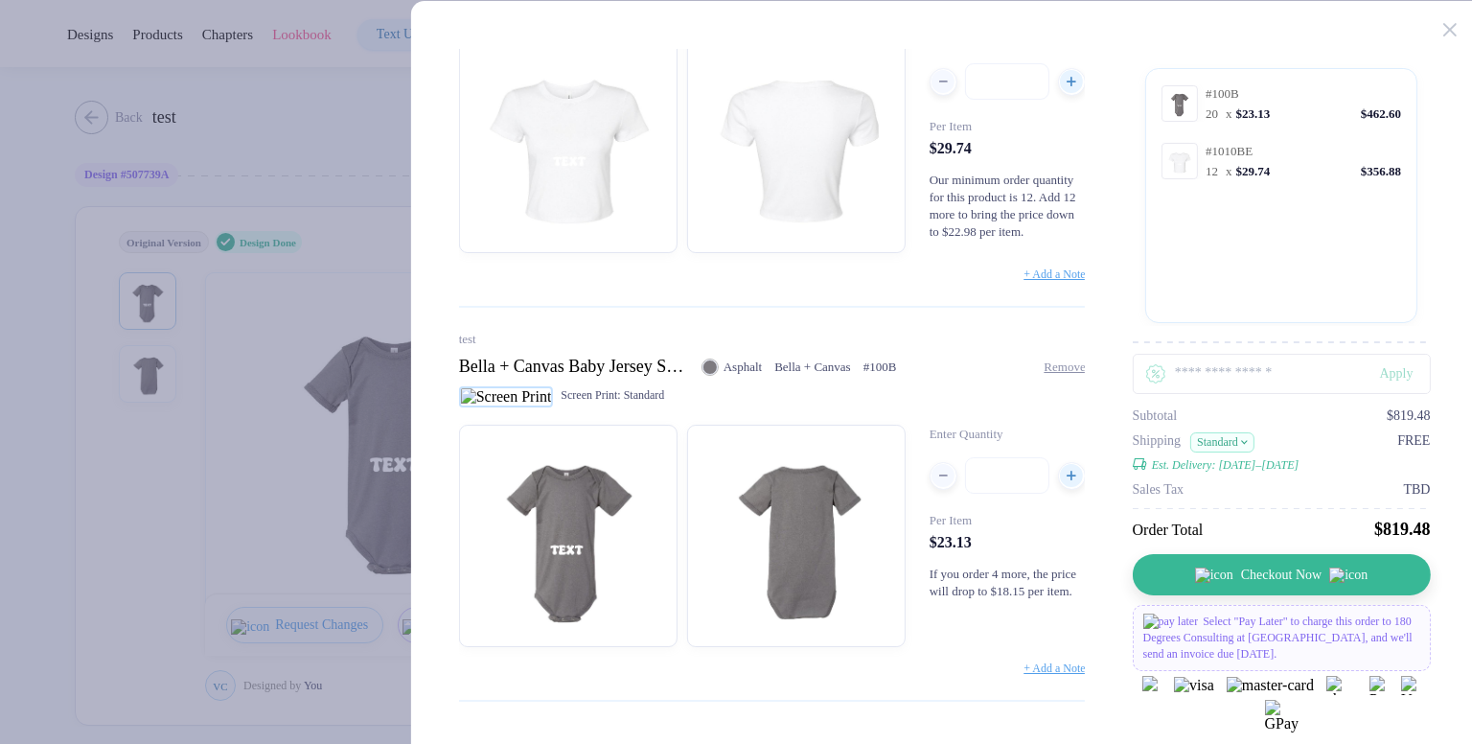
scroll to position [242, 0]
click at [1301, 575] on span "Checkout Now" at bounding box center [1292, 574] width 80 height 15
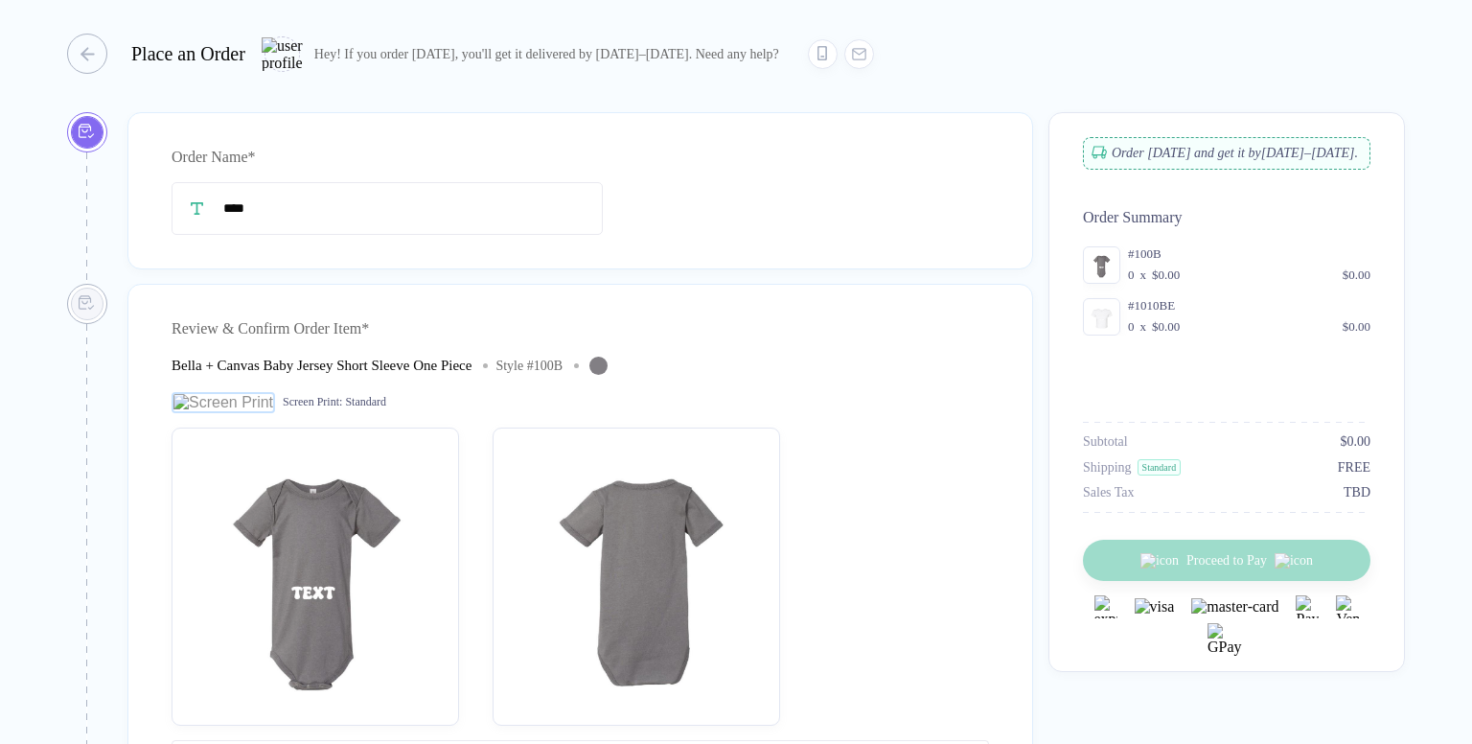
type input "****"
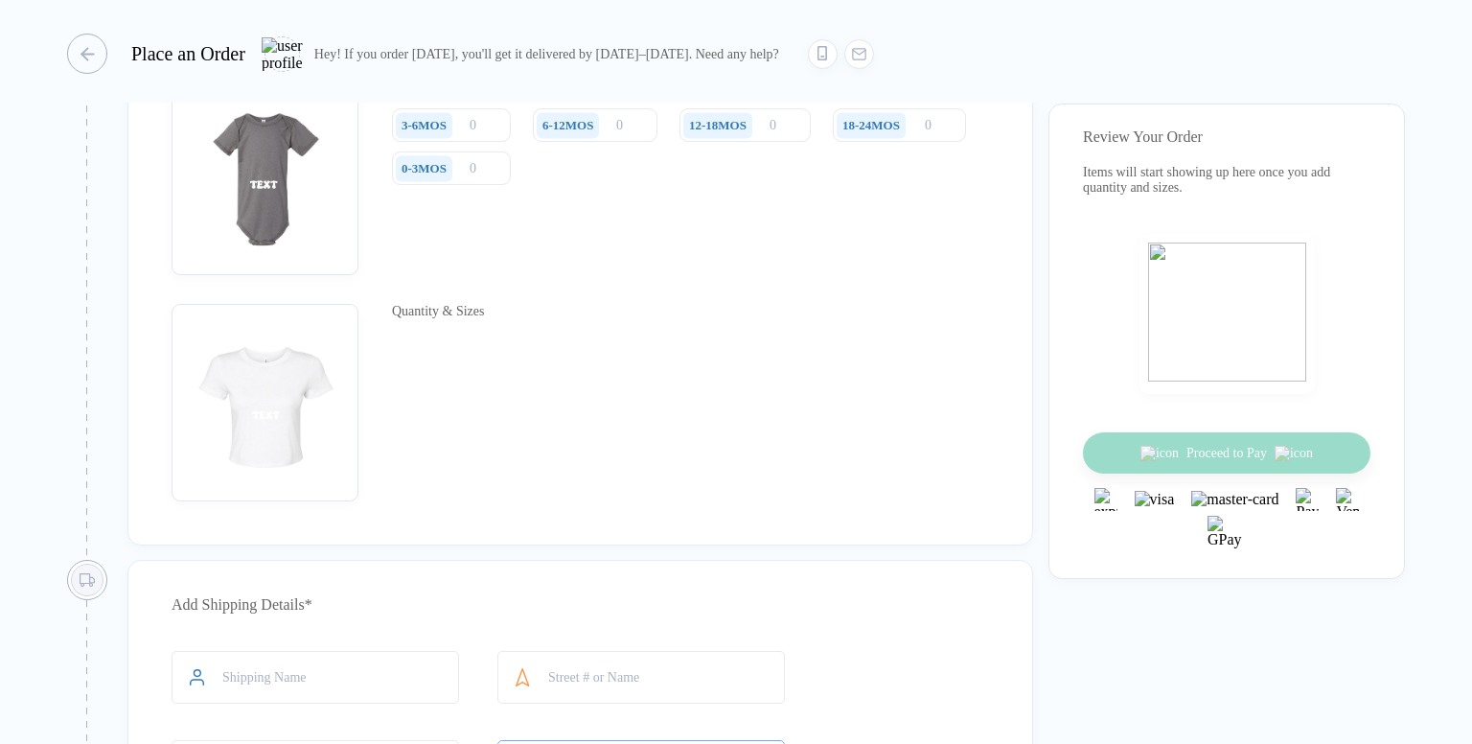
scroll to position [1437, 0]
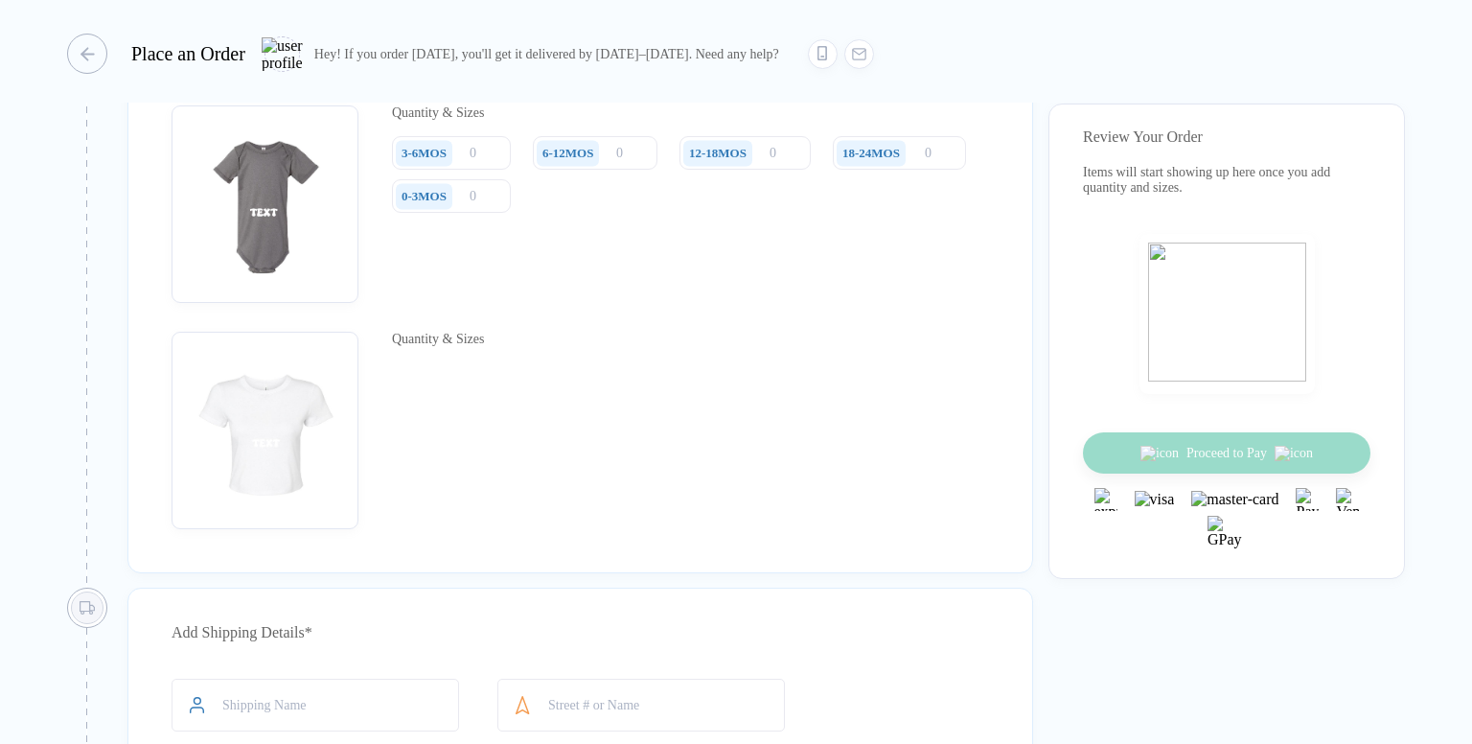
click at [463, 397] on div "Quantity & Sizes" at bounding box center [438, 430] width 92 height 197
drag, startPoint x: 463, startPoint y: 396, endPoint x: 385, endPoint y: 350, distance: 90.2
click at [385, 350] on div "Quantity & Sizes" at bounding box center [580, 430] width 817 height 197
click at [406, 347] on div "Quantity & Sizes" at bounding box center [438, 339] width 92 height 15
drag, startPoint x: 410, startPoint y: 360, endPoint x: 686, endPoint y: 462, distance: 294.1
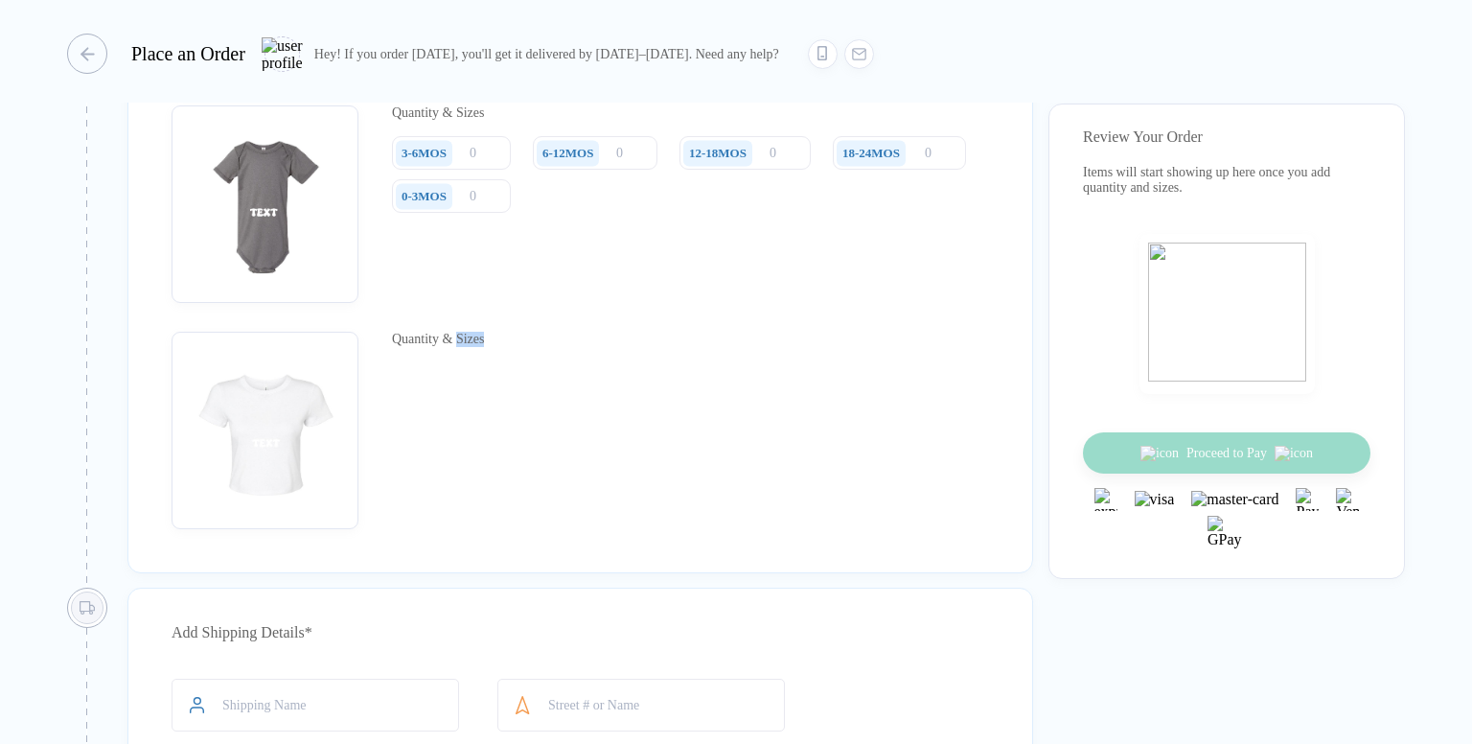
click at [686, 462] on div "Quantity & Sizes" at bounding box center [580, 430] width 817 height 197
click at [645, 453] on div "Quantity & Sizes" at bounding box center [580, 430] width 817 height 197
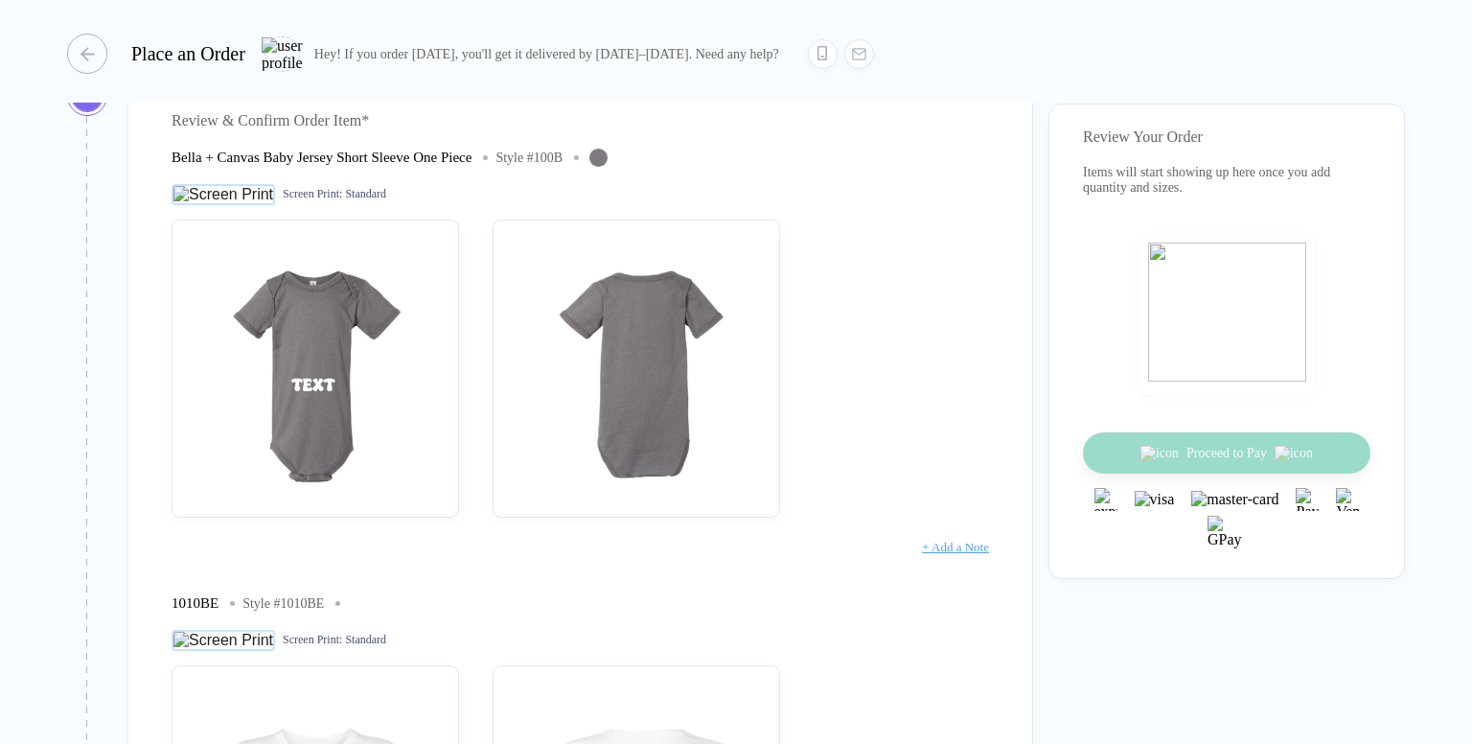
scroll to position [192, 0]
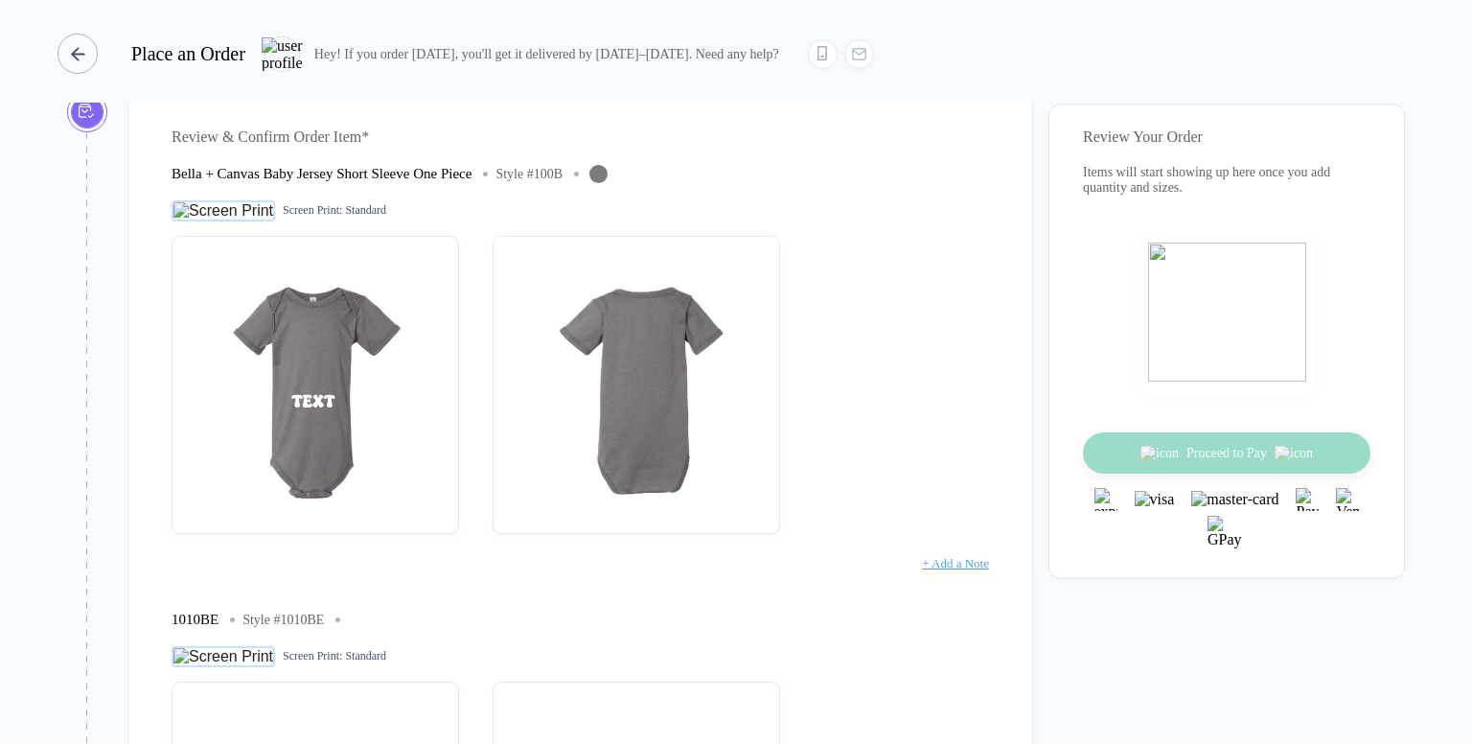
click at [88, 54] on div "button" at bounding box center [77, 54] width 40 height 40
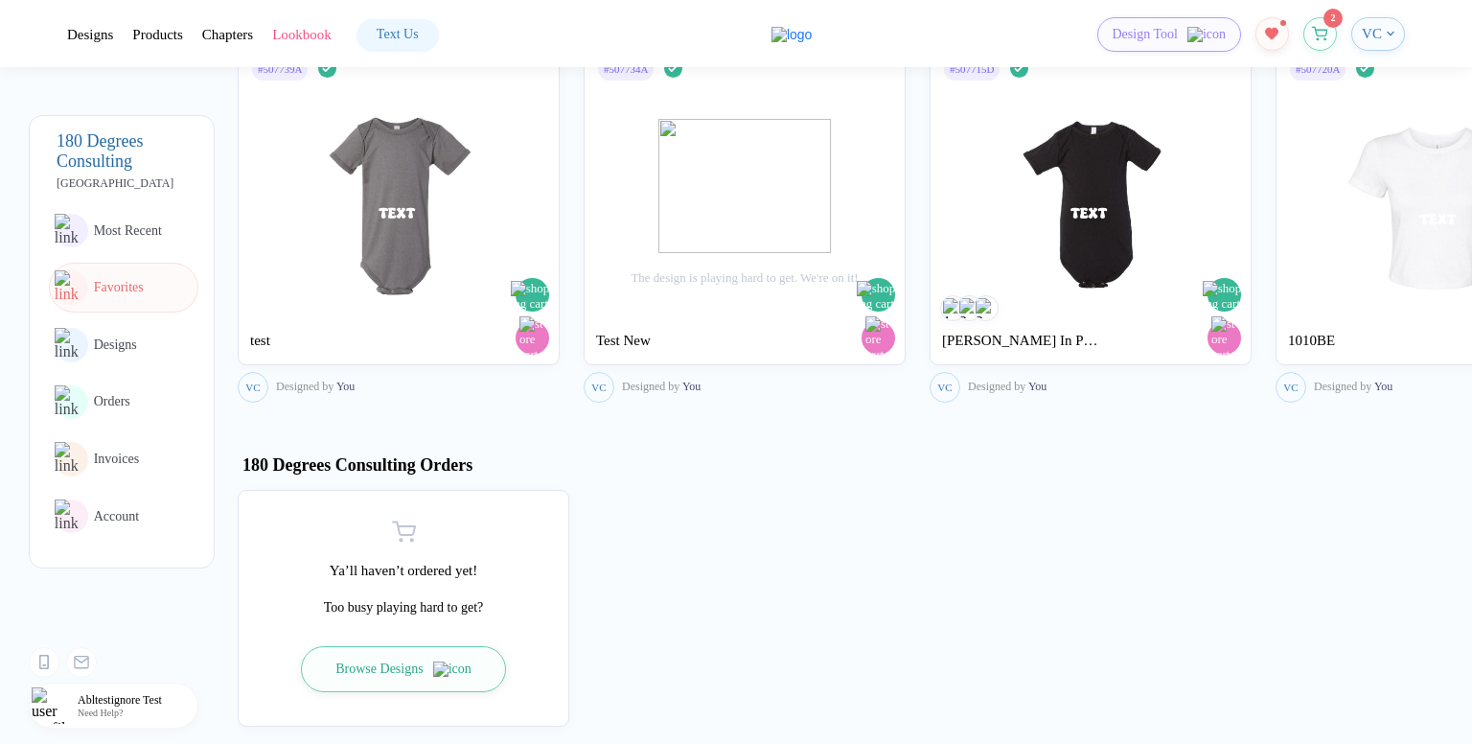
scroll to position [1150, 0]
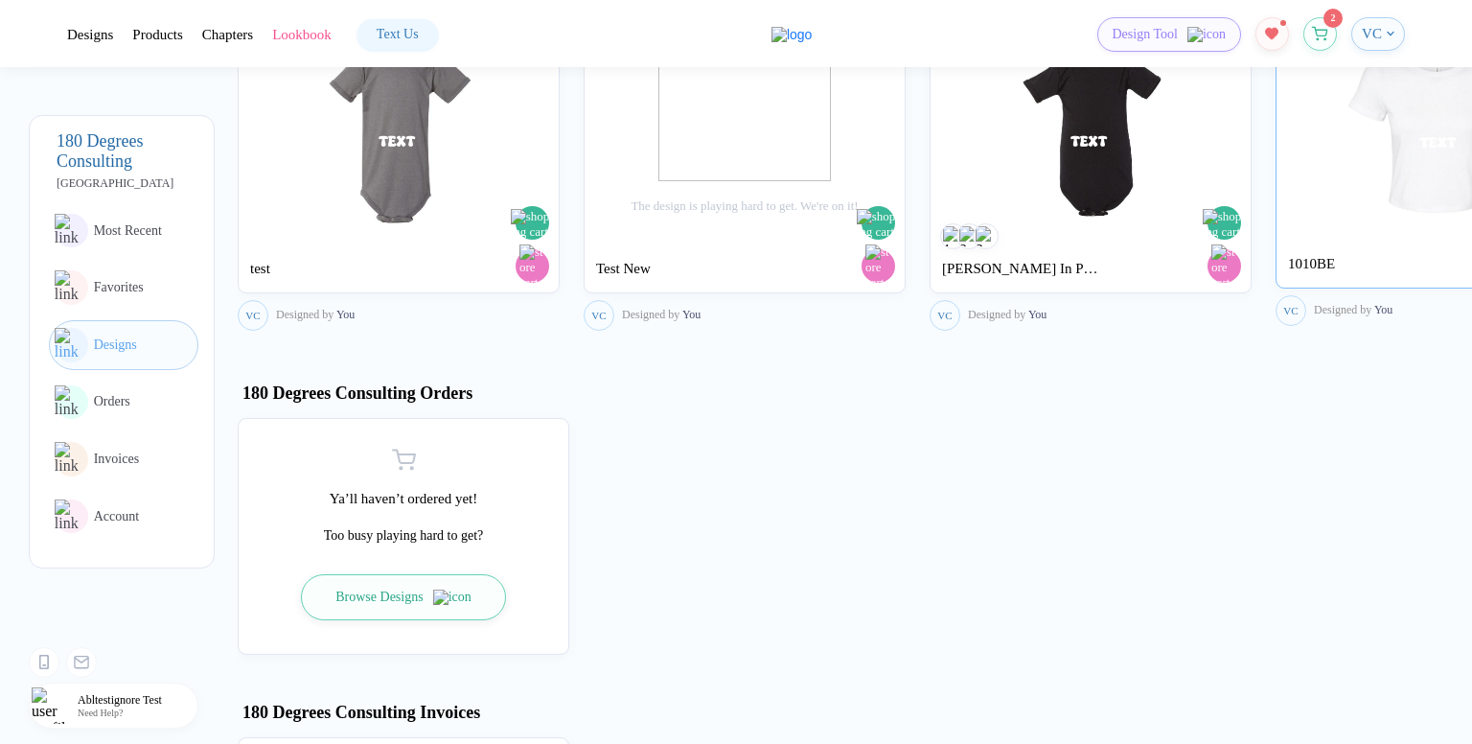
drag, startPoint x: 1173, startPoint y: 239, endPoint x: 1416, endPoint y: 87, distance: 286.6
click at [1416, 87] on div "# 507739A Design Done test VC Designed by You # 507734A Design Done The design …" at bounding box center [855, 150] width 1234 height 369
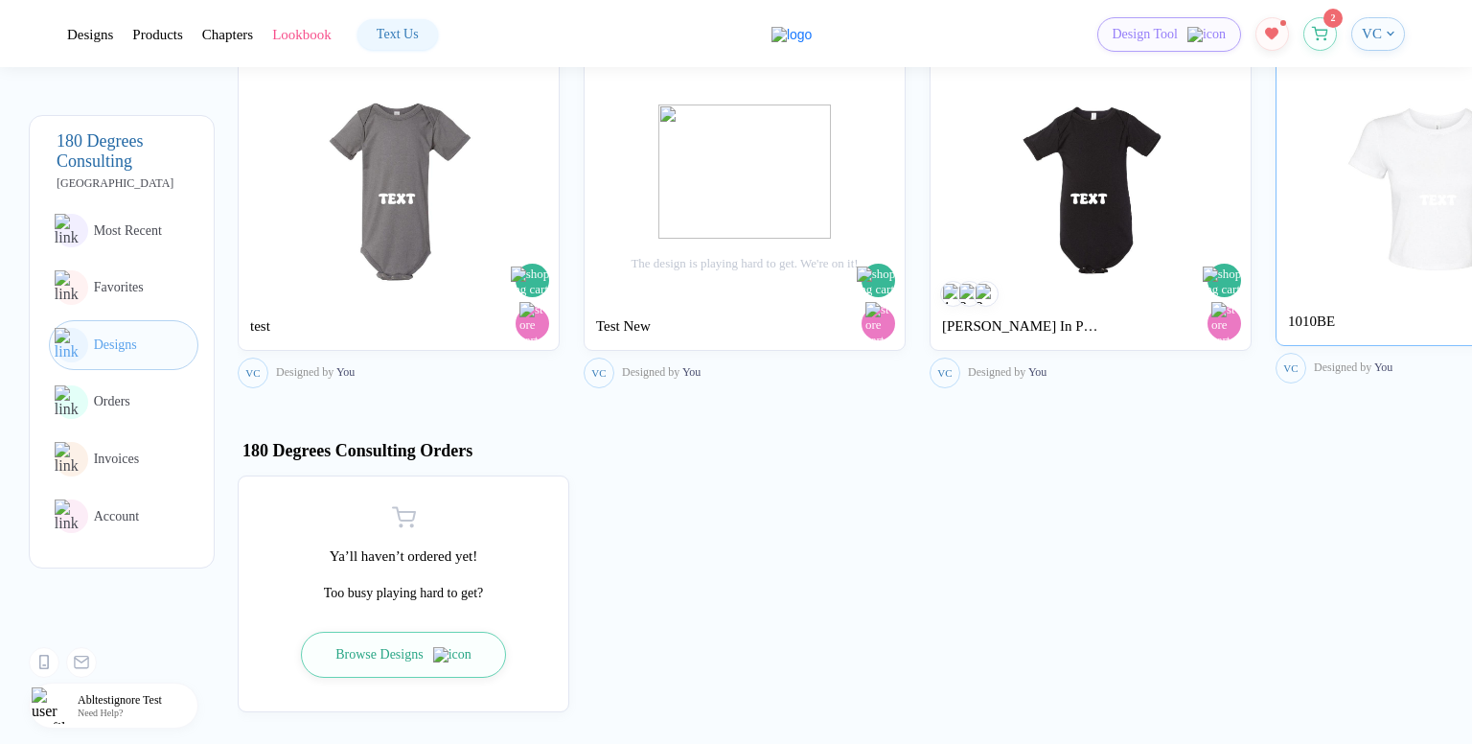
scroll to position [958, 0]
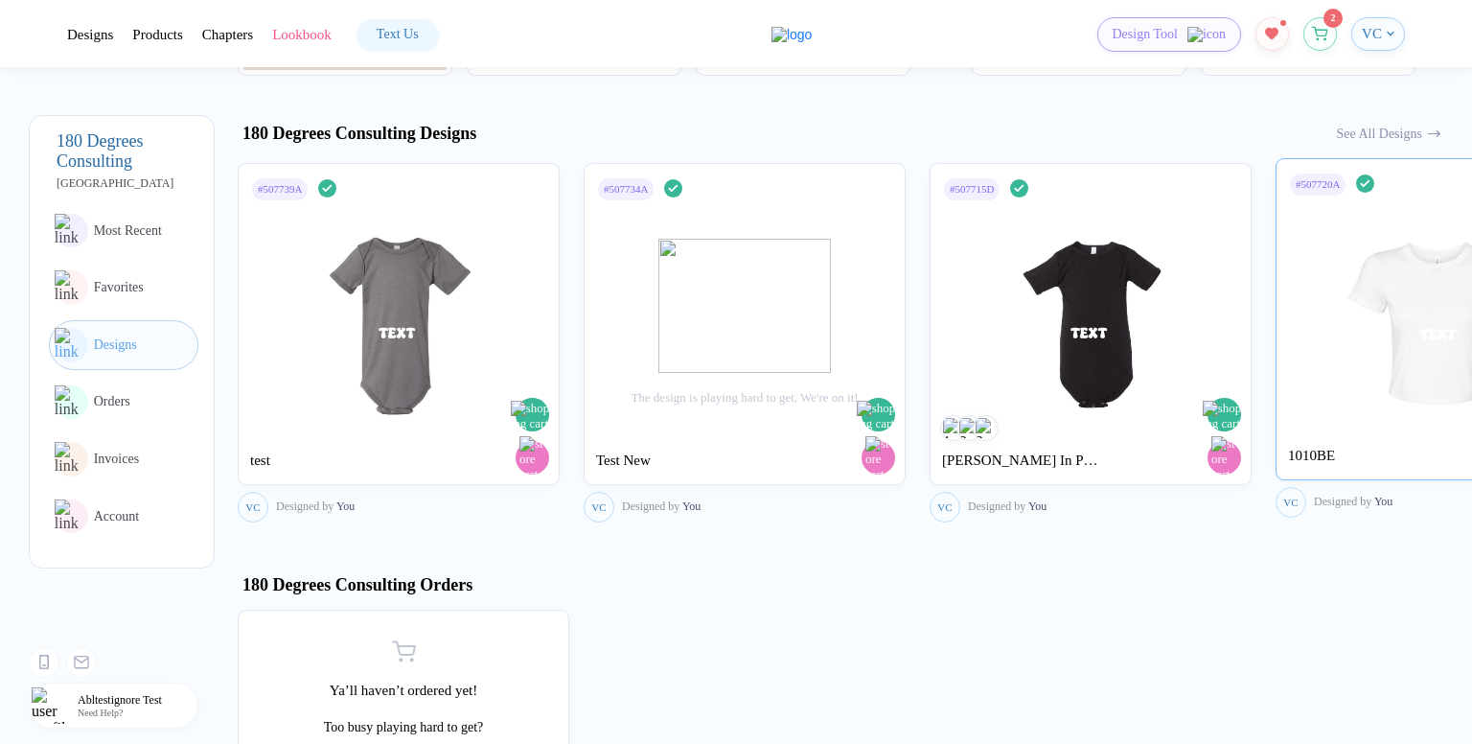
drag, startPoint x: 1364, startPoint y: 231, endPoint x: 1453, endPoint y: 208, distance: 91.1
click at [1453, 208] on img at bounding box center [1437, 309] width 216 height 225
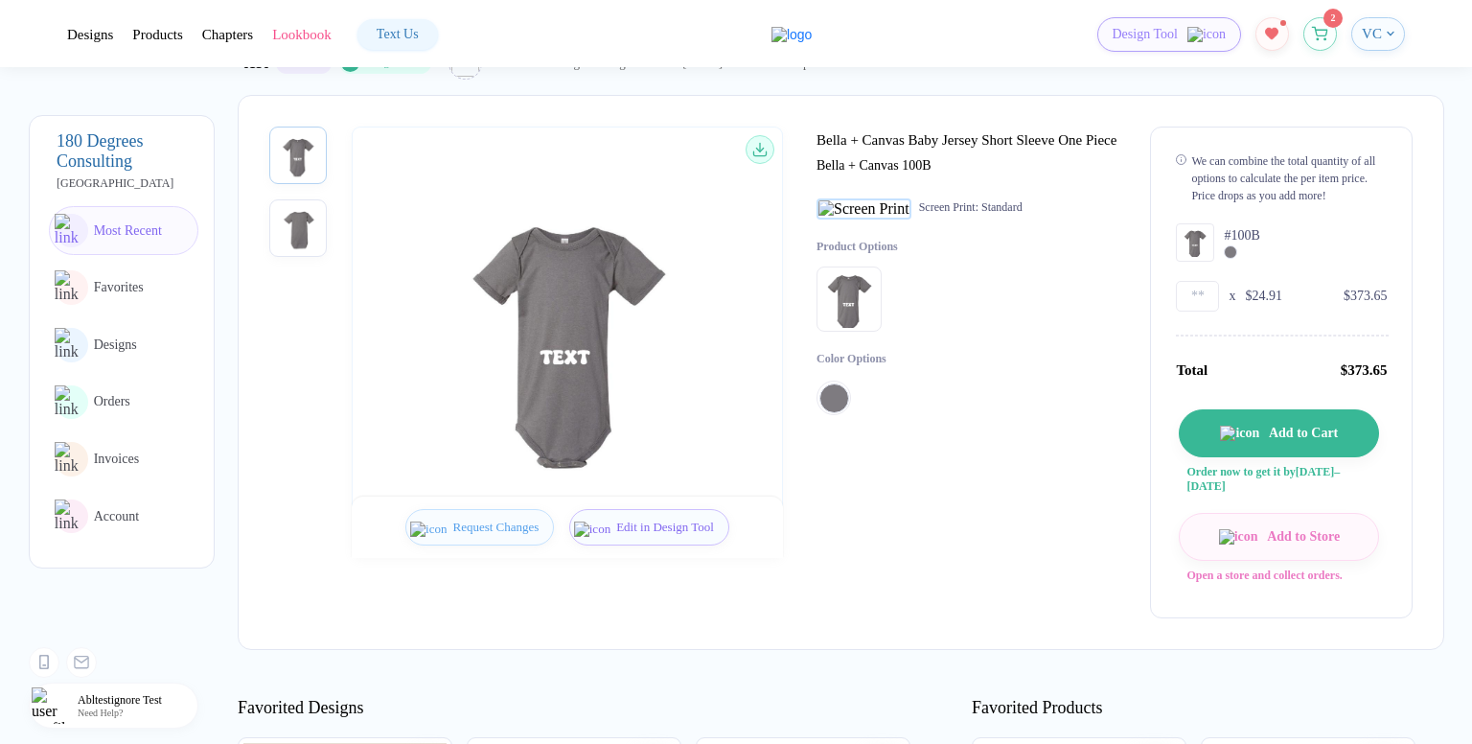
scroll to position [0, 0]
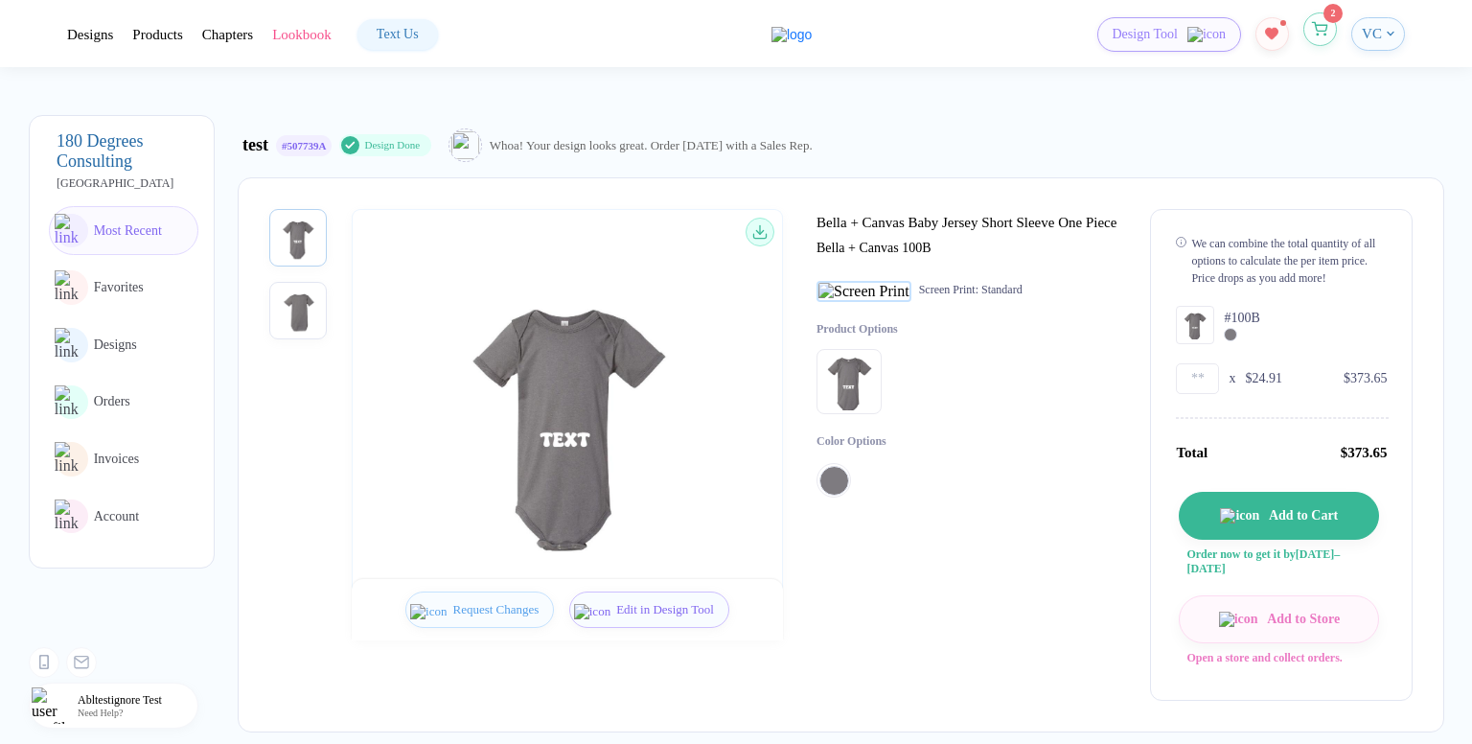
click at [1334, 28] on button "button" at bounding box center [1320, 29] width 34 height 34
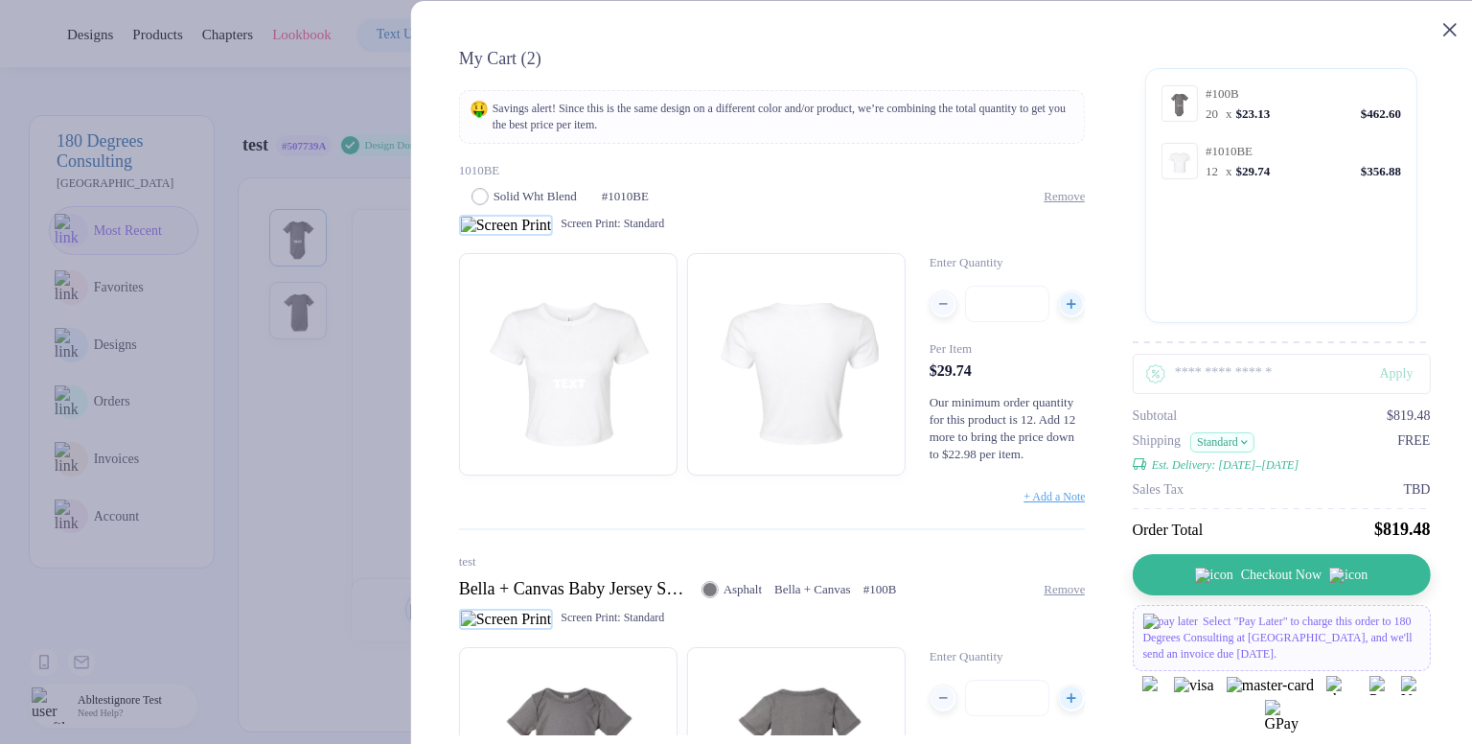
click at [1445, 28] on icon at bounding box center [1448, 29] width 13 height 13
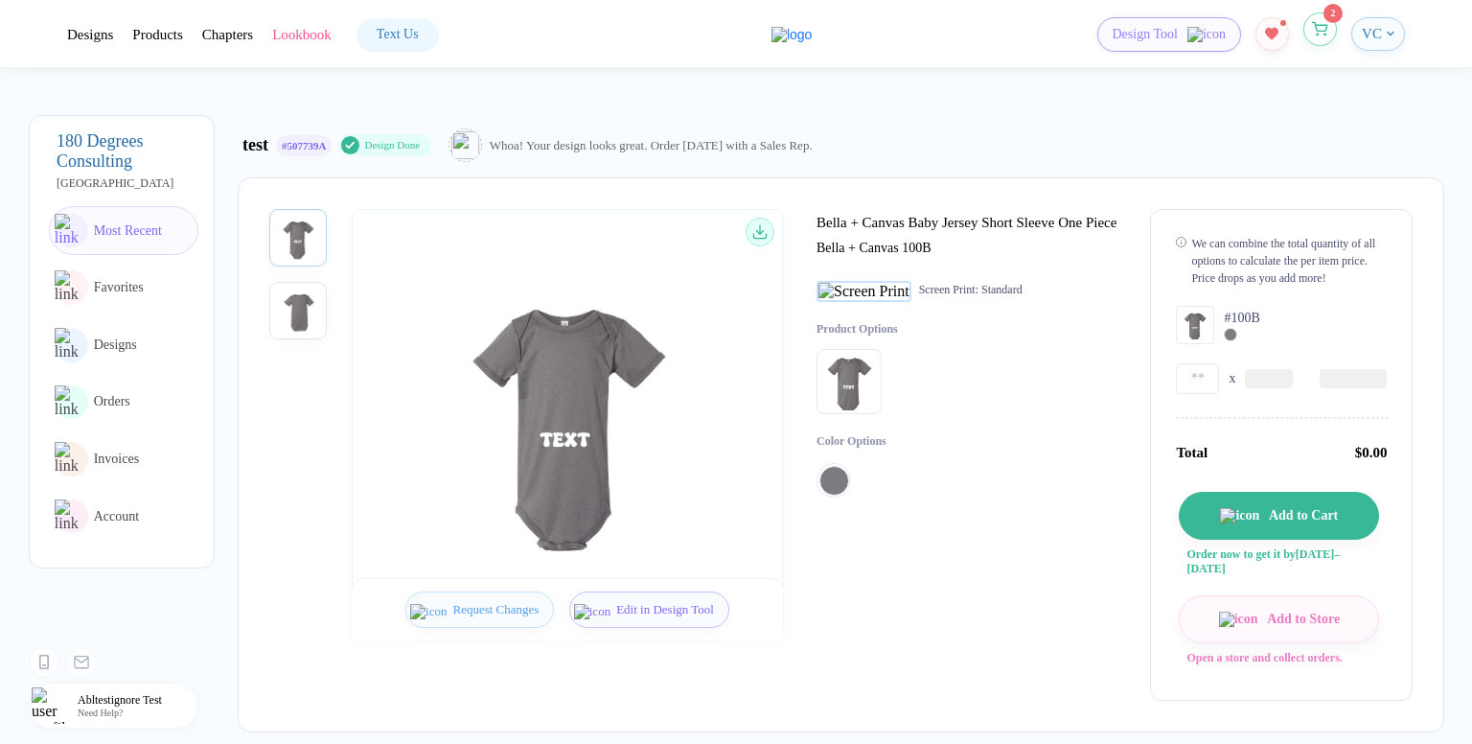
click at [1315, 26] on icon "button" at bounding box center [1320, 29] width 16 height 14
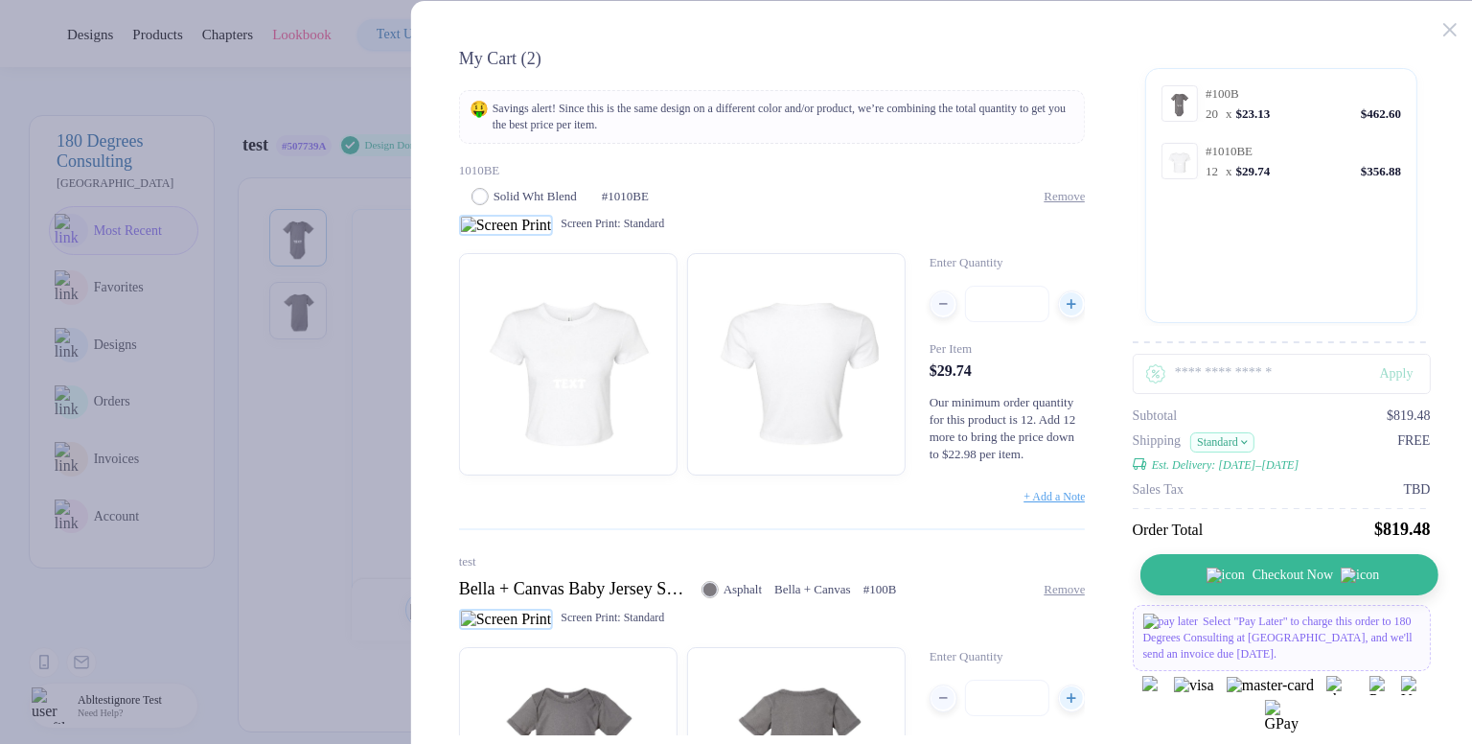
click at [1302, 577] on span "Checkout Now" at bounding box center [1292, 574] width 80 height 15
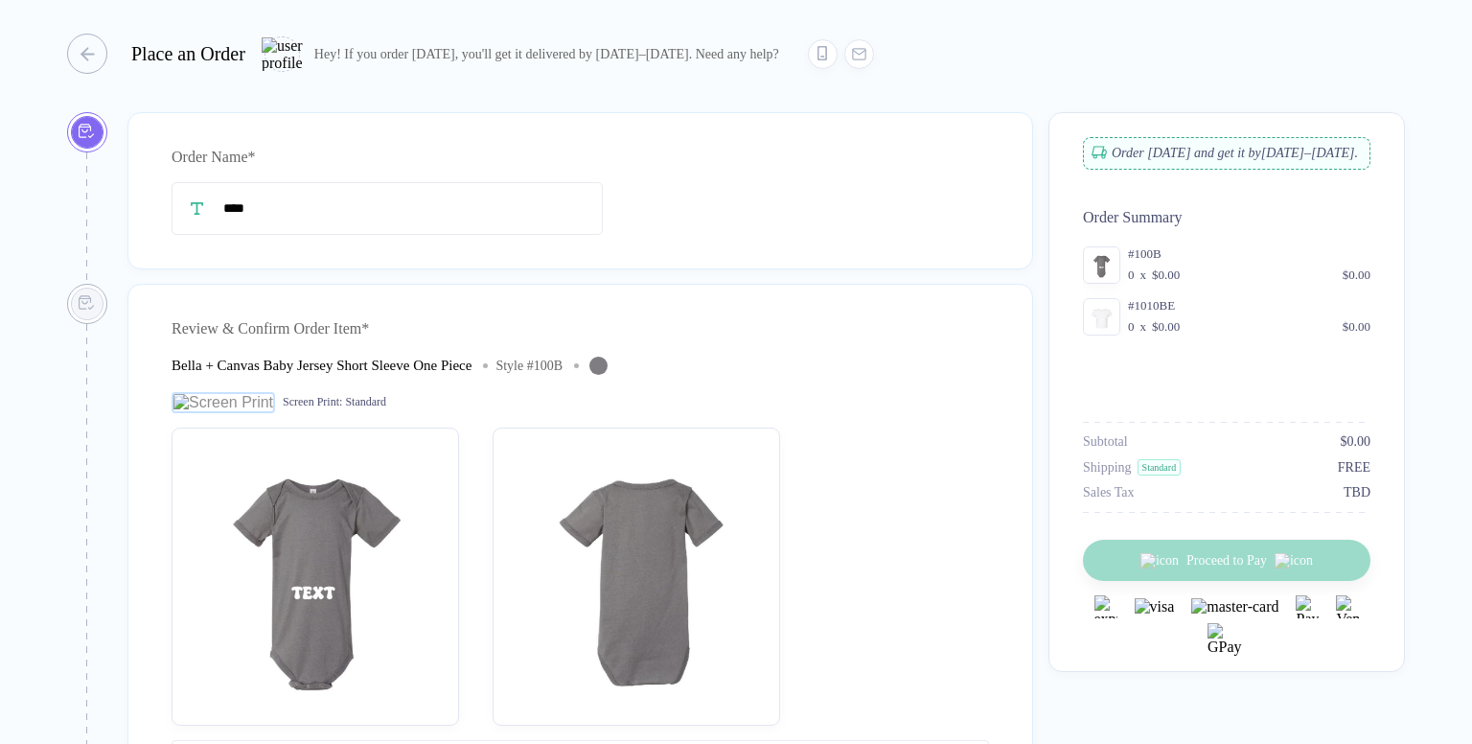
type input "****"
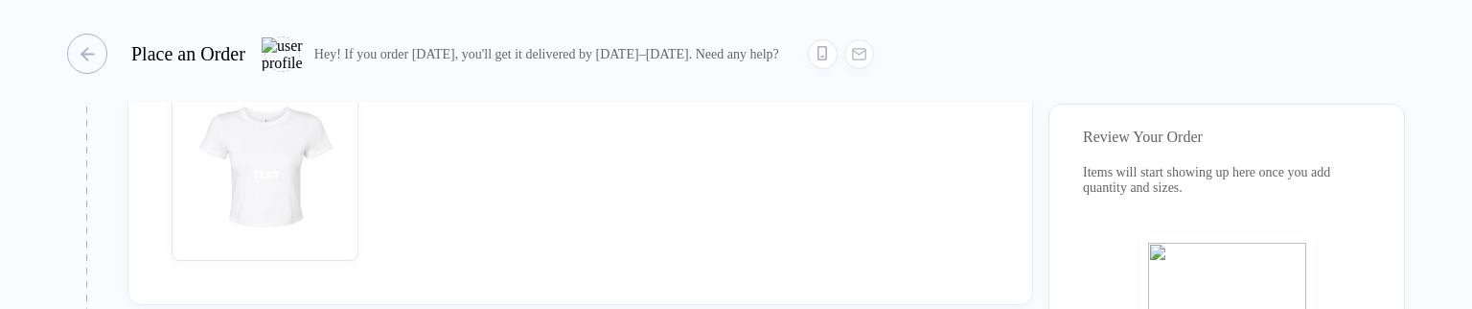
scroll to position [1725, 0]
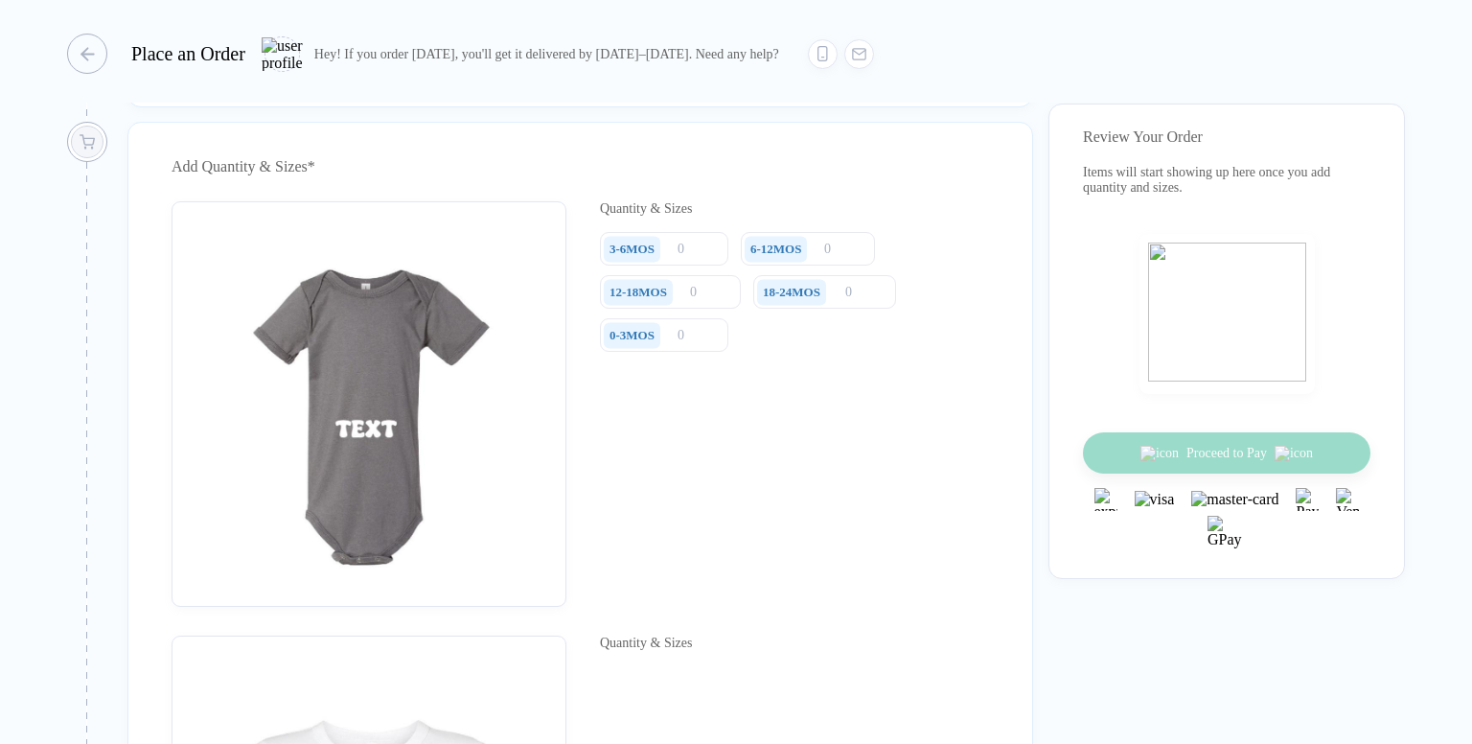
scroll to position [1341, 0]
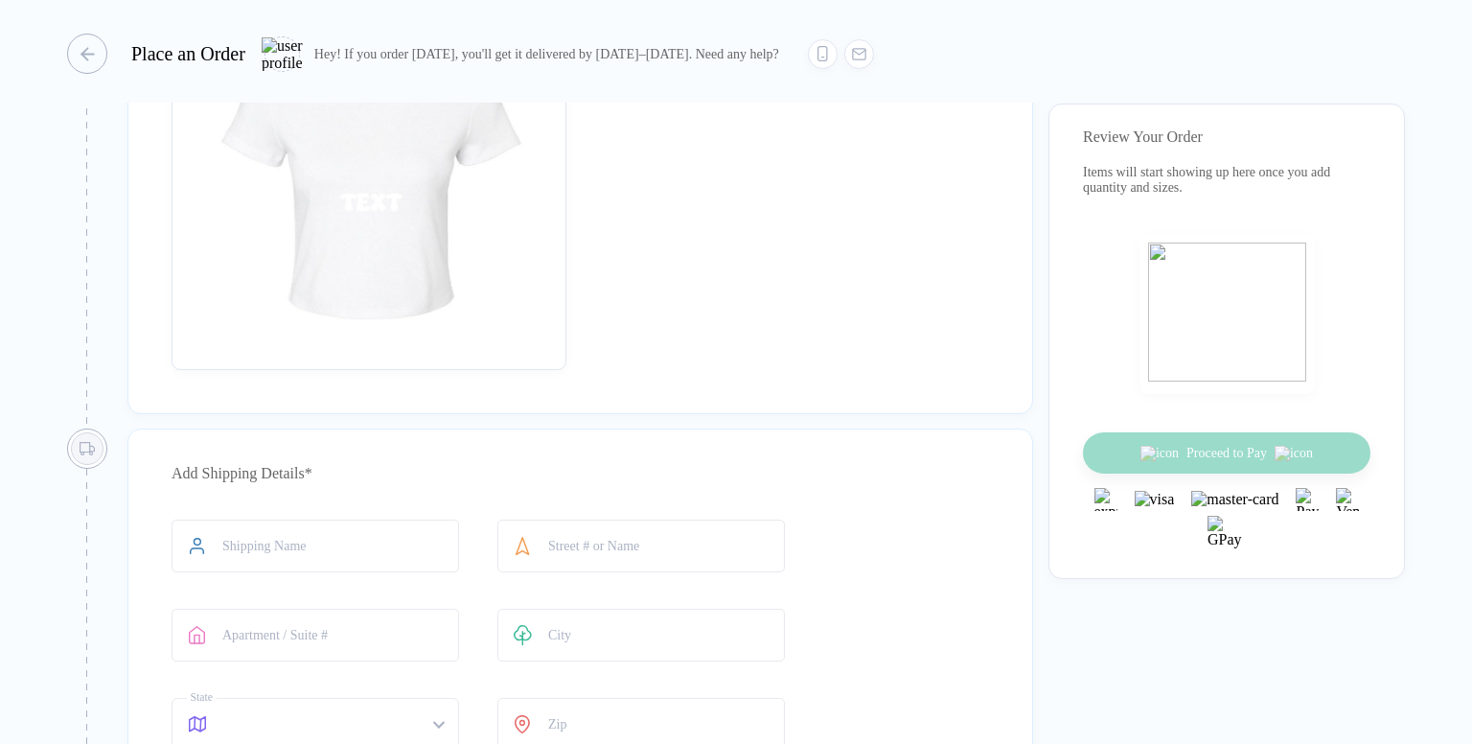
drag, startPoint x: 682, startPoint y: 198, endPoint x: 732, endPoint y: 209, distance: 50.9
click at [732, 209] on div "Quantity & Sizes" at bounding box center [580, 167] width 817 height 405
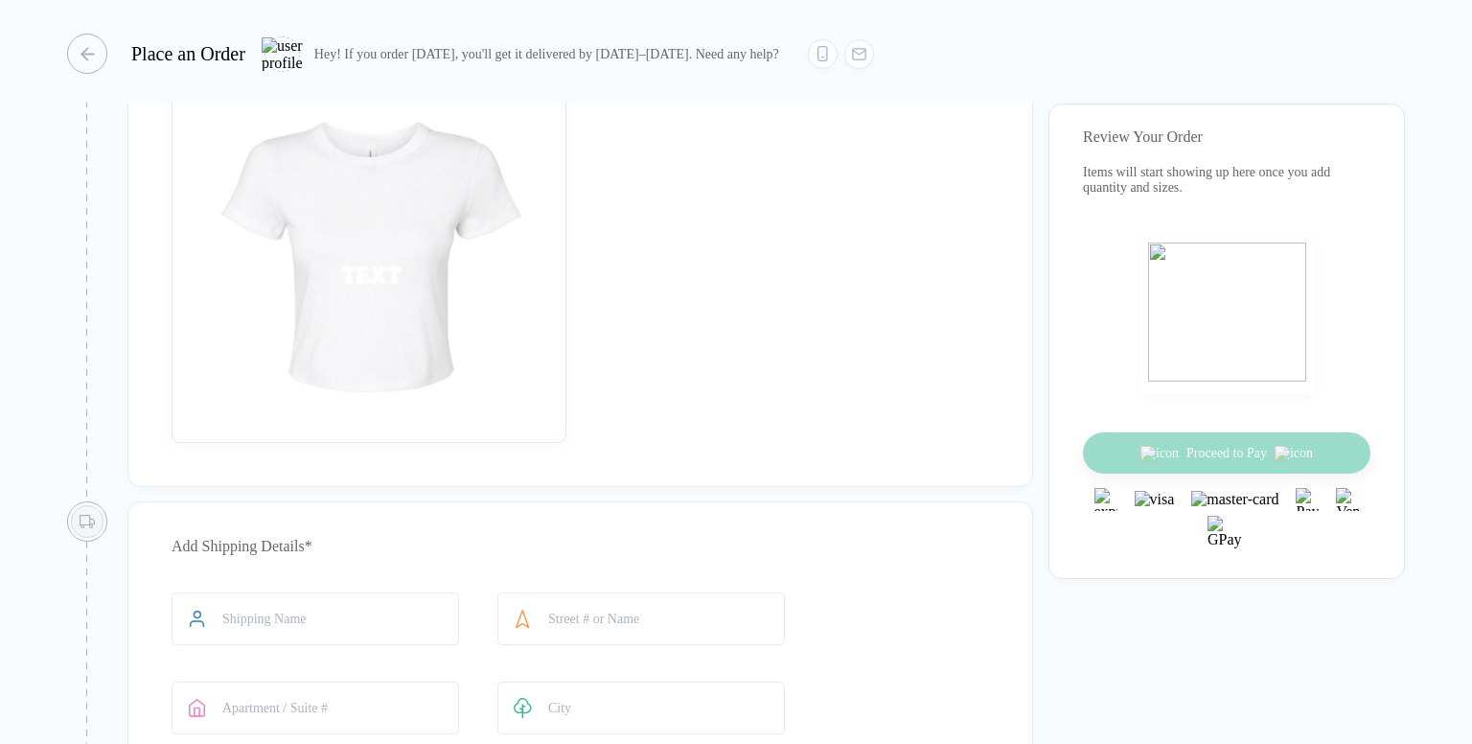
scroll to position [1821, 0]
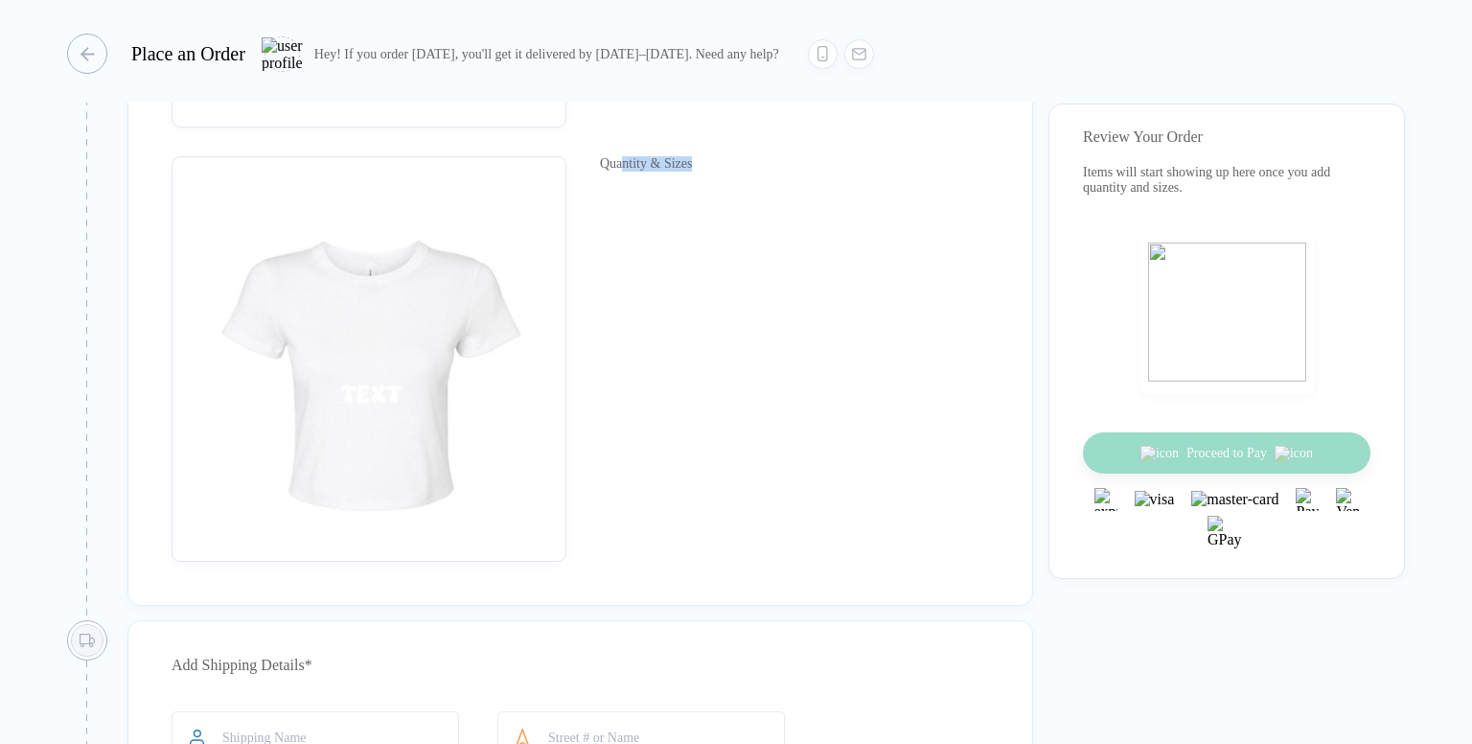
drag, startPoint x: 663, startPoint y: 204, endPoint x: 674, endPoint y: 217, distance: 16.3
click at [726, 216] on div "Quantity & Sizes" at bounding box center [580, 358] width 817 height 405
click at [610, 172] on div "Quantity & Sizes" at bounding box center [646, 163] width 92 height 15
drag, startPoint x: 610, startPoint y: 183, endPoint x: 751, endPoint y: 461, distance: 311.5
click at [751, 308] on div "Quantity & Sizes" at bounding box center [580, 358] width 817 height 405
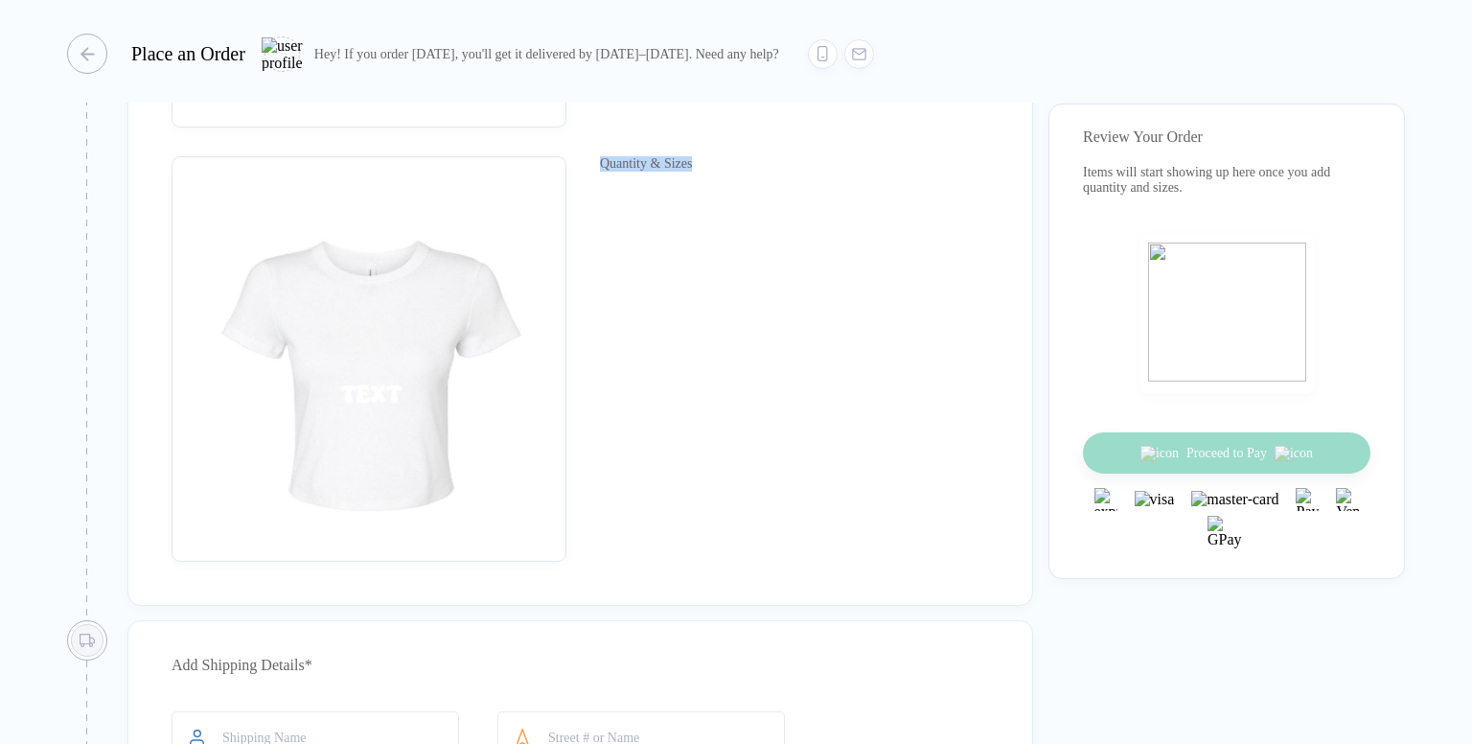
click at [751, 308] on div "Quantity & Sizes" at bounding box center [580, 358] width 817 height 405
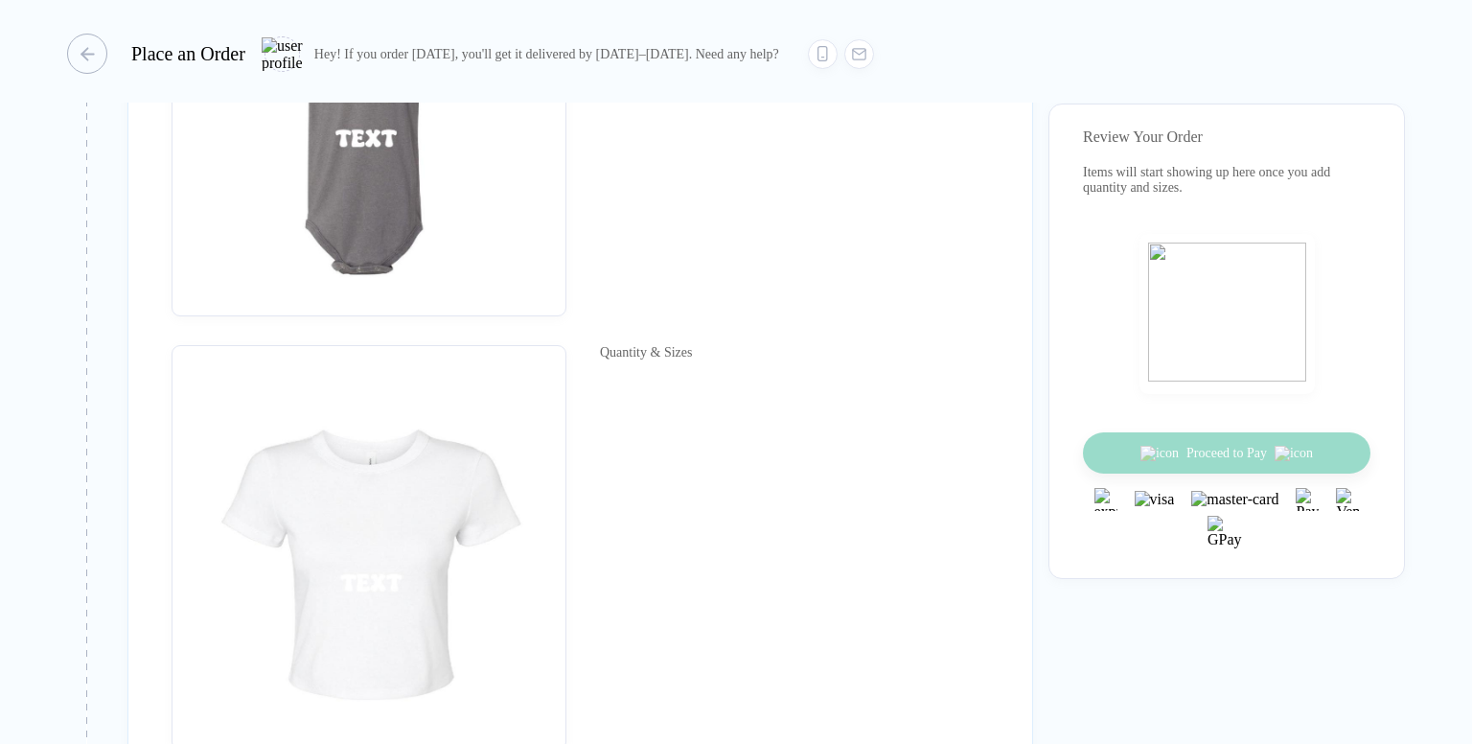
scroll to position [1725, 0]
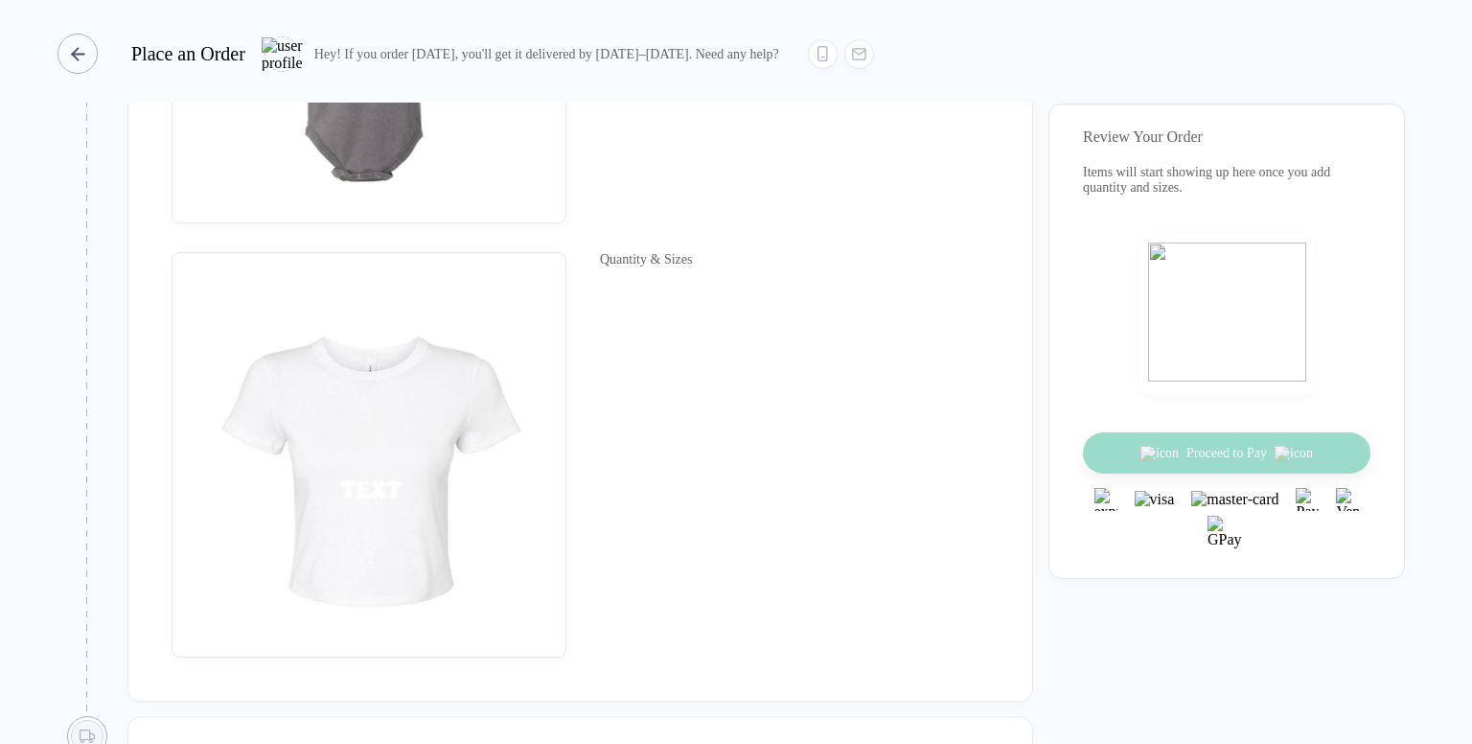
click at [75, 54] on line "button" at bounding box center [77, 54] width 11 height 0
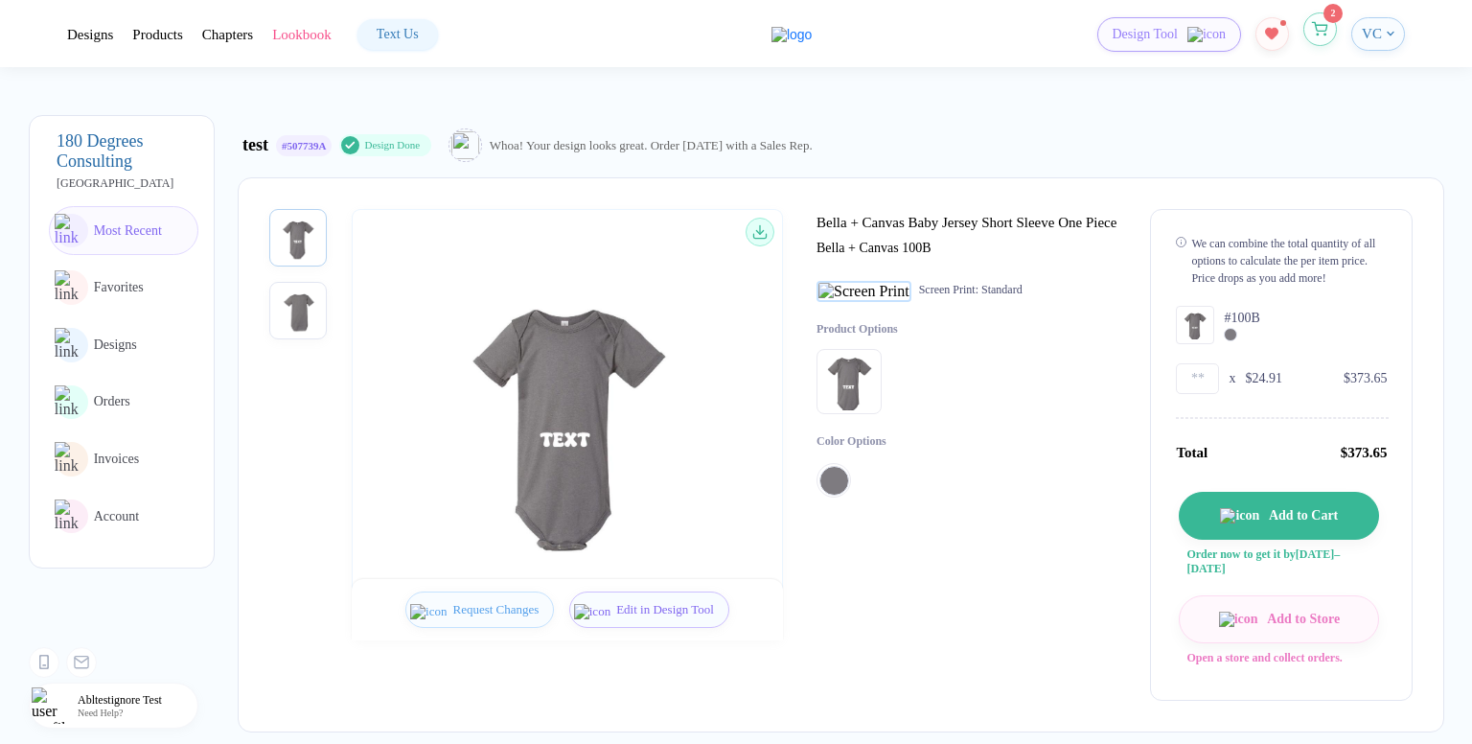
click at [1318, 28] on icon "button" at bounding box center [1320, 29] width 16 height 14
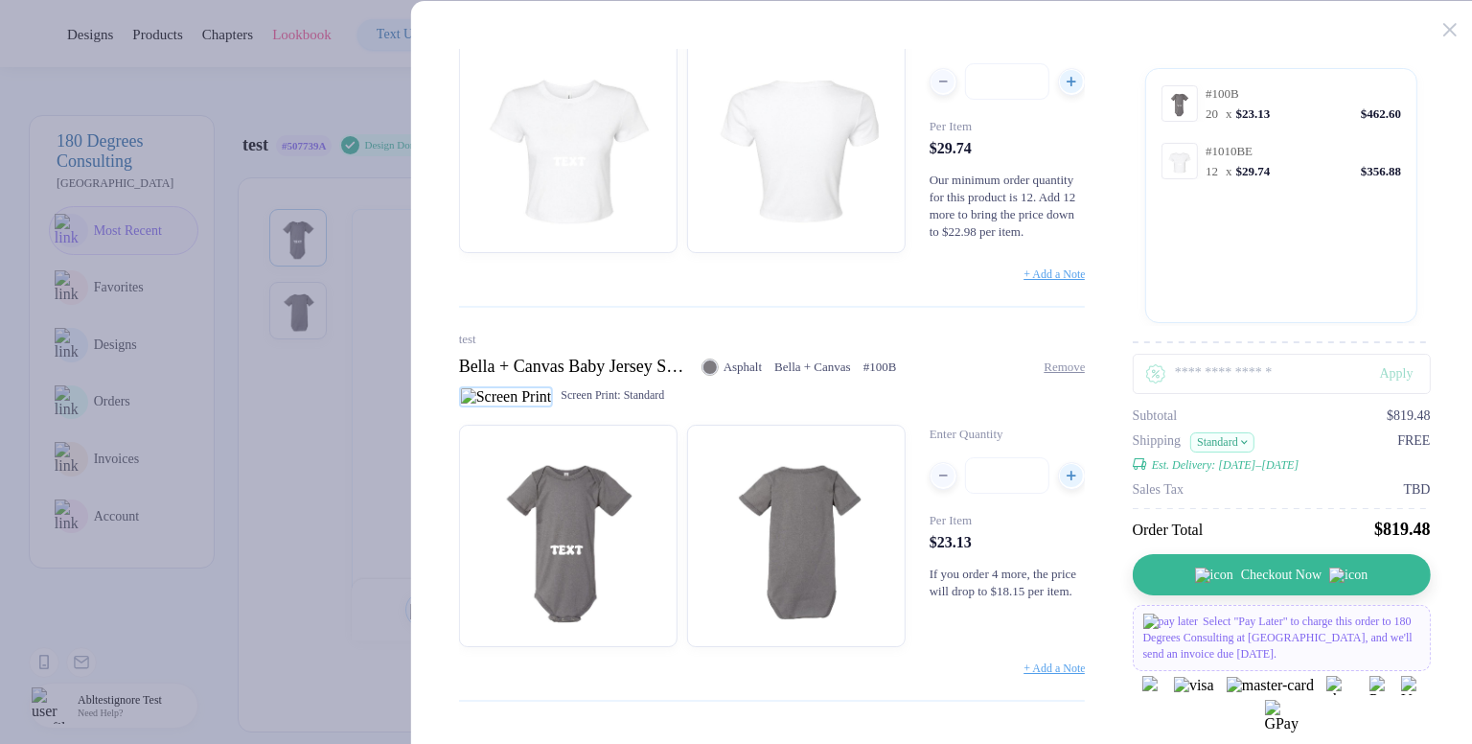
scroll to position [242, 0]
click at [1215, 308] on button "Checkout Now" at bounding box center [1288, 574] width 298 height 41
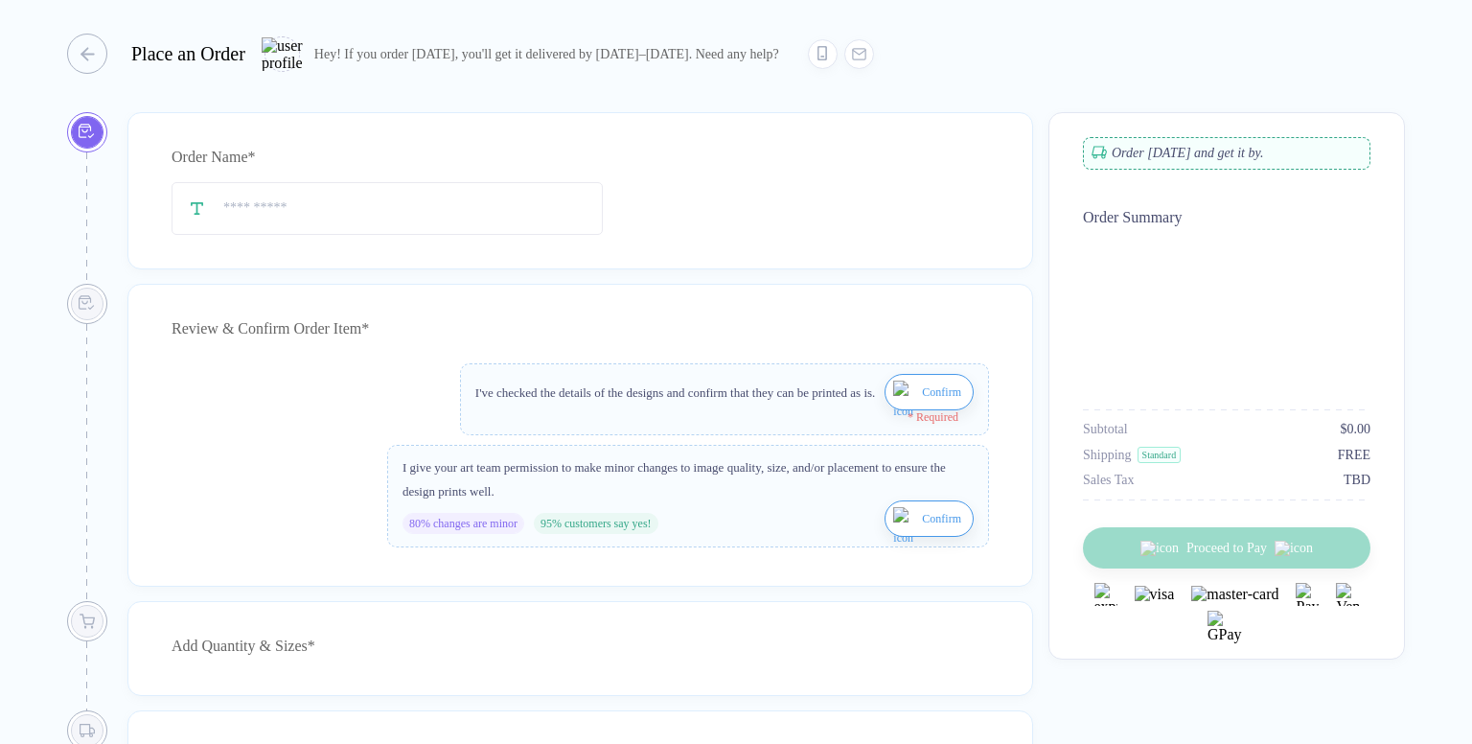
type input "****"
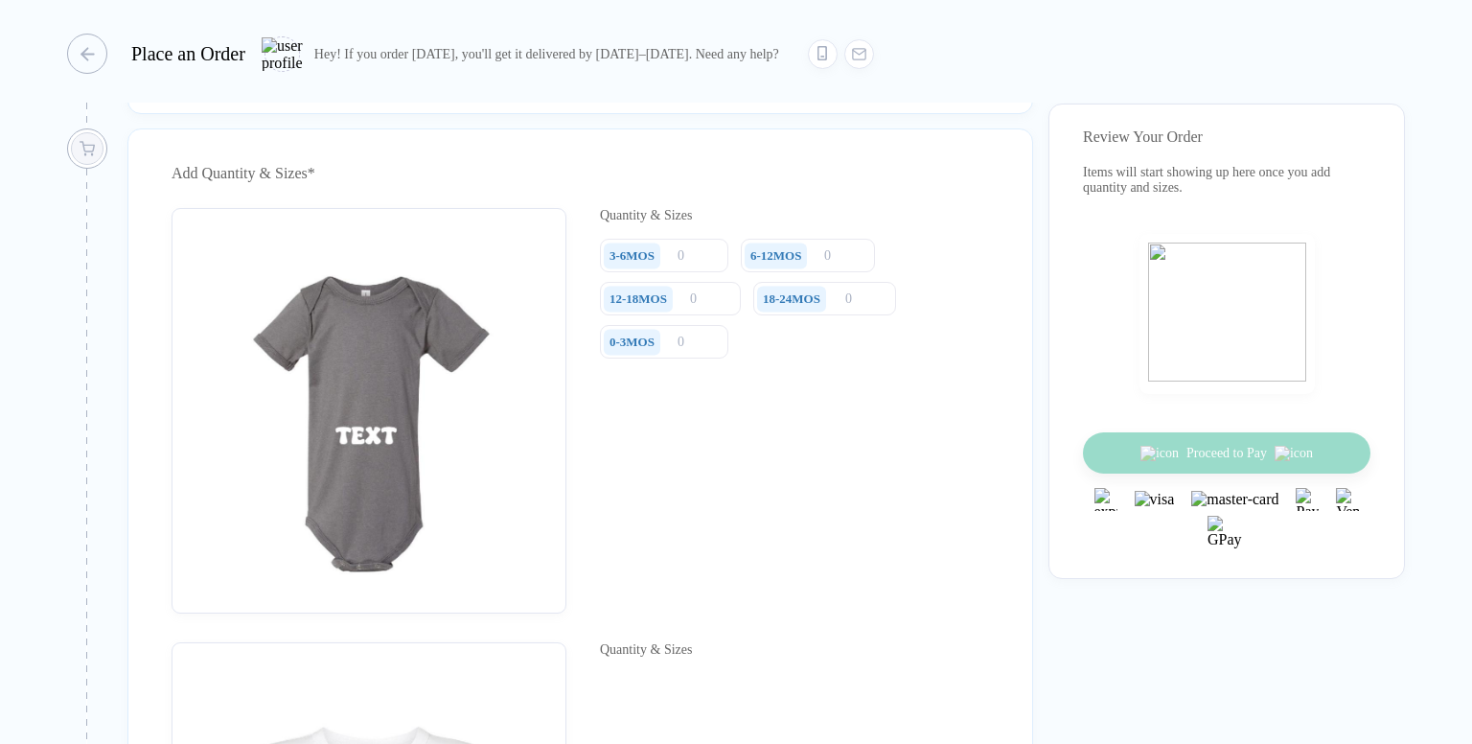
scroll to position [1341, 0]
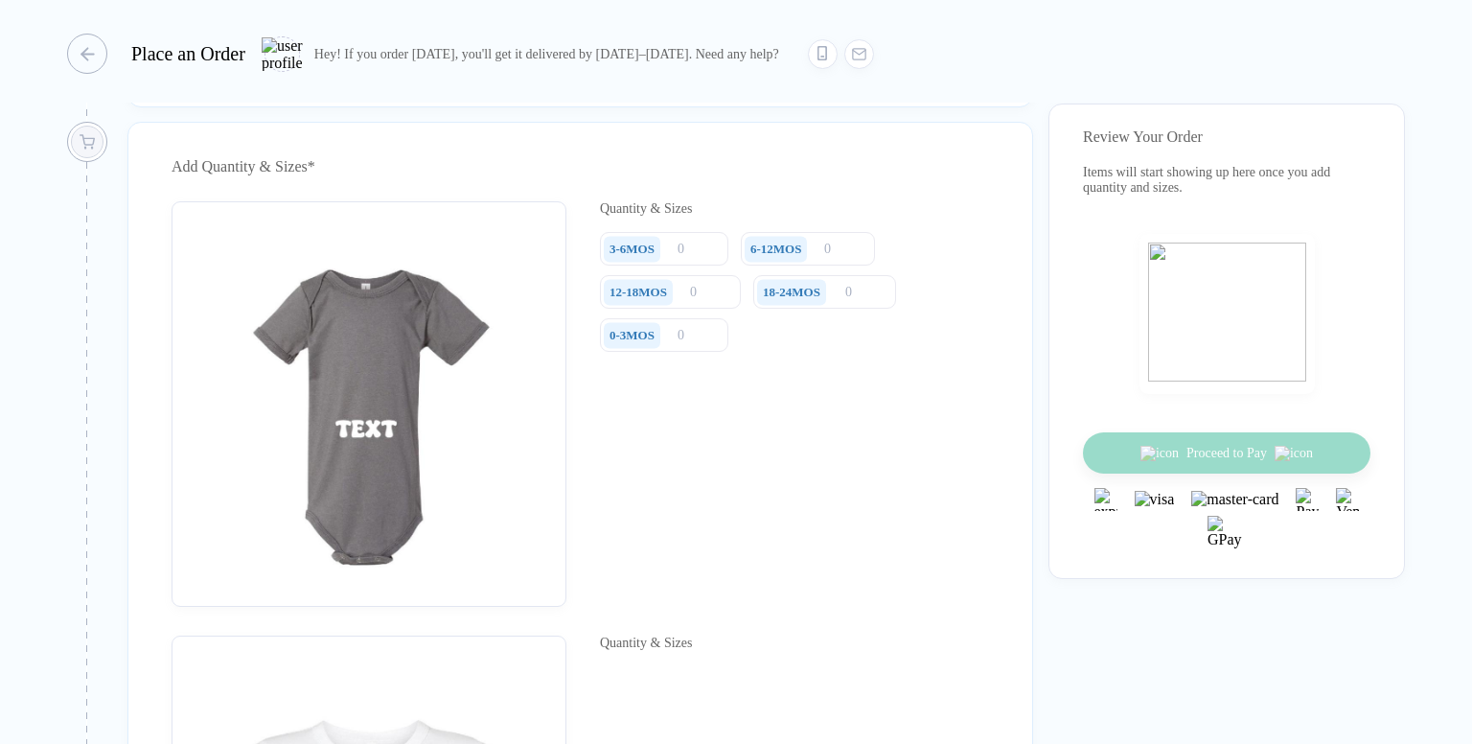
click at [695, 267] on div "3-6MOS" at bounding box center [666, 249] width 133 height 35
click at [705, 265] on input "number" at bounding box center [664, 249] width 128 height 34
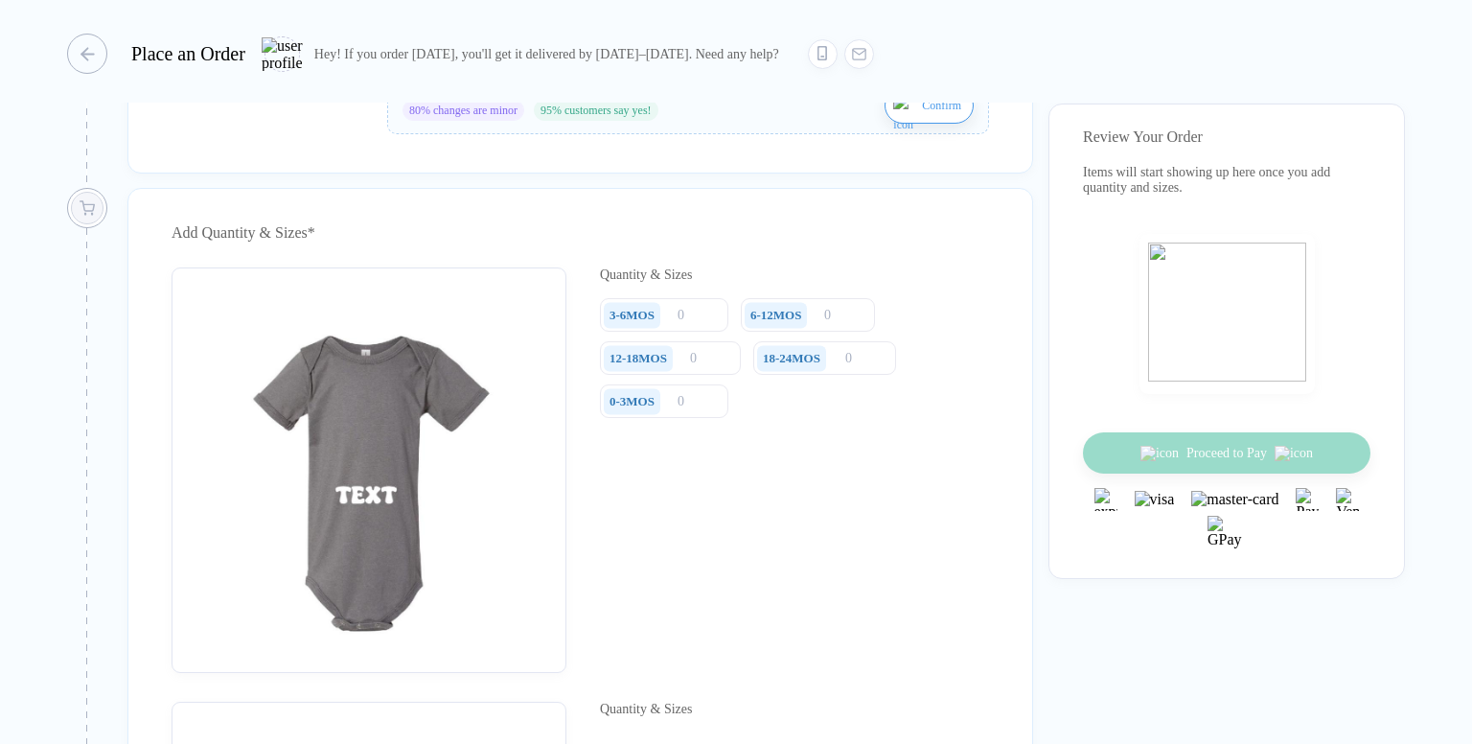
scroll to position [1246, 0]
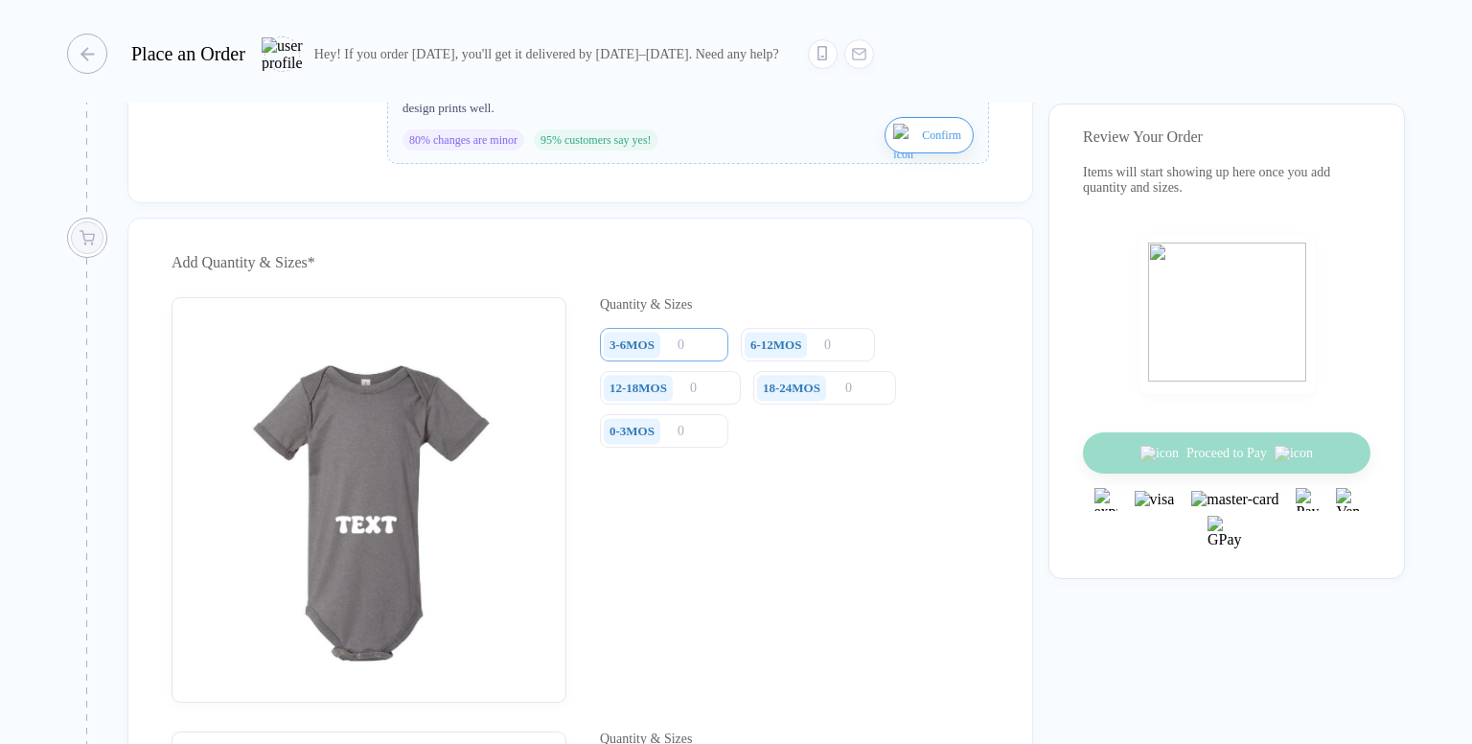
click at [688, 308] on input "number" at bounding box center [664, 345] width 128 height 34
click at [807, 308] on div "6-12MOS" at bounding box center [776, 345] width 62 height 26
click at [825, 308] on input "number" at bounding box center [808, 345] width 134 height 34
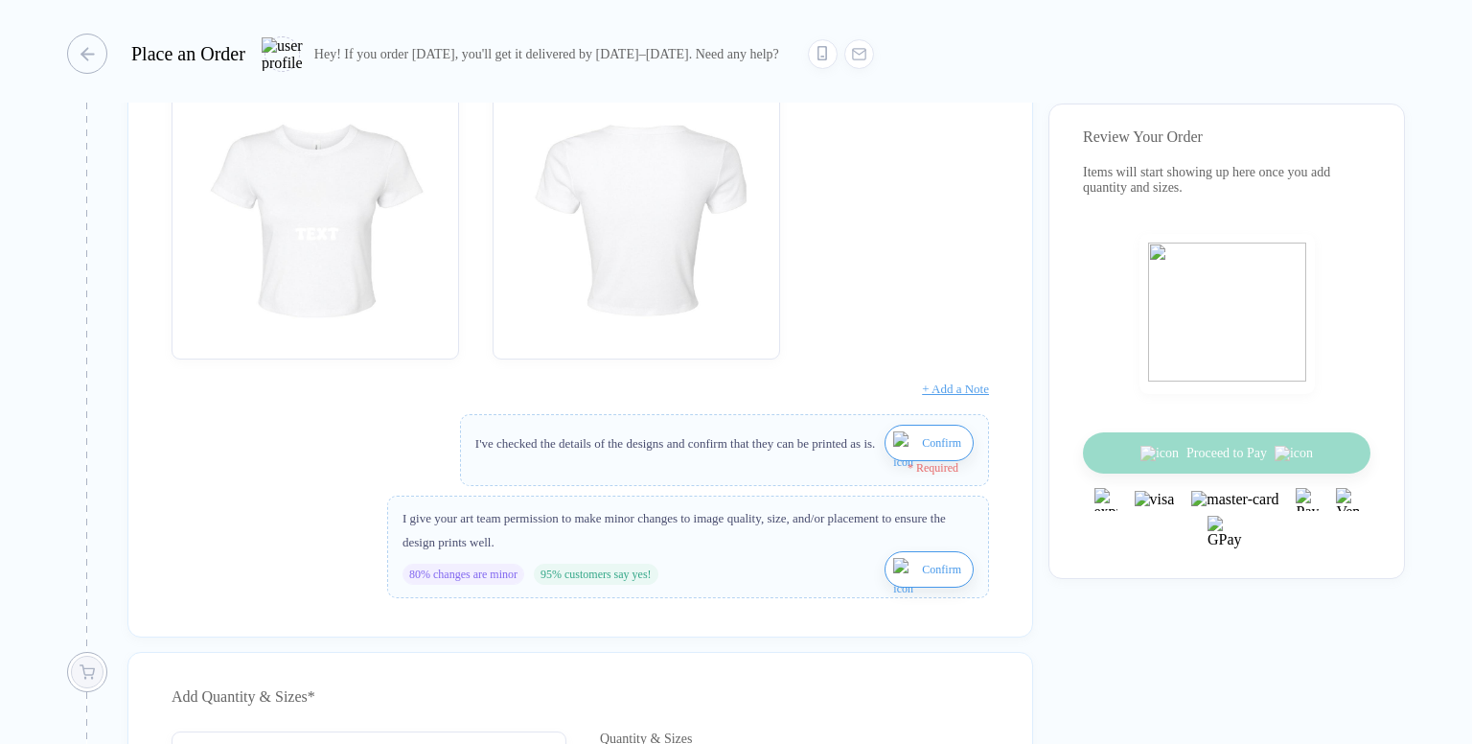
scroll to position [767, 0]
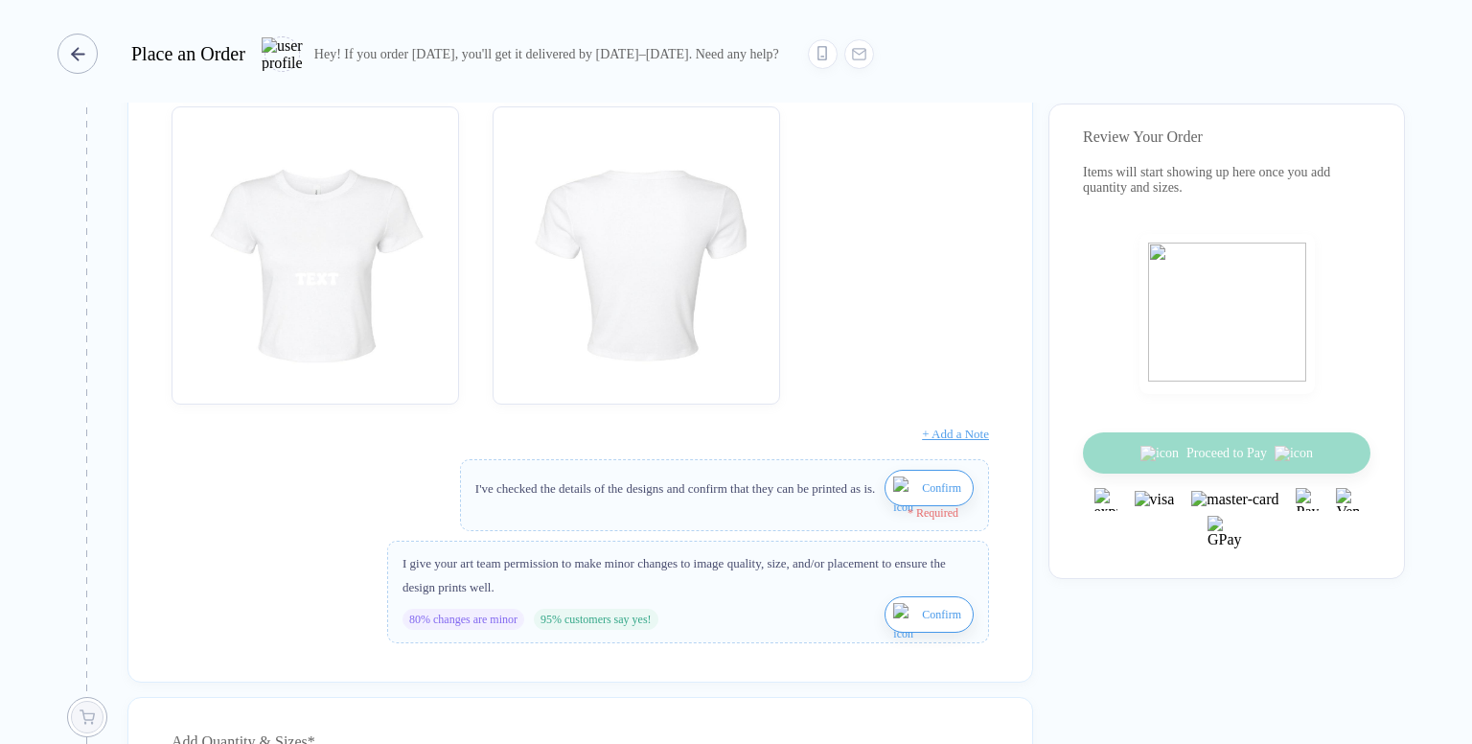
click at [82, 40] on div "button" at bounding box center [77, 54] width 40 height 40
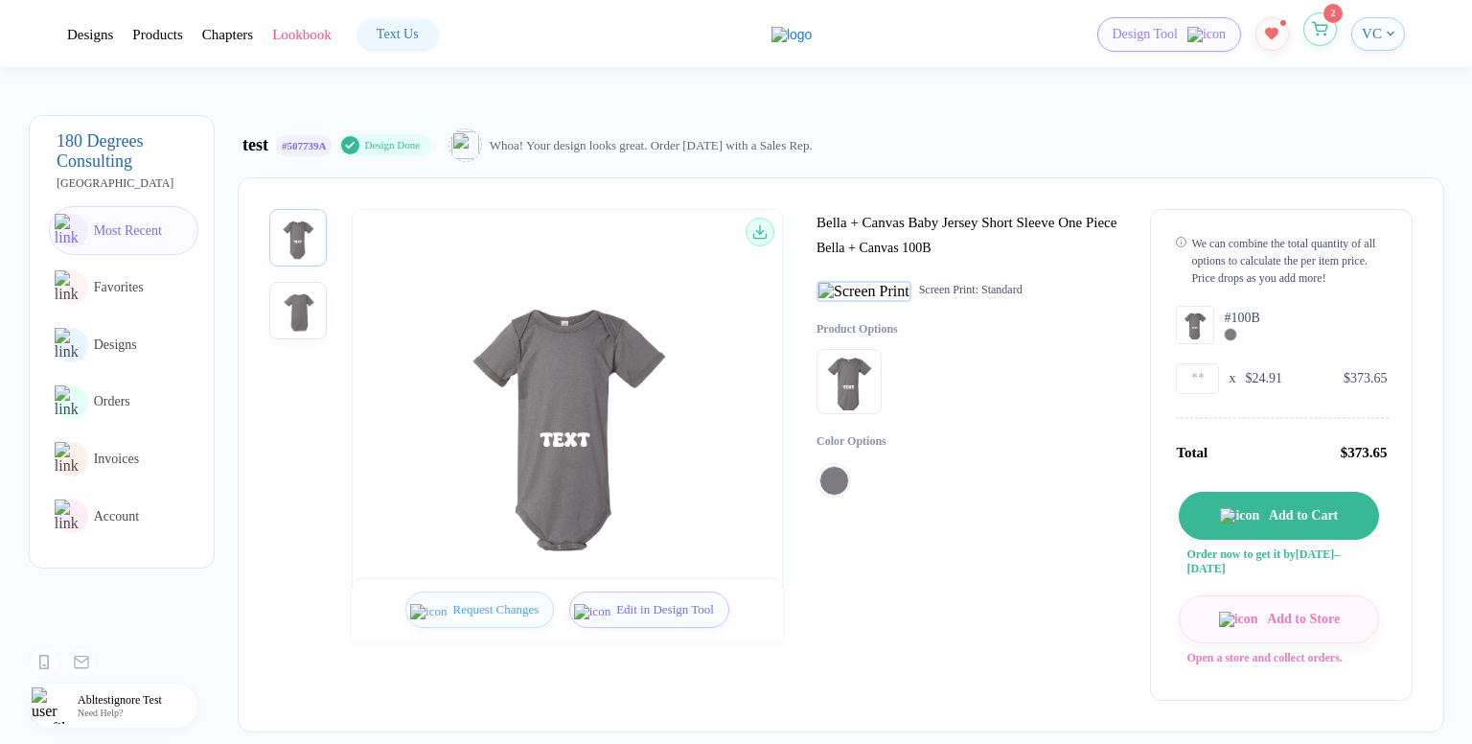
click at [1325, 34] on circle "button" at bounding box center [1324, 34] width 1 height 1
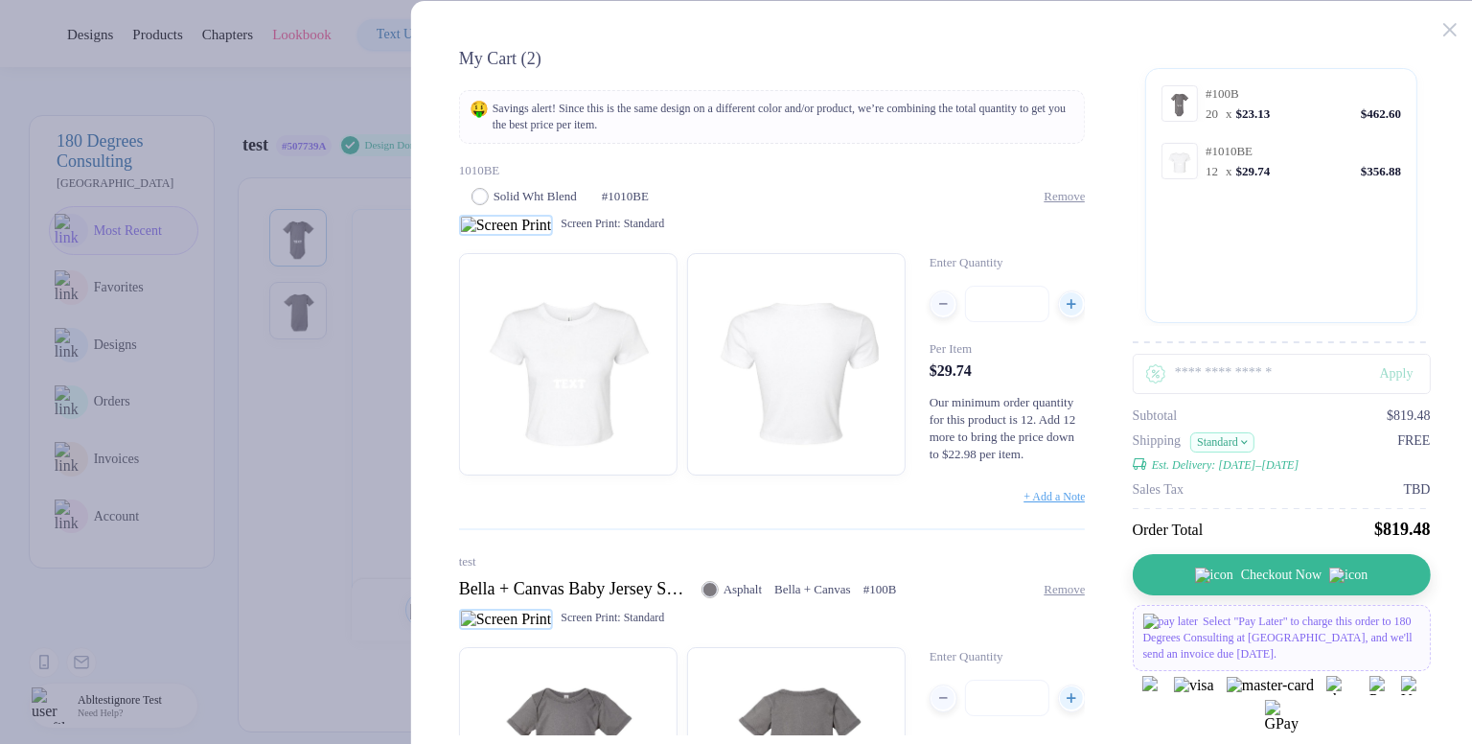
click at [1240, 308] on button "Checkout Now" at bounding box center [1281, 574] width 298 height 41
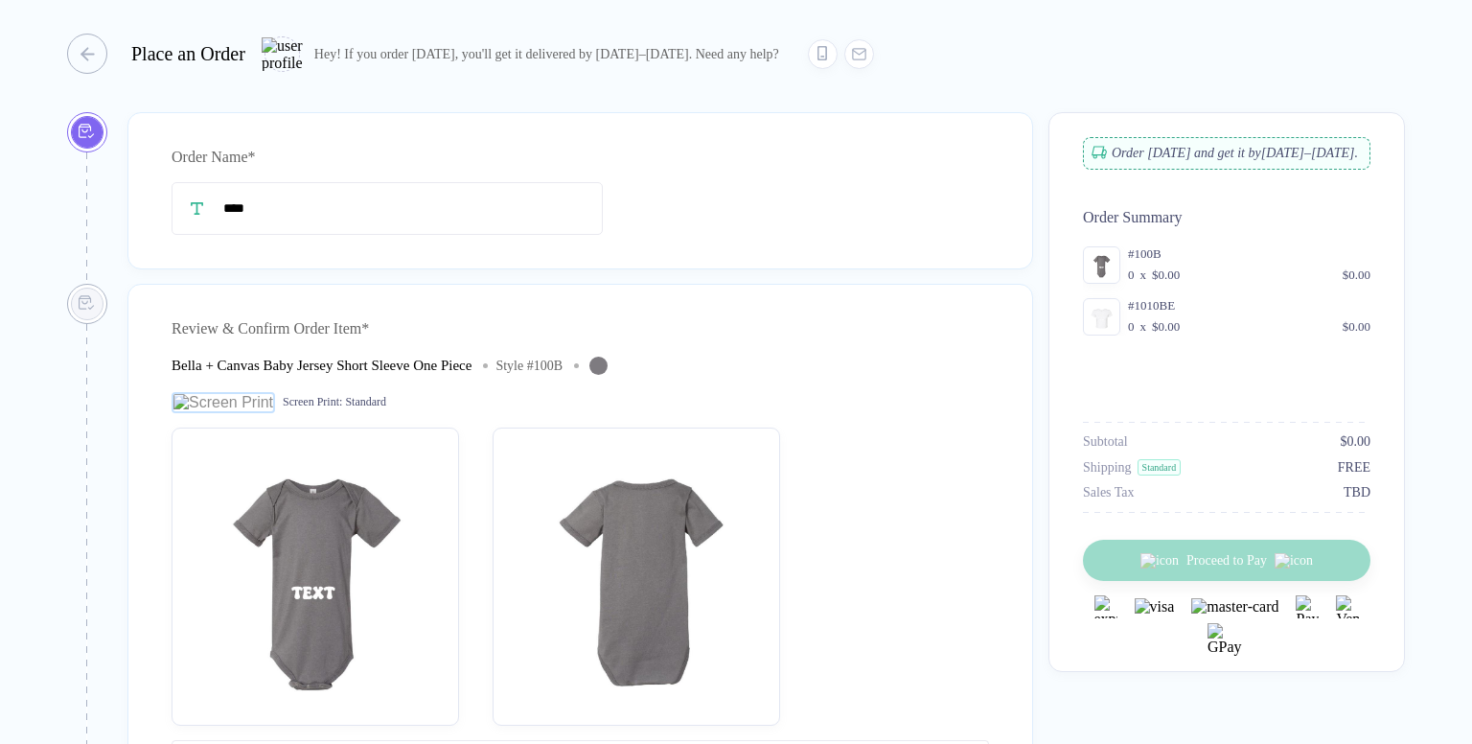
type input "****"
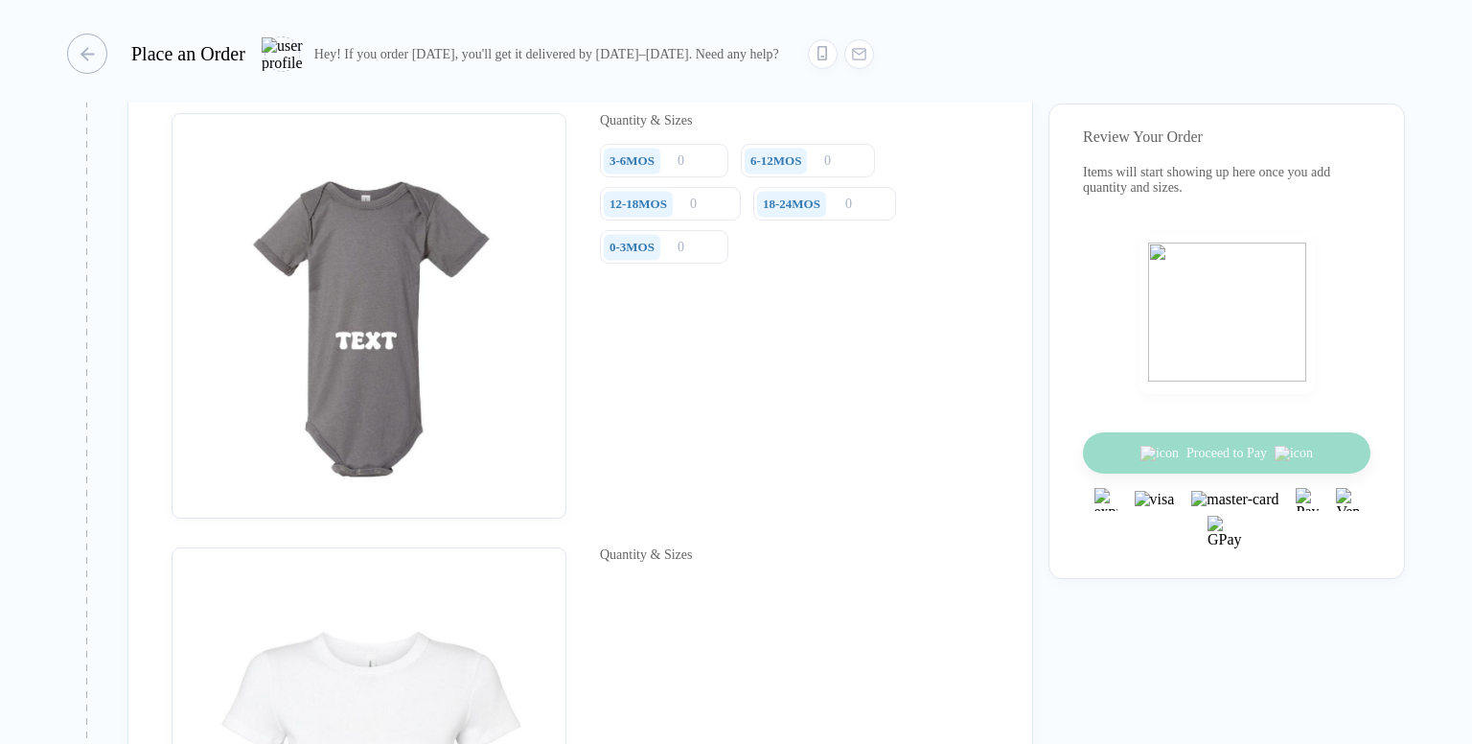
scroll to position [1437, 0]
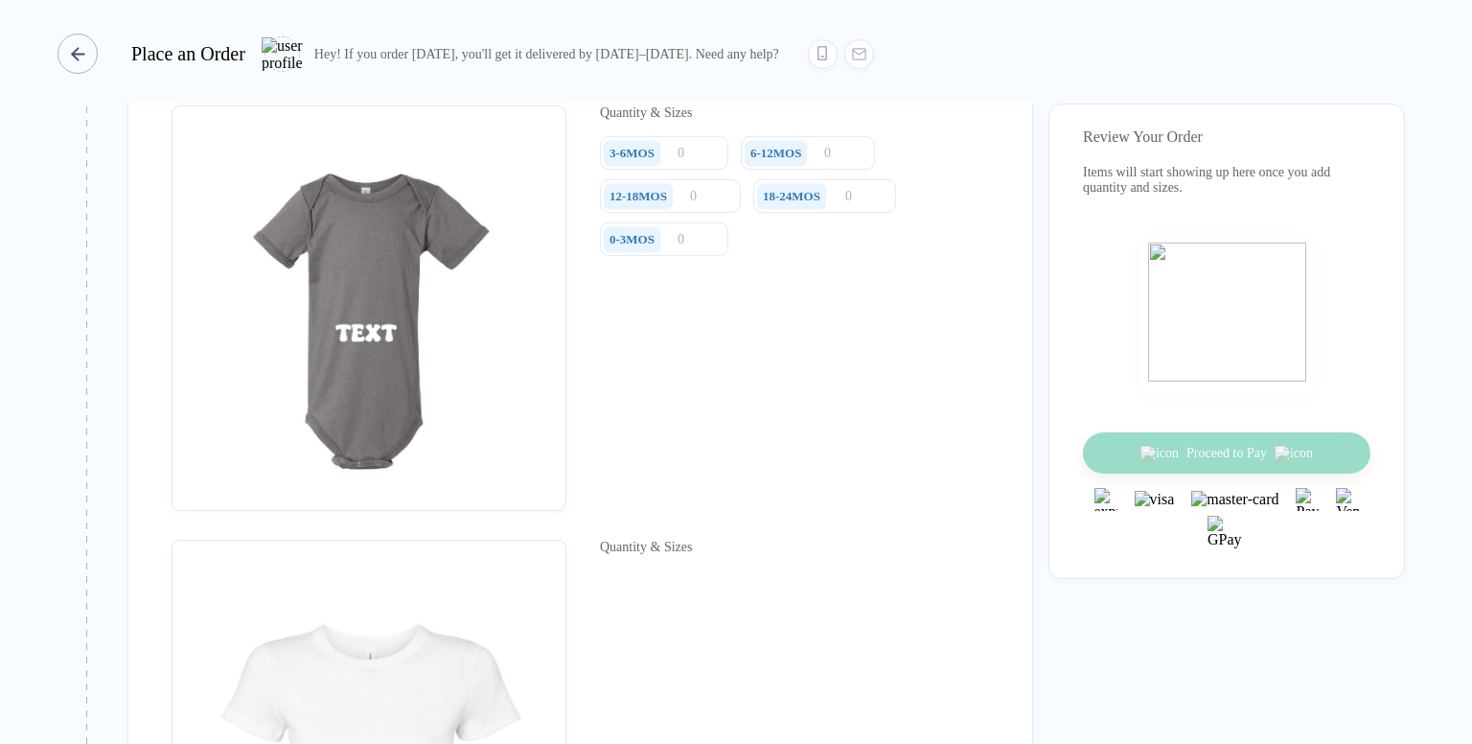
click at [97, 62] on button "button" at bounding box center [81, 54] width 40 height 40
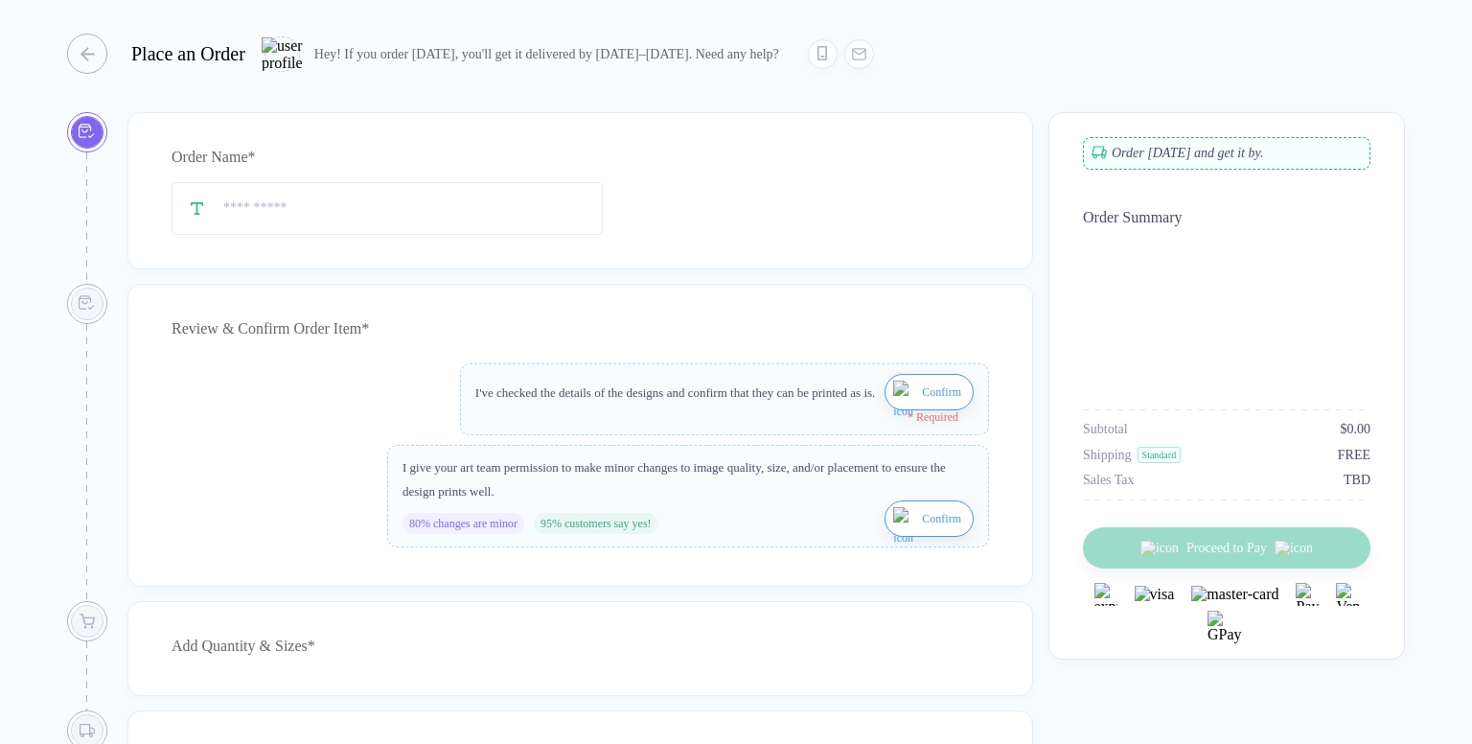
type input "****"
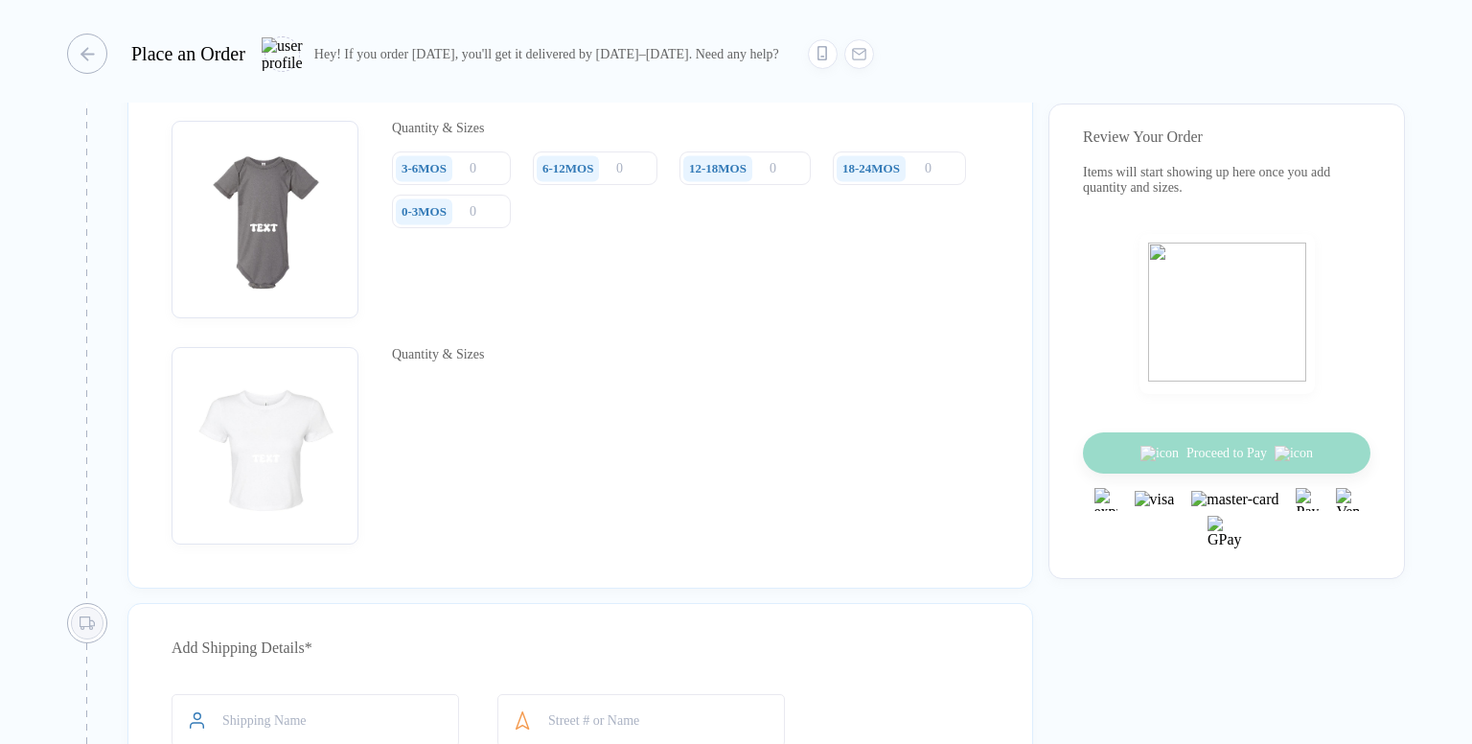
scroll to position [1341, 0]
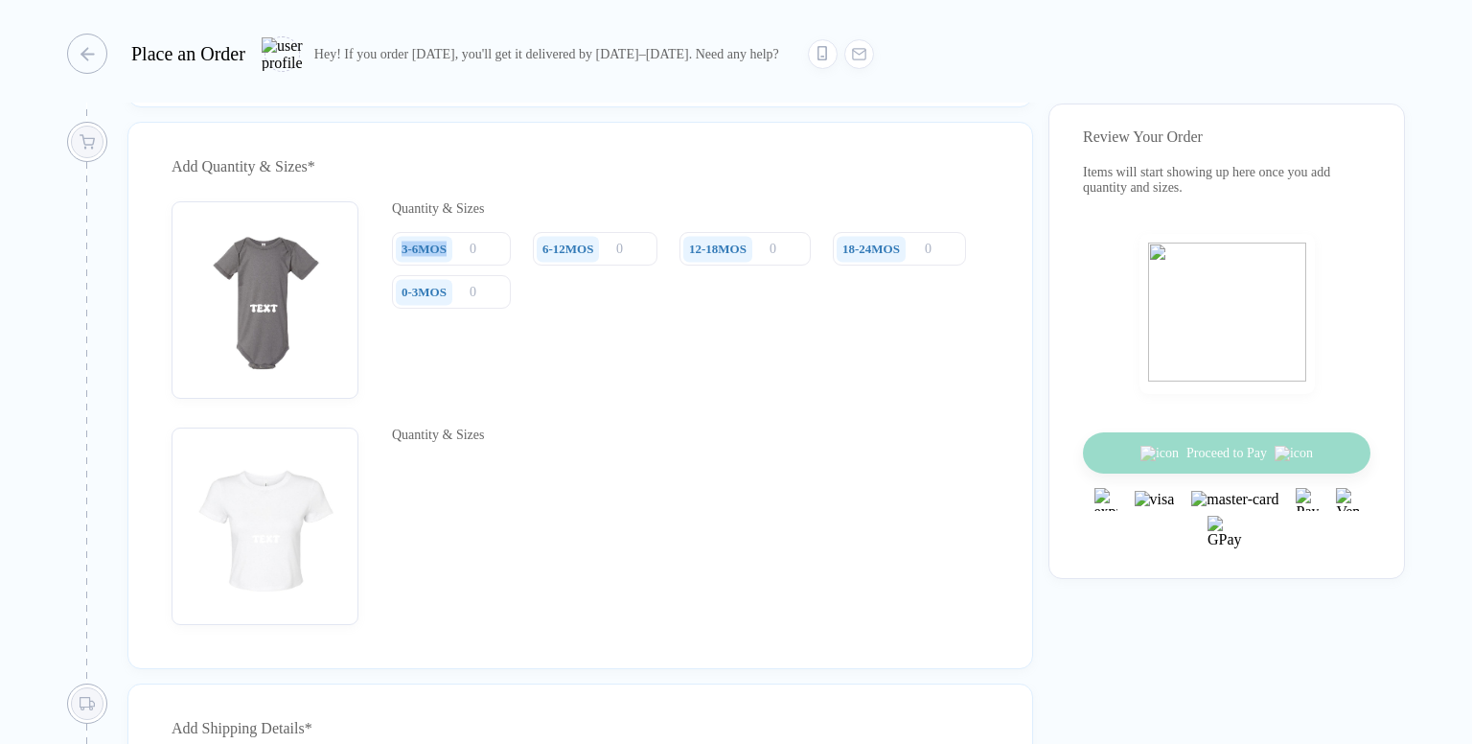
drag, startPoint x: 402, startPoint y: 265, endPoint x: 451, endPoint y: 250, distance: 51.2
click at [451, 250] on div "3-6MOS" at bounding box center [427, 249] width 70 height 34
click at [686, 399] on div "Quantity & Sizes 3-6MOS 6-12MOS 12-18MOS 18-24MOS 0-3MOS" at bounding box center [690, 299] width 597 height 197
click at [437, 257] on div "3-6MOS" at bounding box center [423, 248] width 45 height 15
drag, startPoint x: 437, startPoint y: 270, endPoint x: 401, endPoint y: 276, distance: 35.9
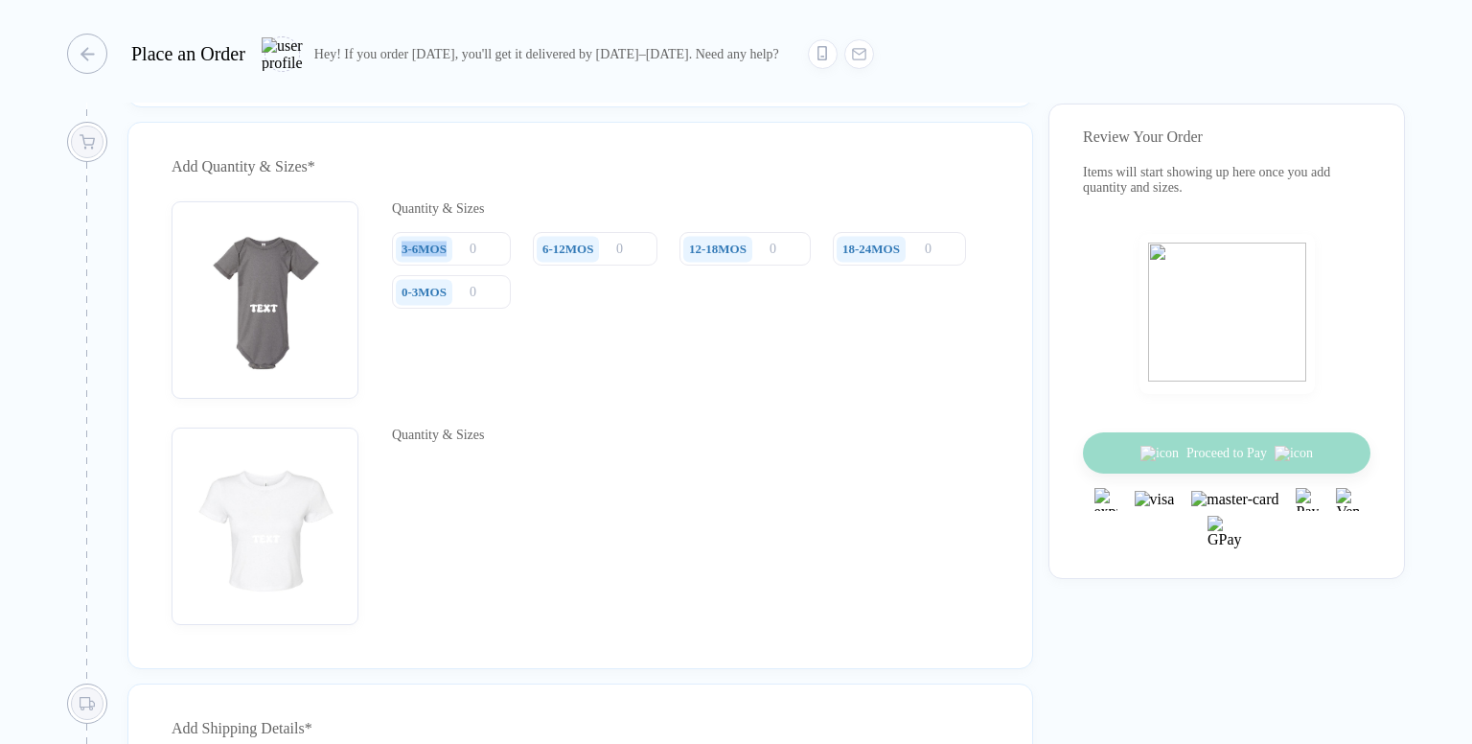
click at [401, 262] on div "3-6MOS" at bounding box center [424, 249] width 57 height 26
click at [462, 258] on div "3-6MOS" at bounding box center [427, 249] width 70 height 34
click at [468, 263] on input "number" at bounding box center [451, 249] width 119 height 34
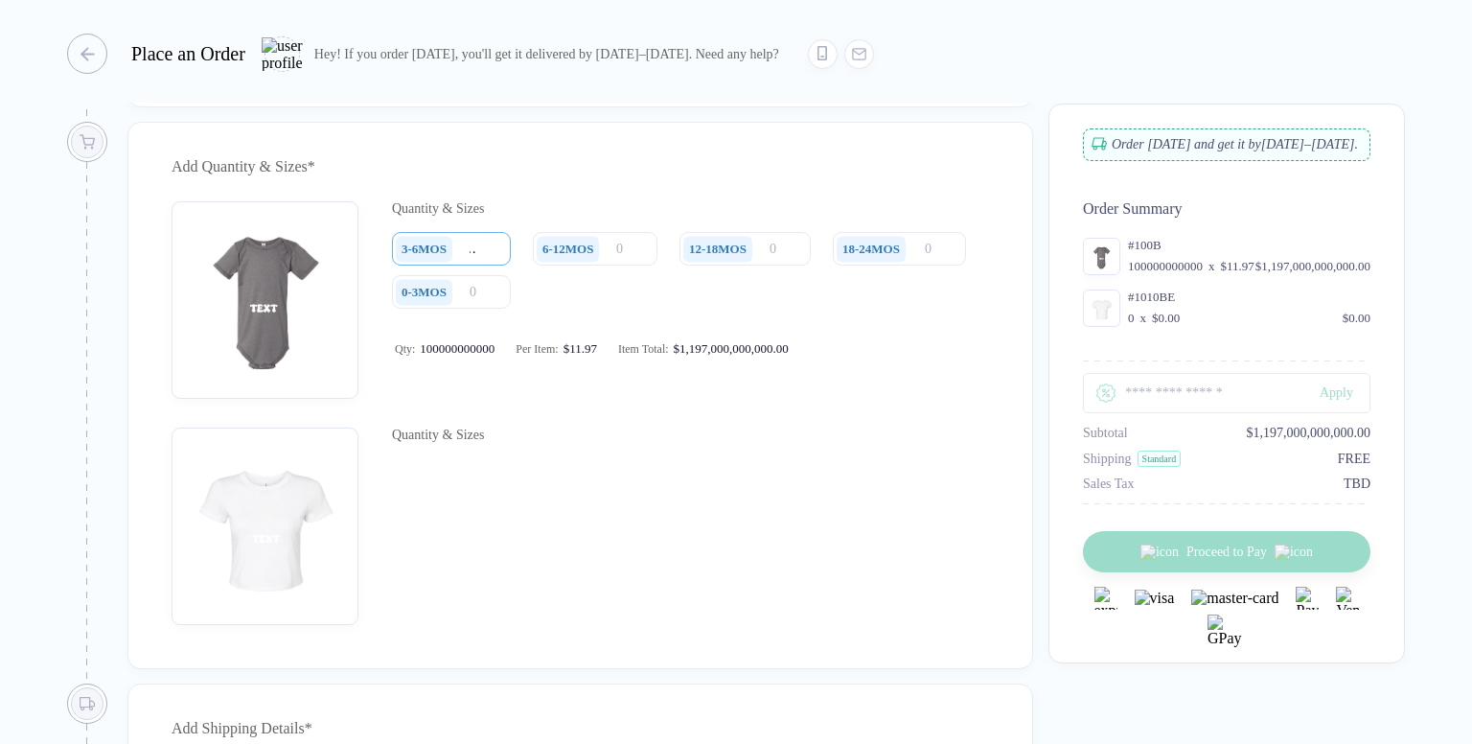
scroll to position [0, 50]
type input "1"
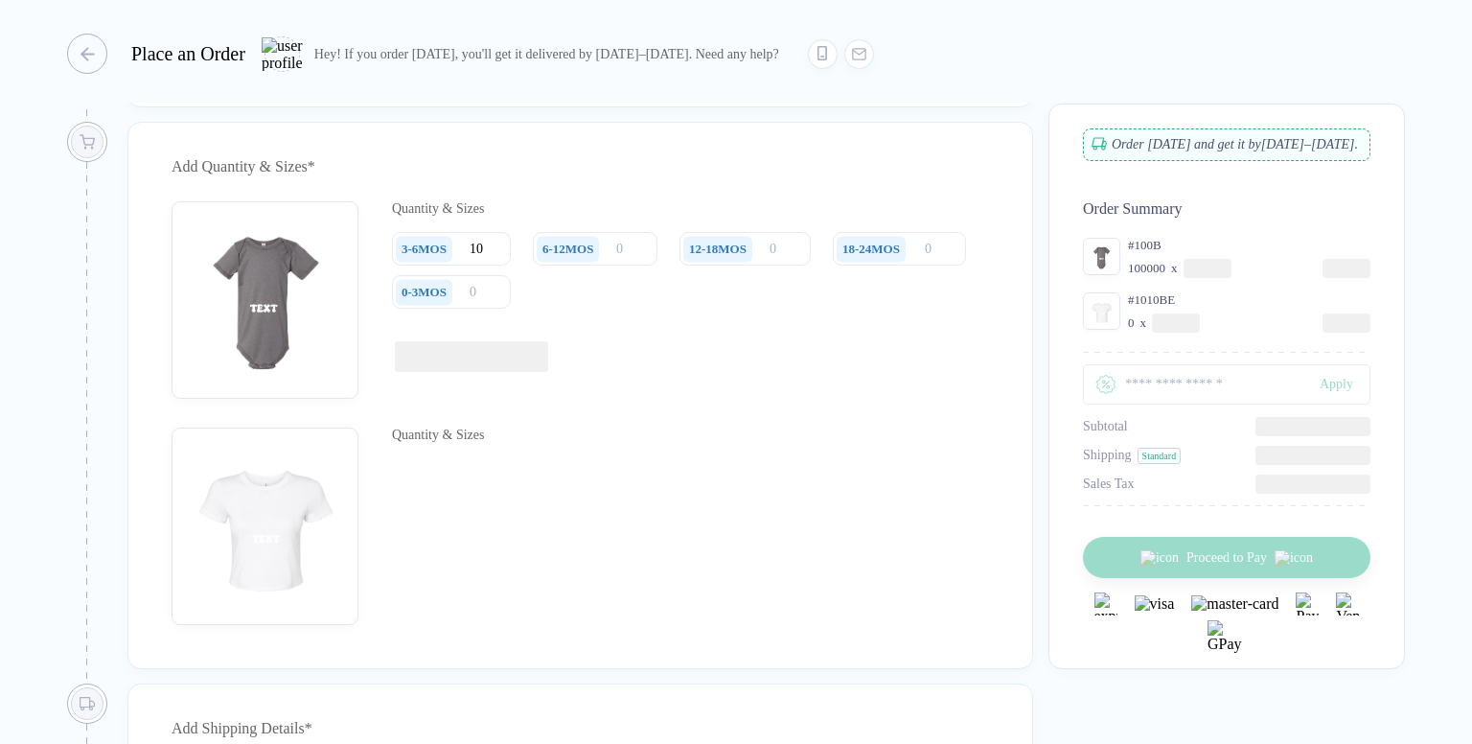
type input "1"
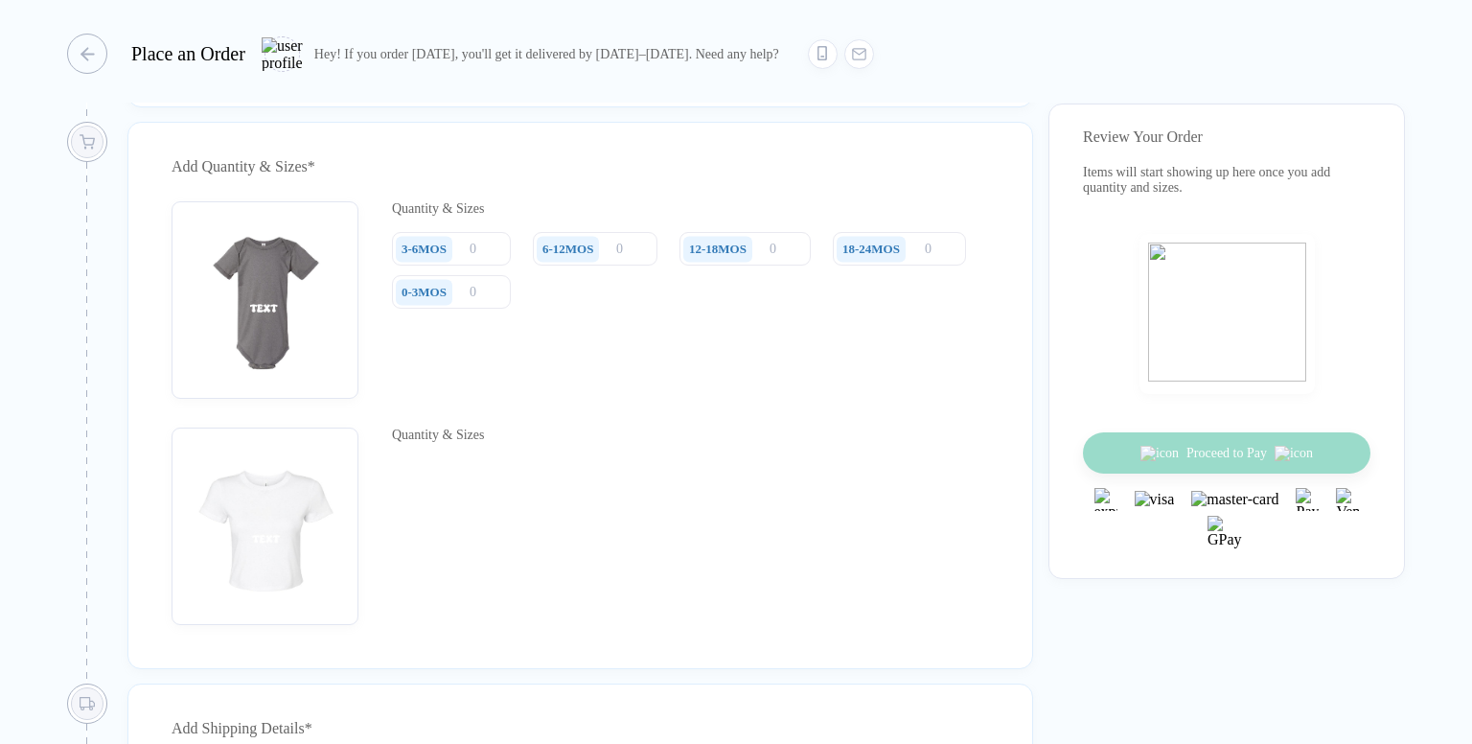
scroll to position [0, 0]
click at [447, 257] on div "3-6MOS" at bounding box center [423, 248] width 45 height 15
drag, startPoint x: 447, startPoint y: 271, endPoint x: 403, endPoint y: 267, distance: 43.3
click at [403, 257] on div "3-6MOS" at bounding box center [423, 248] width 45 height 15
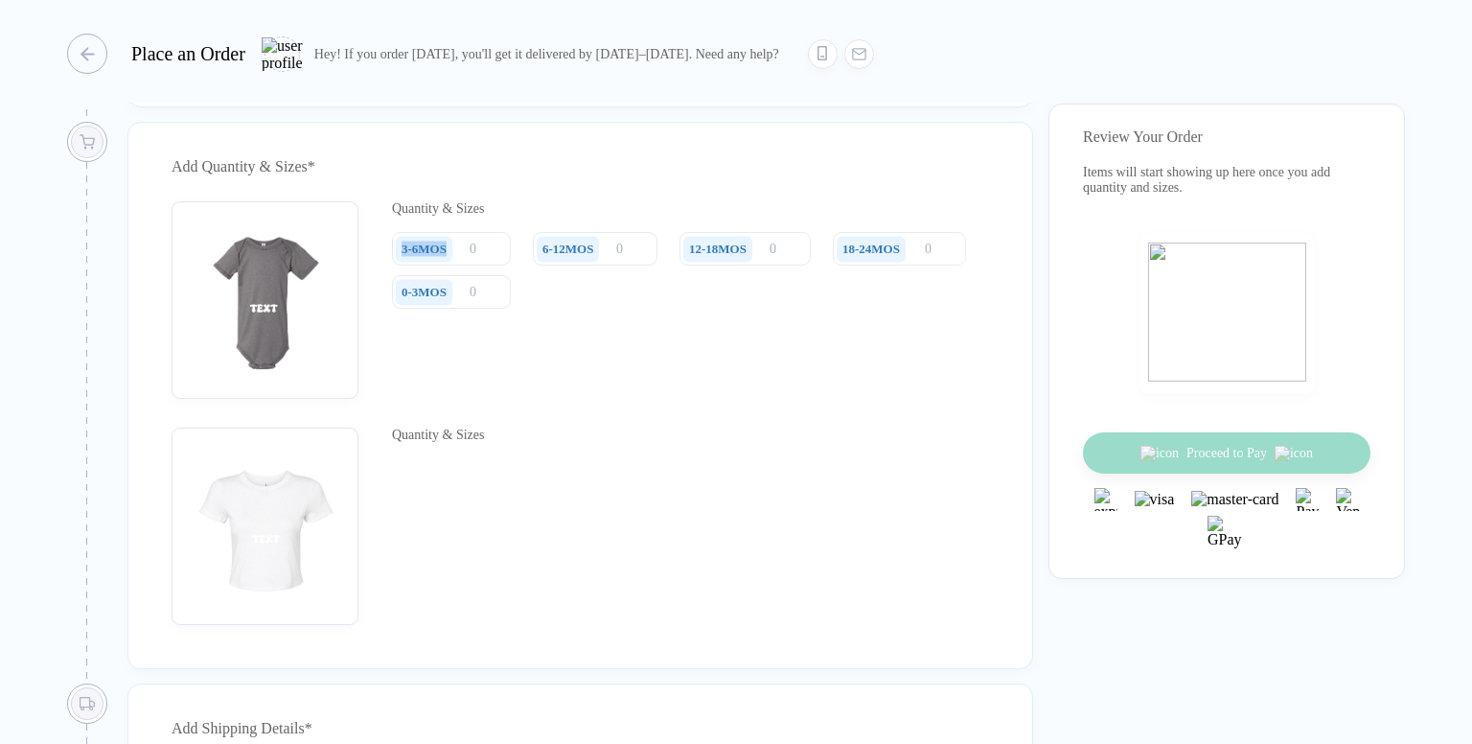
drag, startPoint x: 403, startPoint y: 267, endPoint x: 436, endPoint y: 253, distance: 35.6
click at [436, 253] on div "3-6MOS" at bounding box center [427, 249] width 70 height 34
click at [537, 408] on div "Quantity & Sizes 3-6MOS 6-12MOS 12-18MOS 18-24MOS 0-3MOS" at bounding box center [580, 304] width 817 height 207
click at [93, 55] on div "button" at bounding box center [77, 54] width 40 height 40
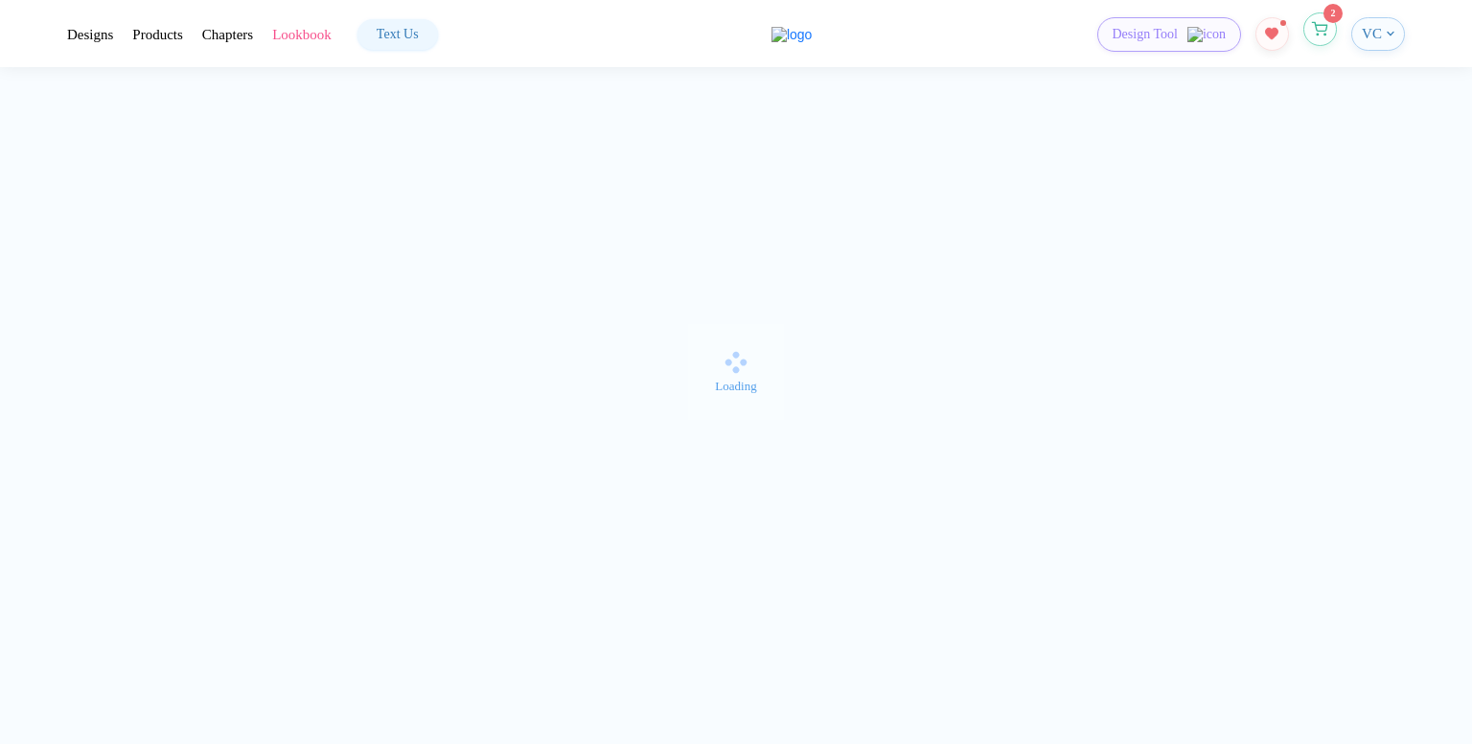
click at [1317, 30] on icon "button" at bounding box center [1320, 26] width 15 height 9
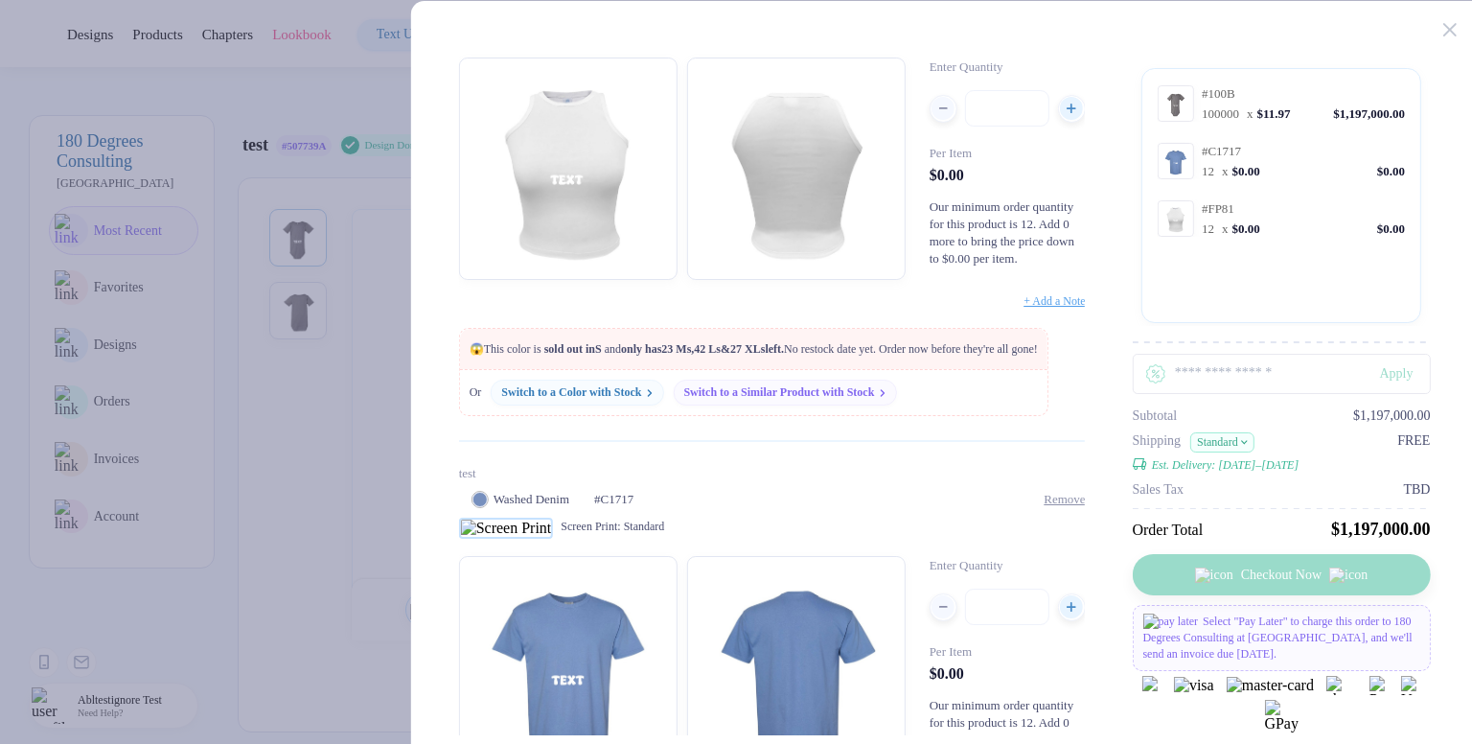
scroll to position [202, 0]
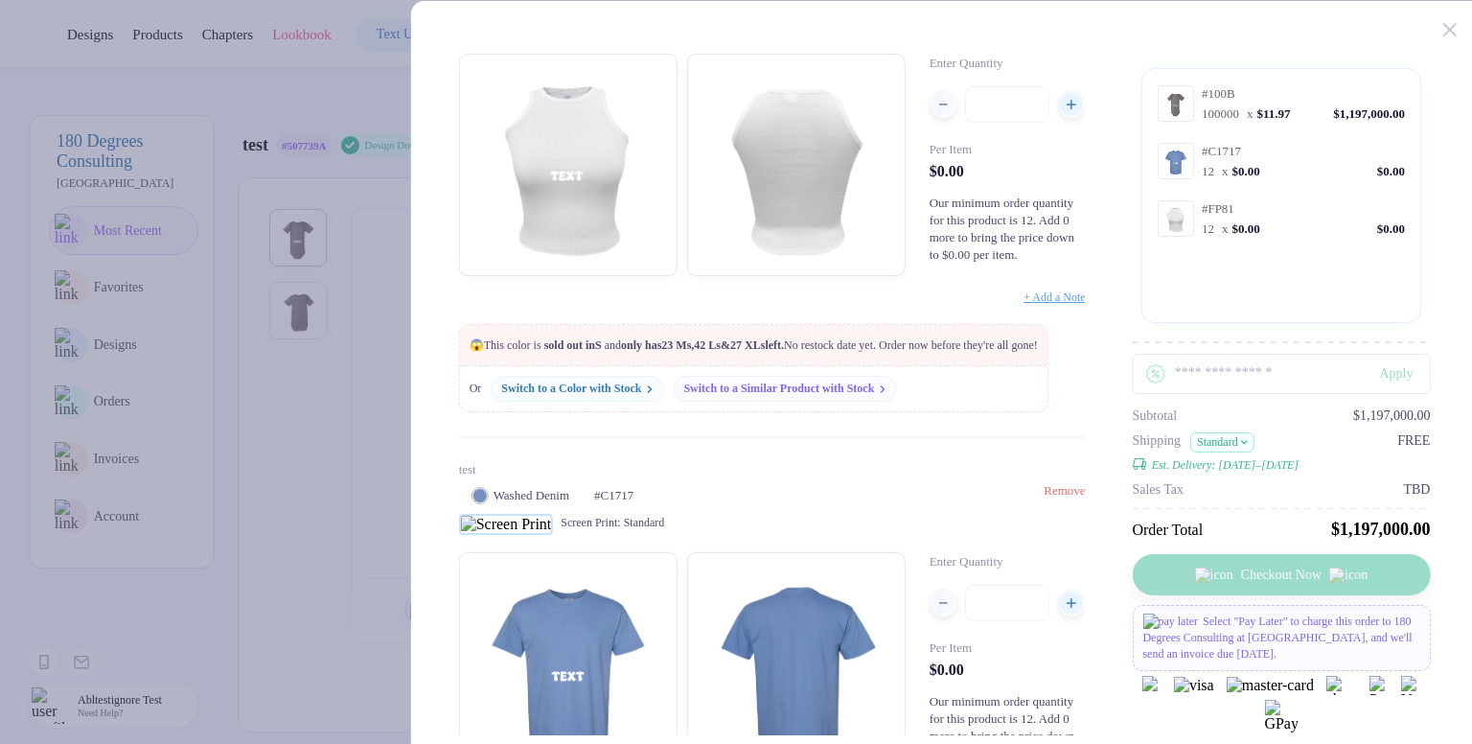
click at [1067, 497] on span "Remove" at bounding box center [1063, 490] width 41 height 14
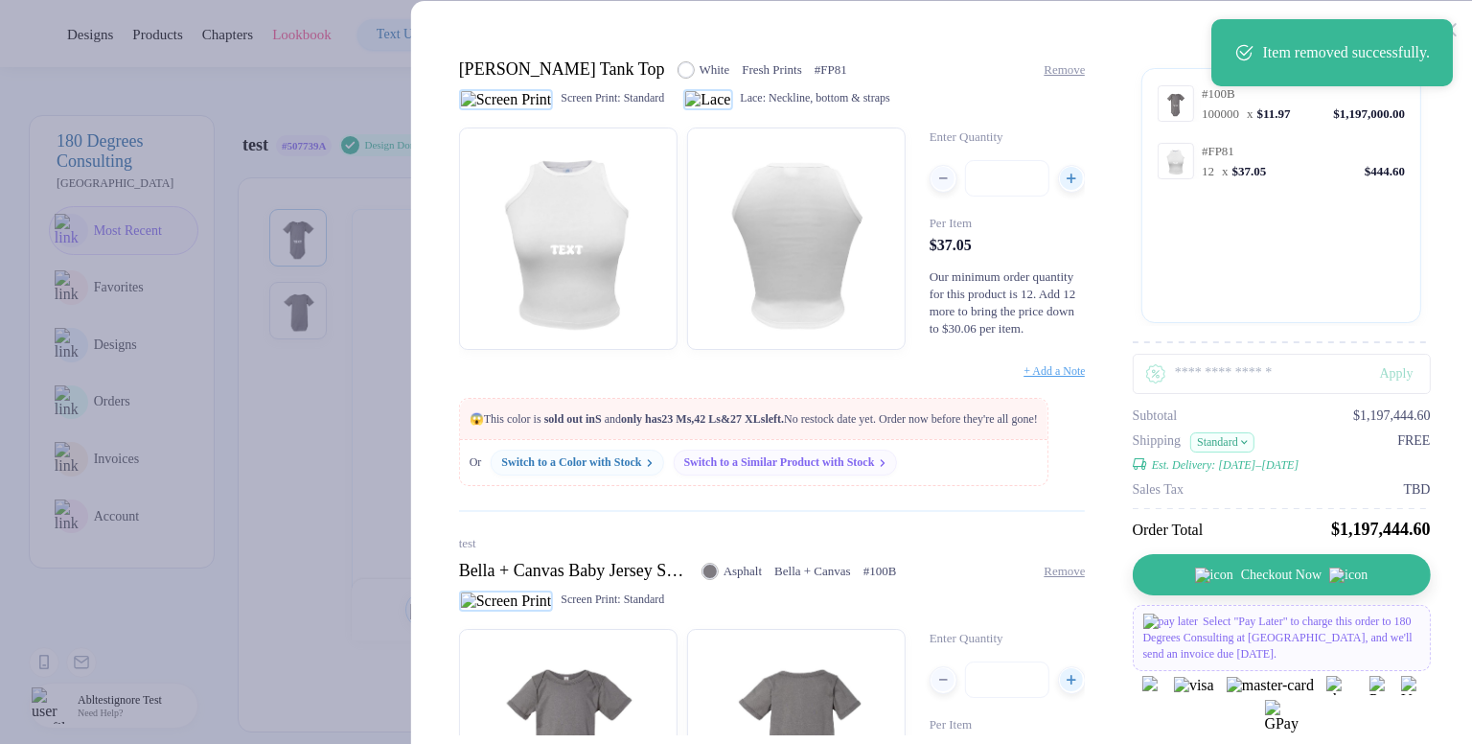
scroll to position [81, 0]
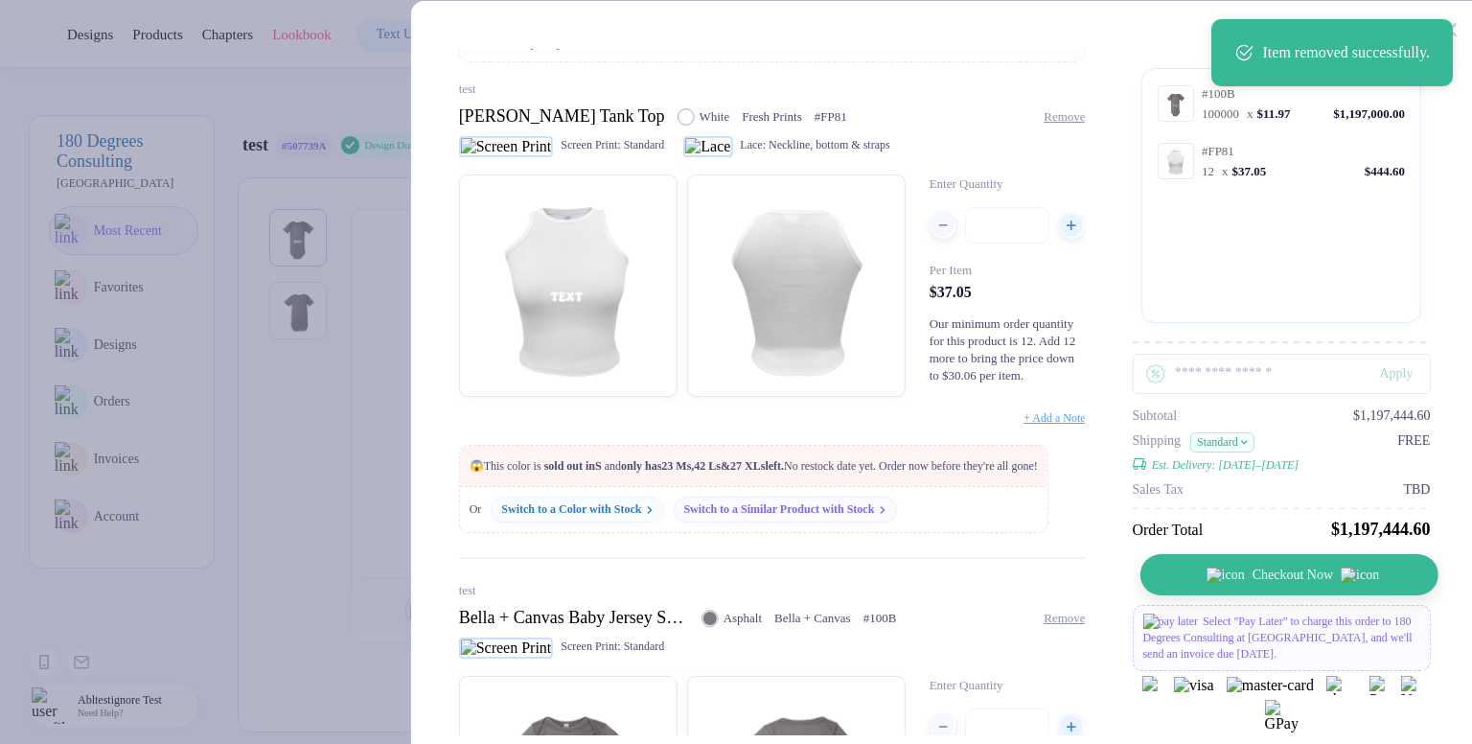
click at [1288, 580] on span "Checkout Now" at bounding box center [1292, 574] width 80 height 15
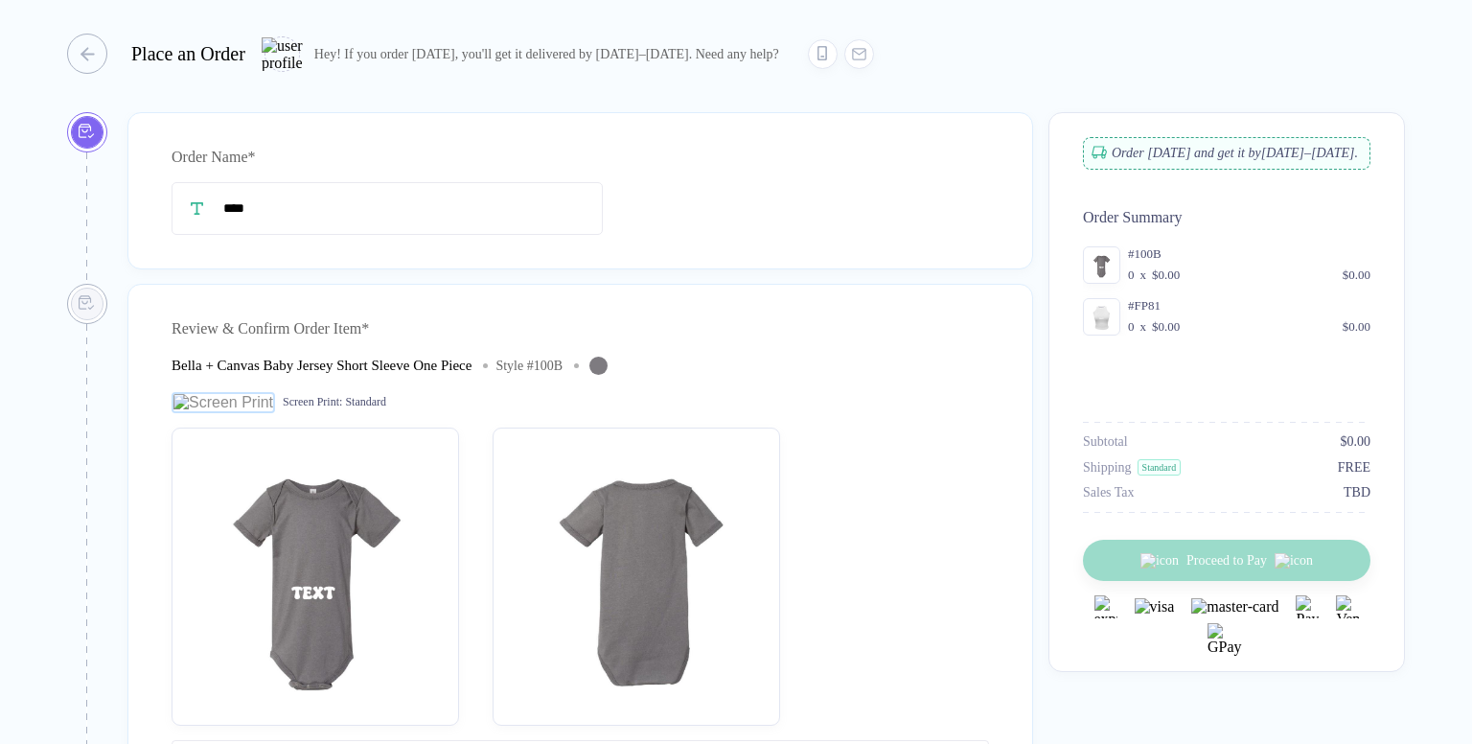
type input "****"
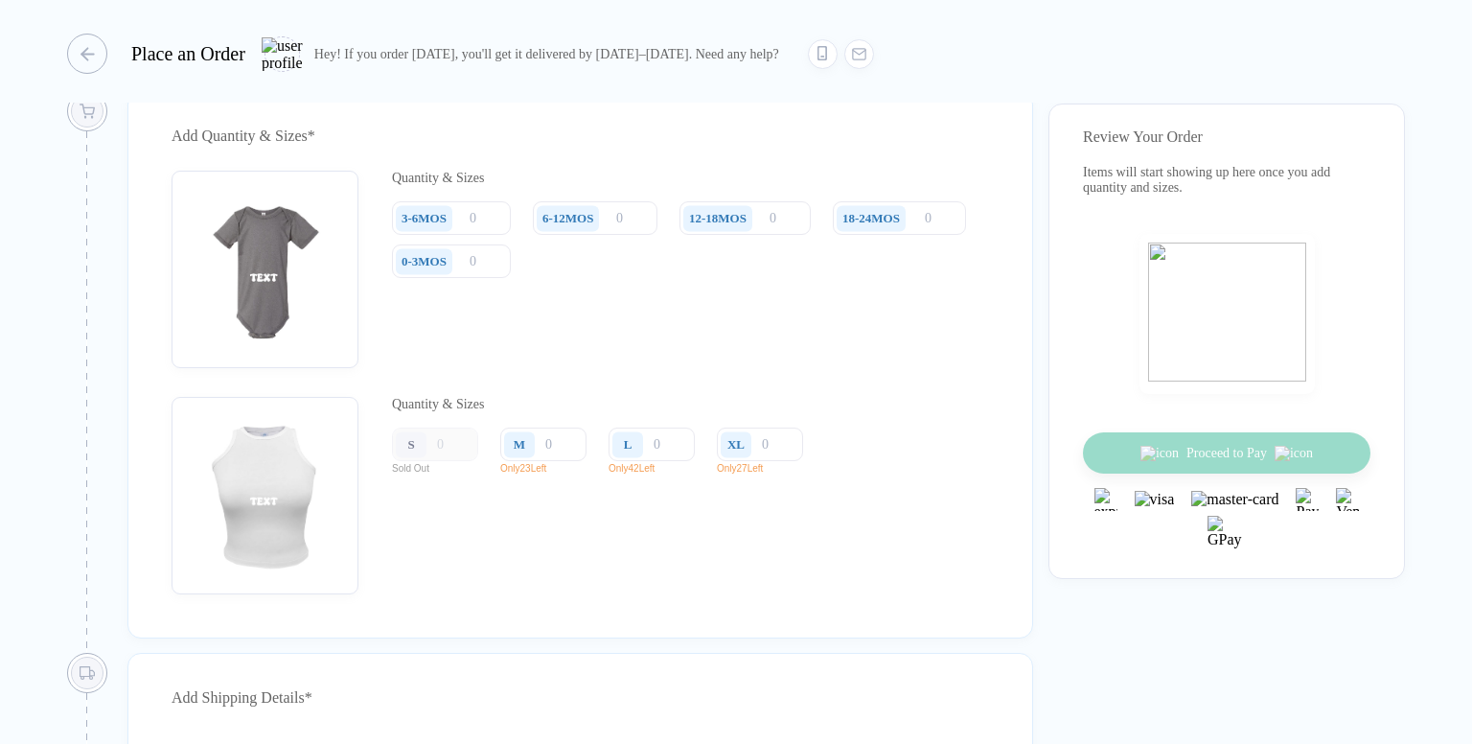
scroll to position [1341, 0]
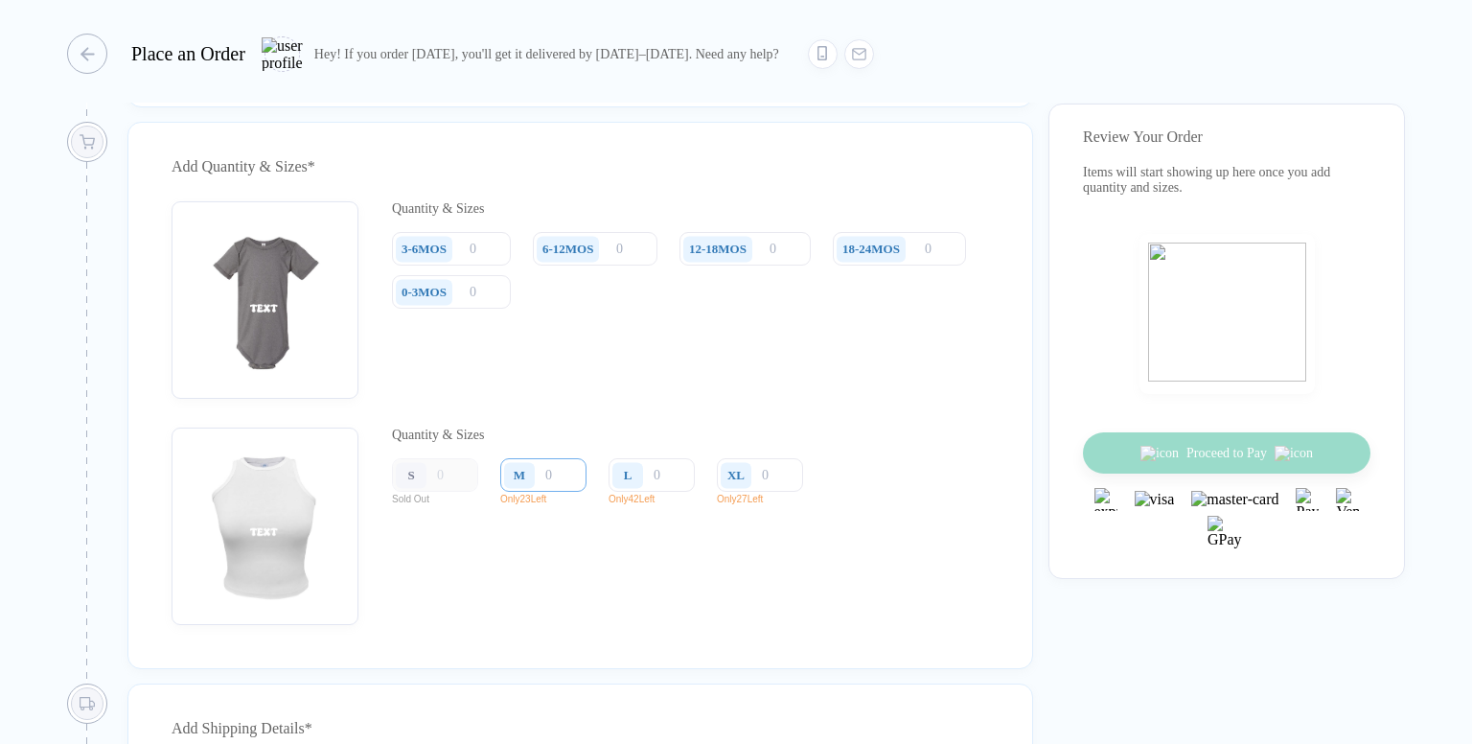
click at [581, 491] on input "number" at bounding box center [543, 475] width 86 height 34
click at [908, 549] on div "Quantity & Sizes S Sold Out M Only 23 Left L Only 42 Left XL Only 27 Left" at bounding box center [580, 525] width 817 height 197
click at [564, 492] on input "number" at bounding box center [543, 475] width 86 height 34
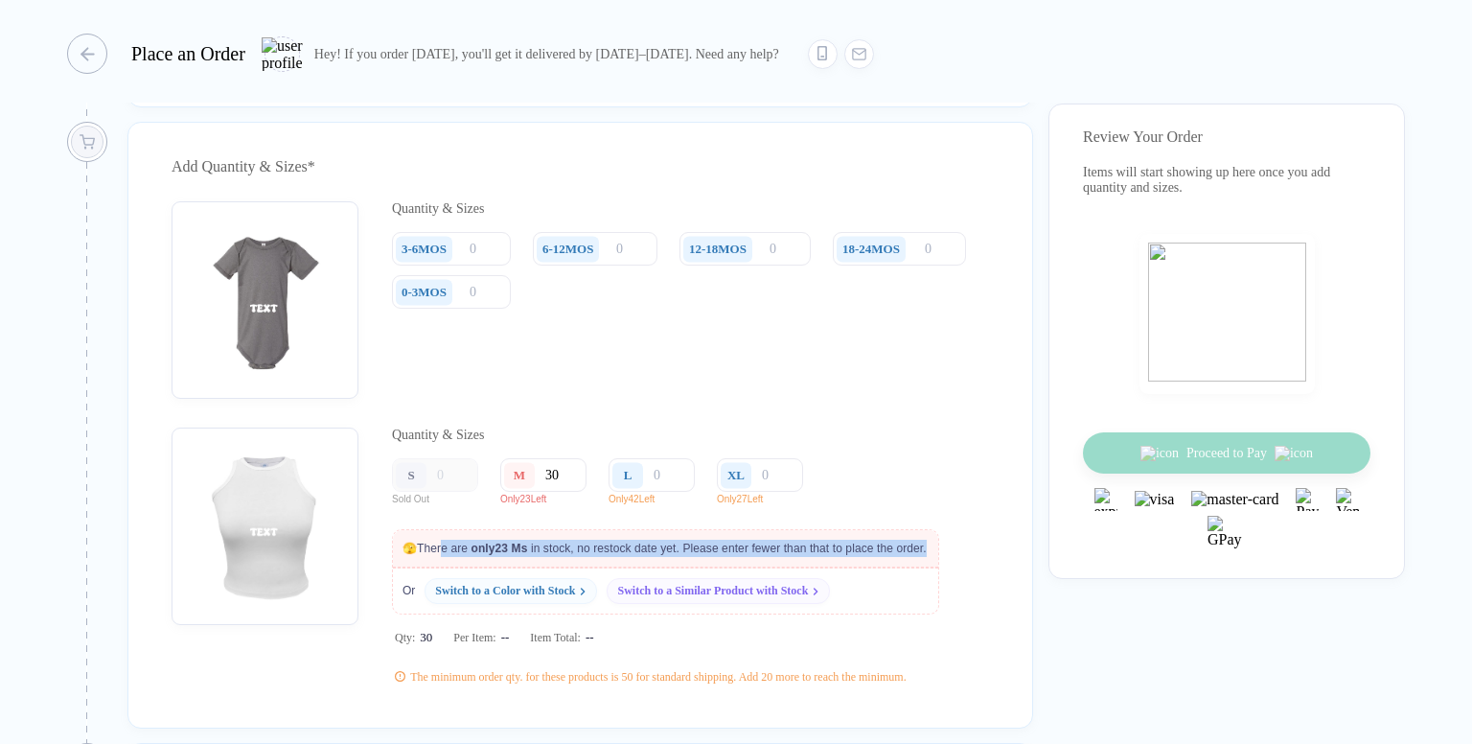
drag, startPoint x: 440, startPoint y: 566, endPoint x: 930, endPoint y: 590, distance: 491.2
click at [930, 590] on div "🫣 There are only 23 M s in stock, no restock date yet. Please enter fewer than …" at bounding box center [665, 571] width 547 height 85
click at [939, 594] on div "🫣 There are only 23 M s in stock, no restock date yet. Please enter fewer than …" at bounding box center [665, 571] width 547 height 85
click at [566, 488] on input "30" at bounding box center [543, 475] width 86 height 34
type input "3"
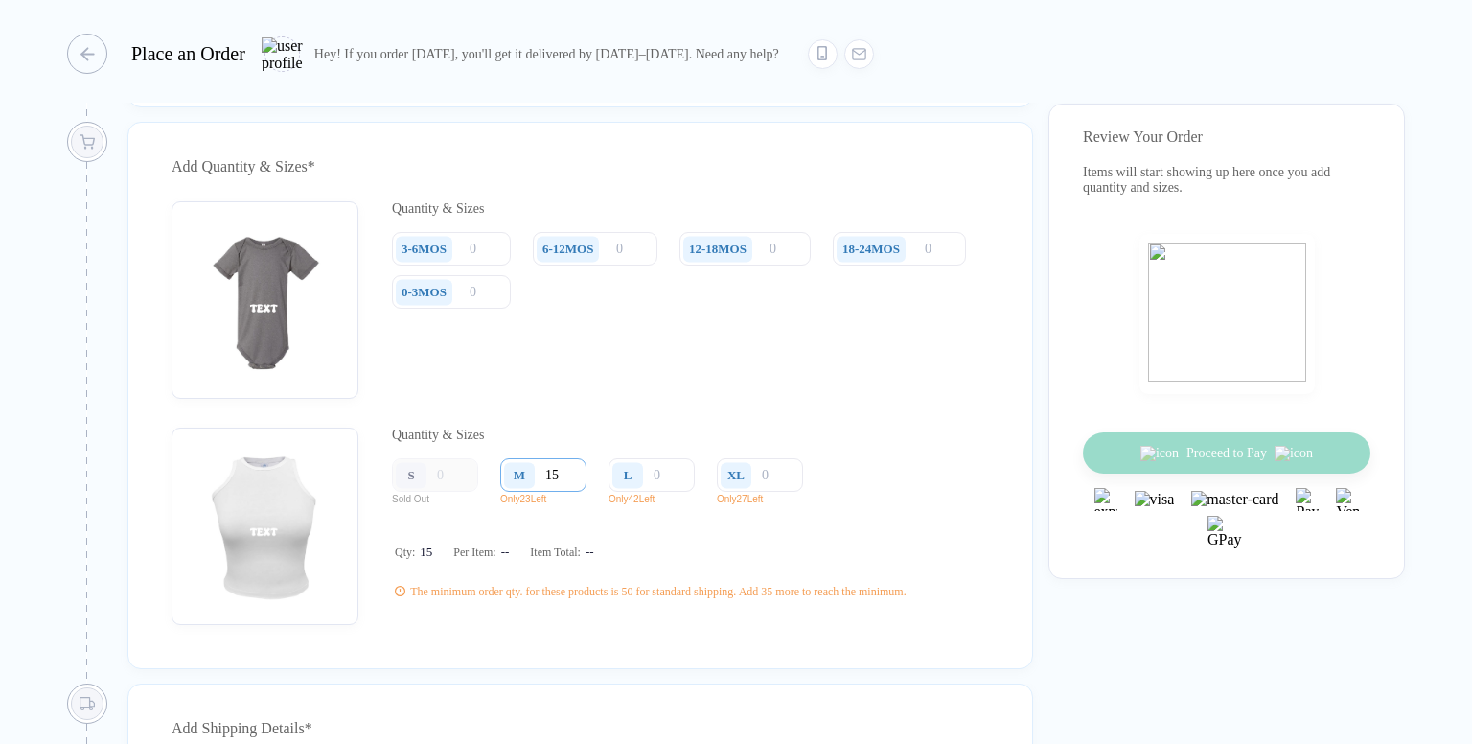
type input "1"
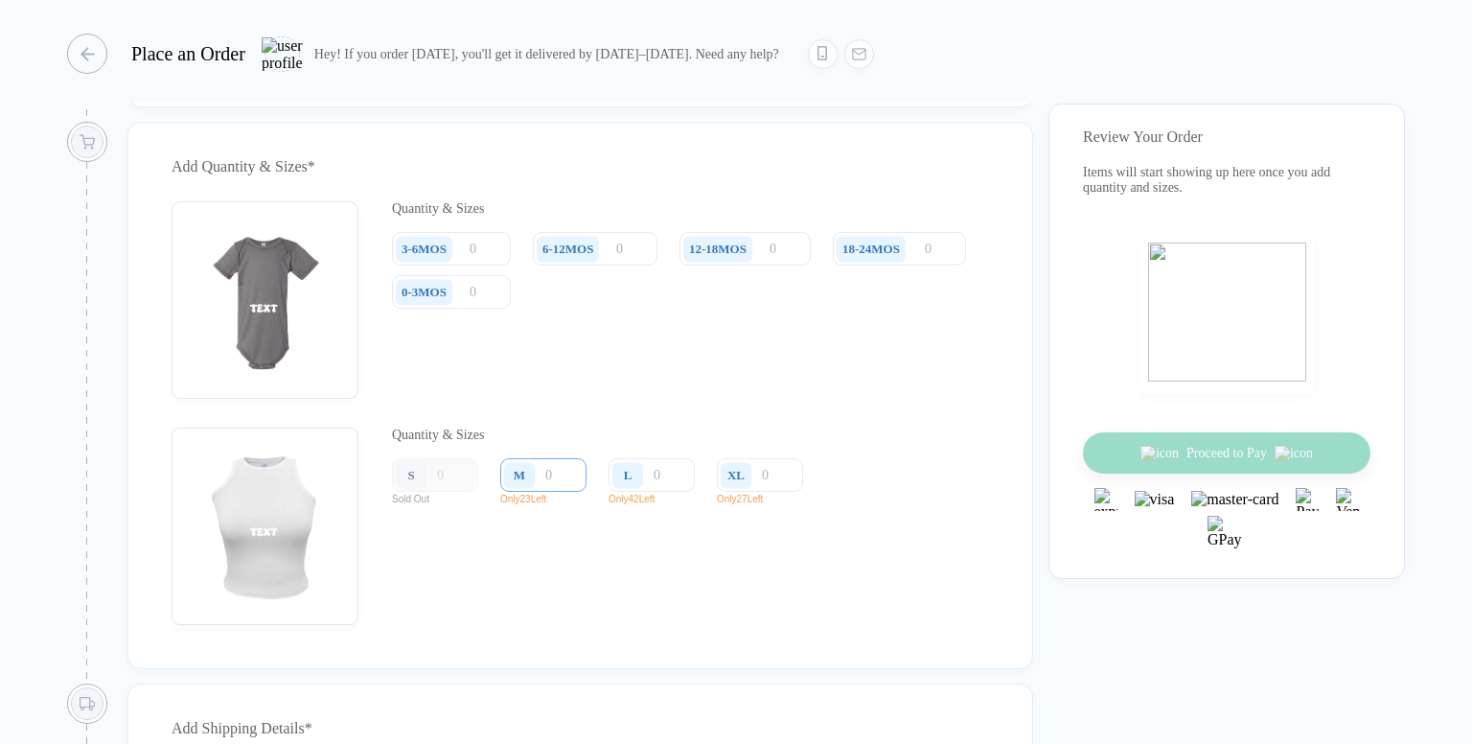
type input "0"
click at [681, 443] on div "Quantity & Sizes" at bounding box center [604, 434] width 425 height 15
click at [506, 504] on p "Only 23 Left" at bounding box center [550, 498] width 101 height 11
drag, startPoint x: 506, startPoint y: 521, endPoint x: 649, endPoint y: 521, distance: 142.8
click at [649, 514] on div "S Sold Out M Only 23 Left L Only 42 Left XL Only 27 Left" at bounding box center [604, 486] width 425 height 56
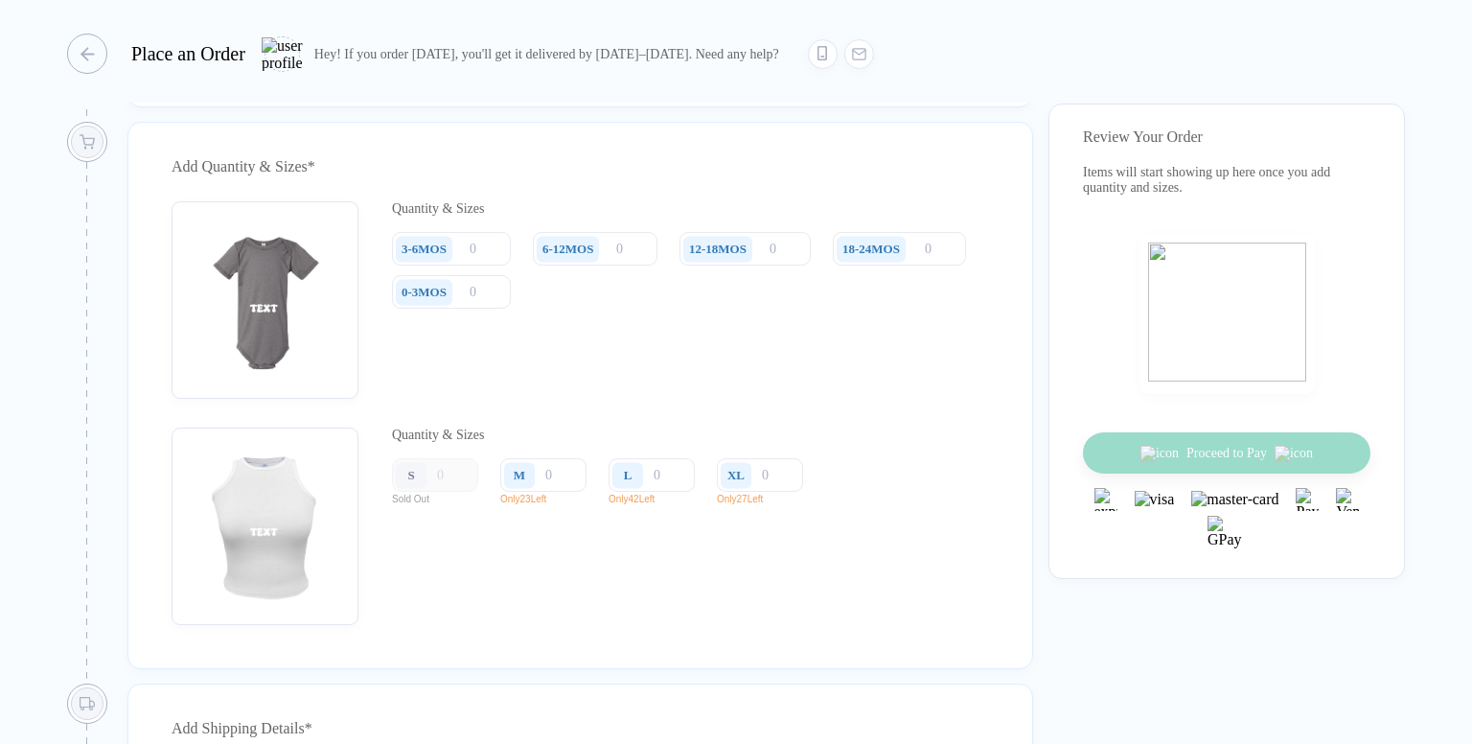
click at [651, 504] on p "Only 42 Left" at bounding box center [658, 498] width 101 height 11
click at [514, 504] on p "Only 23 Left" at bounding box center [550, 498] width 101 height 11
drag, startPoint x: 514, startPoint y: 519, endPoint x: 538, endPoint y: 519, distance: 24.0
click at [538, 504] on p "Only 23 Left" at bounding box center [550, 498] width 101 height 11
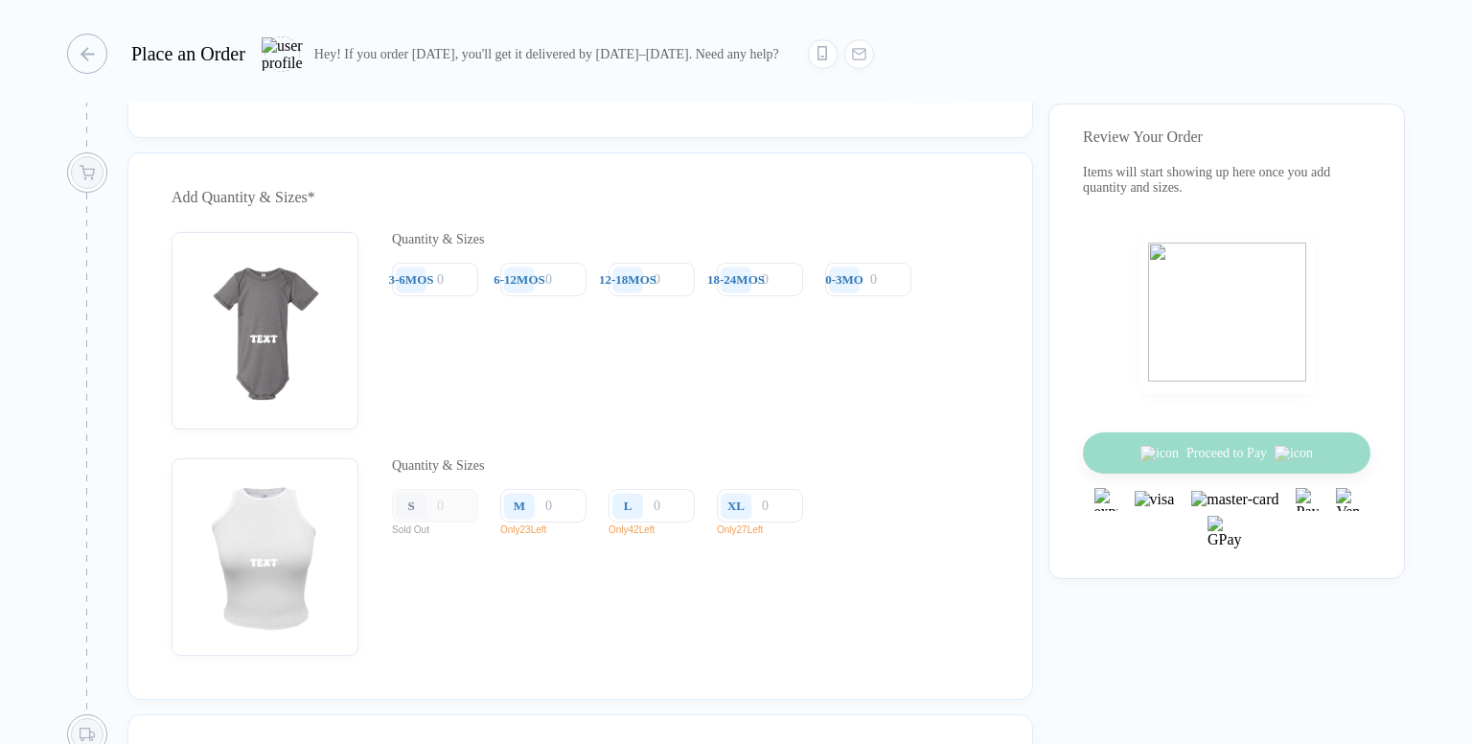
scroll to position [1313, 0]
